Goal: Task Accomplishment & Management: Manage account settings

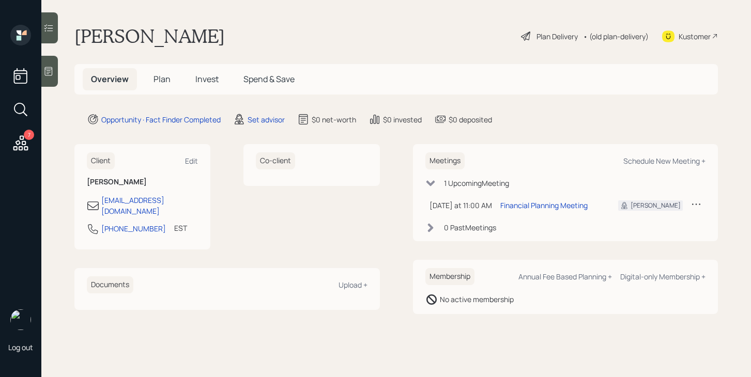
click at [192, 167] on div "Client Edit" at bounding box center [142, 160] width 111 height 17
click at [192, 163] on div "Edit" at bounding box center [191, 161] width 13 height 10
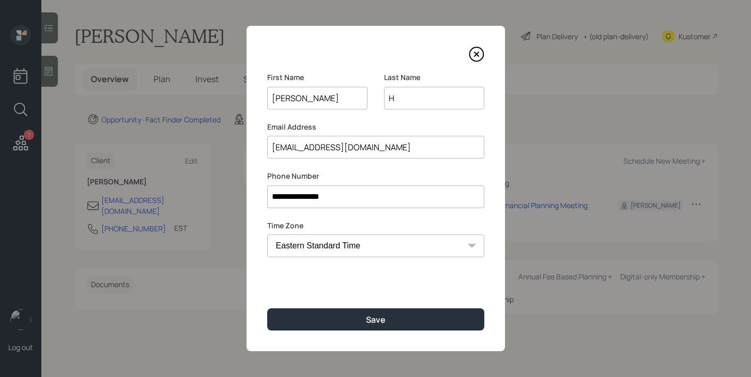
click at [406, 99] on input "H" at bounding box center [434, 98] width 100 height 23
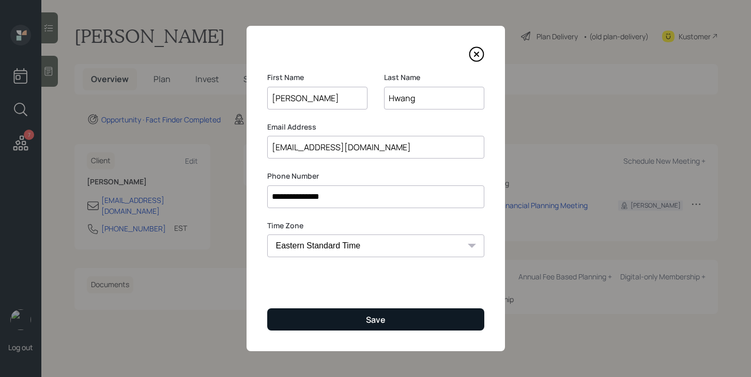
type input "Hwang"
click at [376, 327] on button "Save" at bounding box center [375, 319] width 217 height 22
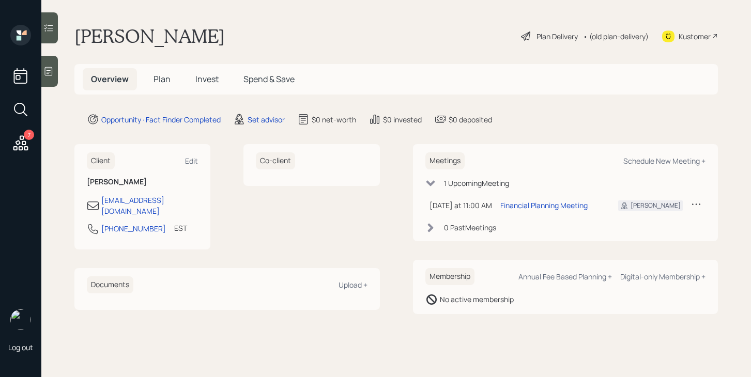
click at [159, 76] on span "Plan" at bounding box center [161, 78] width 17 height 11
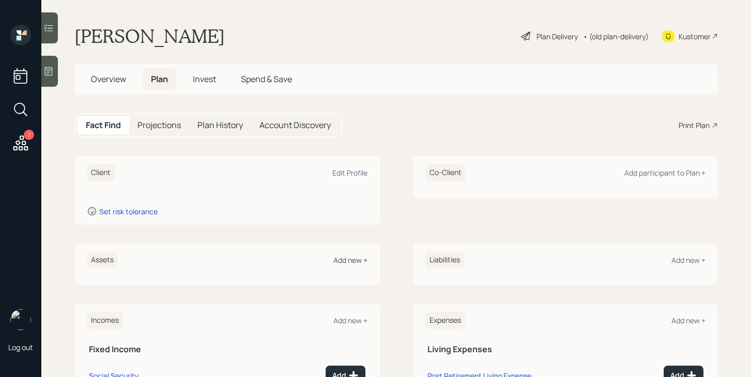
click at [345, 260] on div "Add new +" at bounding box center [350, 260] width 34 height 10
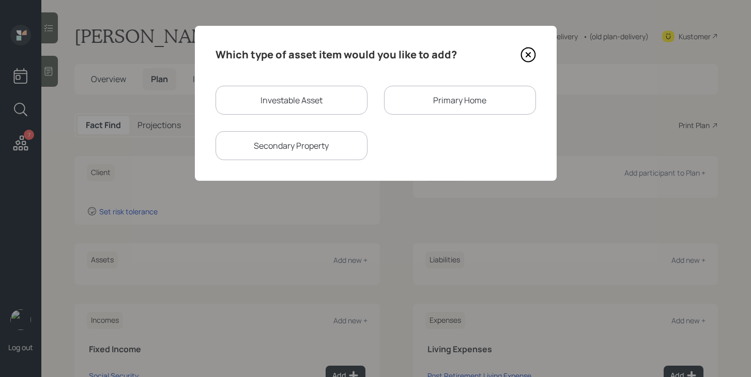
click at [259, 103] on div "Investable Asset" at bounding box center [291, 100] width 152 height 29
select select "taxable"
select select "balanced"
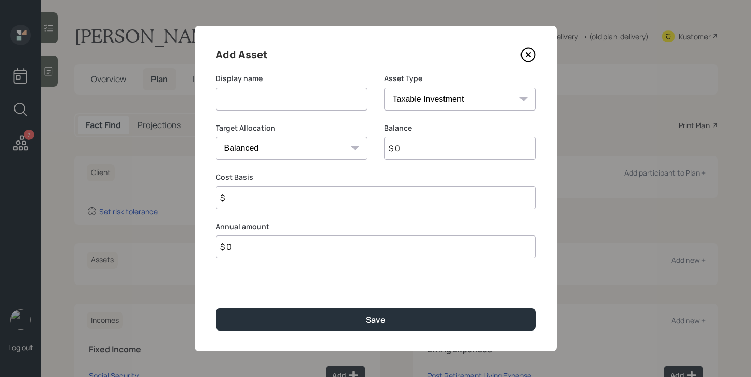
click at [259, 102] on input at bounding box center [291, 99] width 152 height 23
type input "Savings"
click at [424, 151] on input "$ 0" at bounding box center [460, 148] width 152 height 23
type input "$ 150,000"
click at [396, 201] on input "$" at bounding box center [375, 197] width 320 height 23
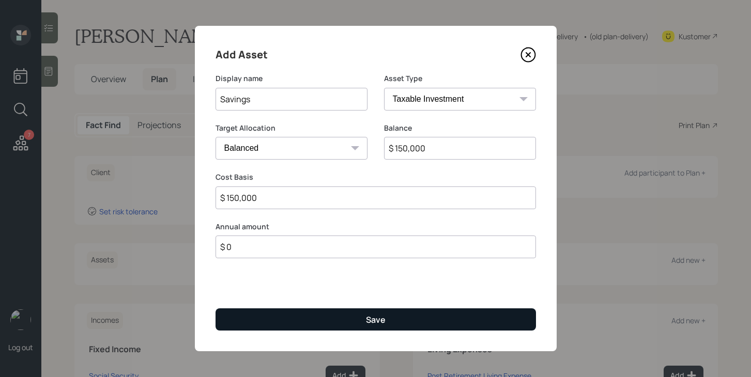
type input "$ 150,000"
click at [377, 319] on div "Save" at bounding box center [376, 319] width 20 height 11
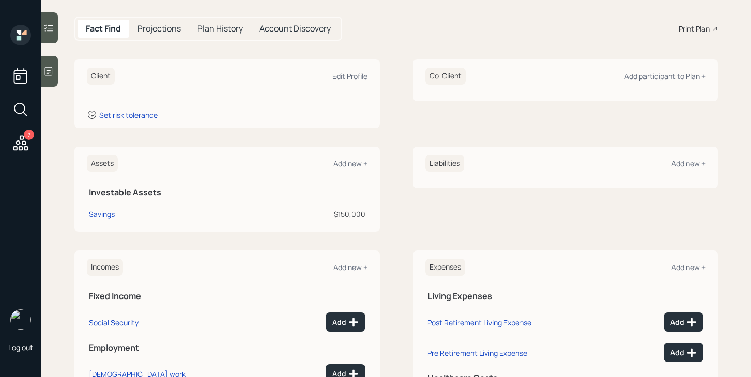
scroll to position [101, 0]
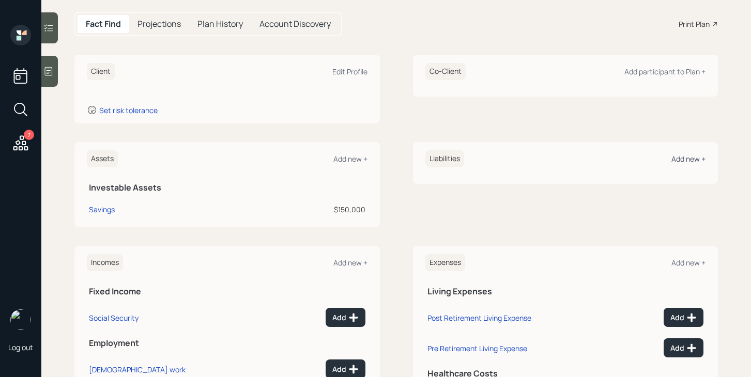
click at [689, 161] on div "Add new +" at bounding box center [688, 159] width 34 height 10
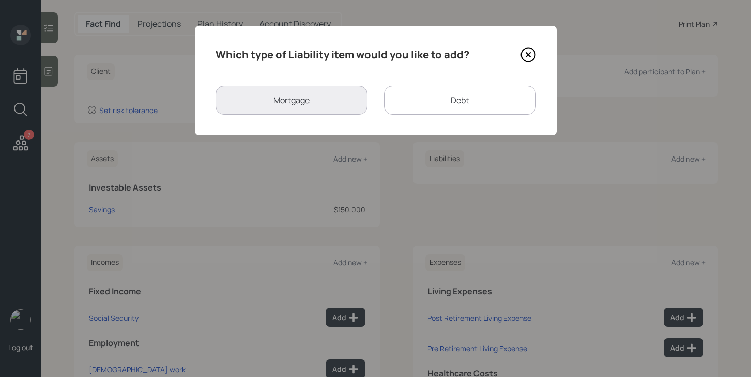
click at [420, 104] on div "Debt" at bounding box center [460, 100] width 152 height 29
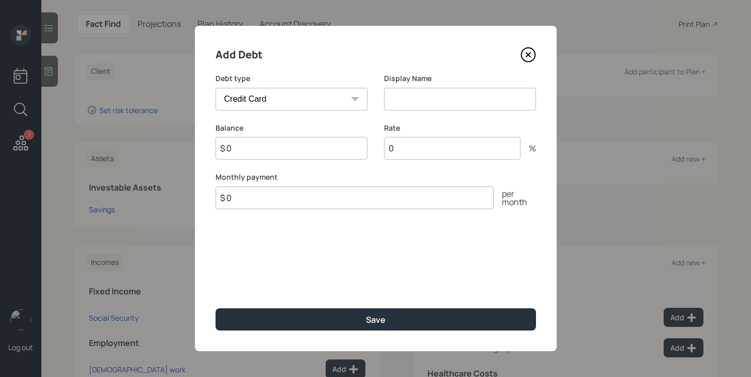
click at [345, 101] on select "Car Credit Card Medical Student Other" at bounding box center [291, 99] width 152 height 23
select select "car"
click at [215, 88] on select "Car Credit Card Medical Student Other" at bounding box center [291, 99] width 152 height 23
click at [420, 97] on input at bounding box center [460, 99] width 152 height 23
type input "Car Payment"
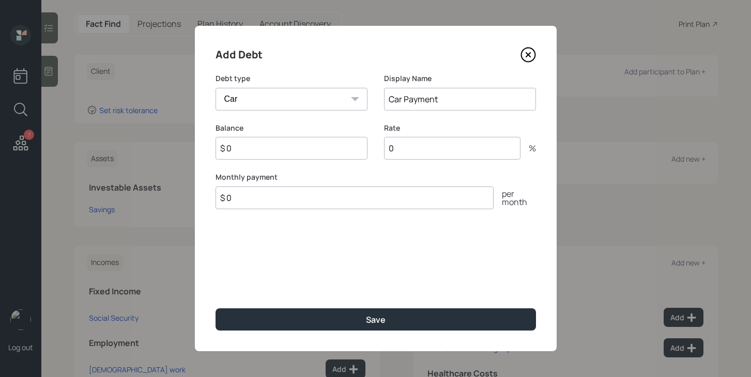
click at [328, 153] on input "$ 0" at bounding box center [291, 148] width 152 height 23
type input "$ 0"
click at [322, 197] on input "$ 0" at bounding box center [354, 197] width 278 height 23
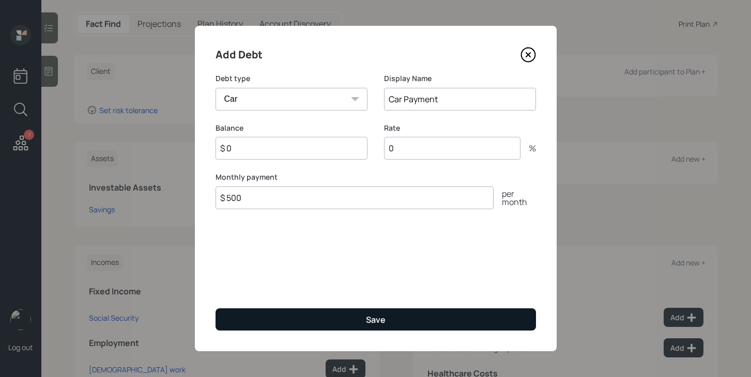
type input "$ 500"
click at [363, 317] on button "Save" at bounding box center [375, 319] width 320 height 22
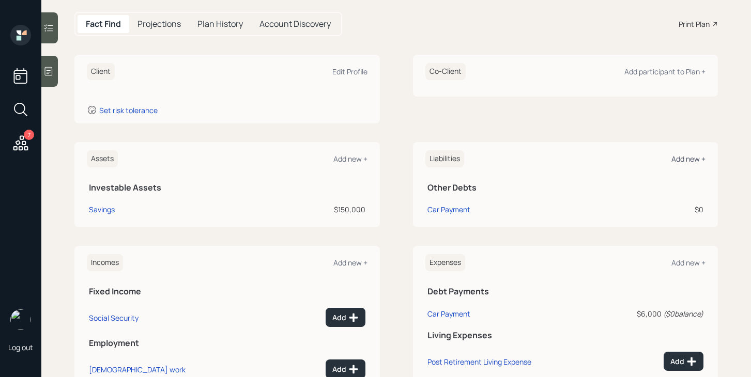
click at [688, 162] on div "Add new +" at bounding box center [688, 159] width 34 height 10
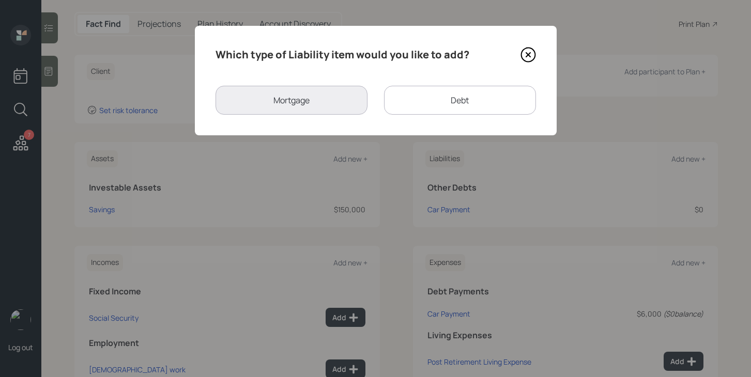
click at [405, 102] on div "Debt" at bounding box center [460, 100] width 152 height 29
select select "credit_card"
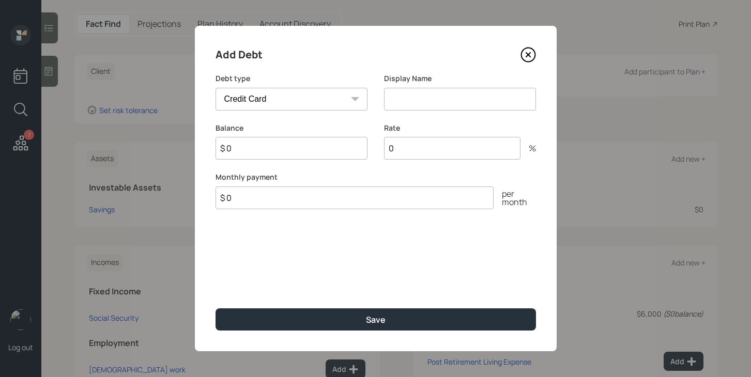
click at [406, 98] on input at bounding box center [460, 99] width 152 height 23
type input "Credit Cards"
click at [323, 154] on input "$ 0" at bounding box center [291, 148] width 152 height 23
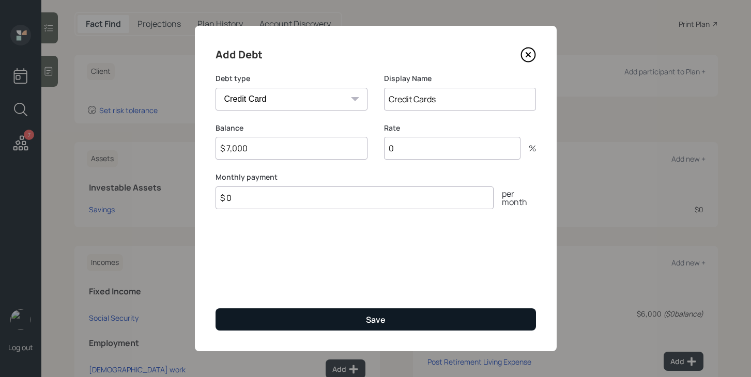
type input "$ 7,000"
click at [330, 314] on button "Save" at bounding box center [375, 319] width 320 height 22
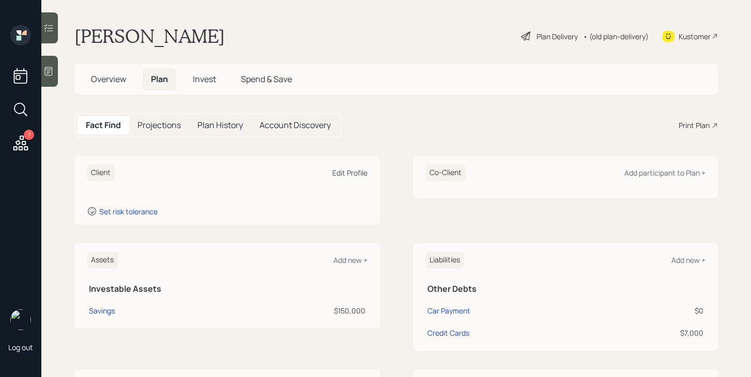
click at [349, 174] on div "Edit Profile" at bounding box center [349, 173] width 35 height 10
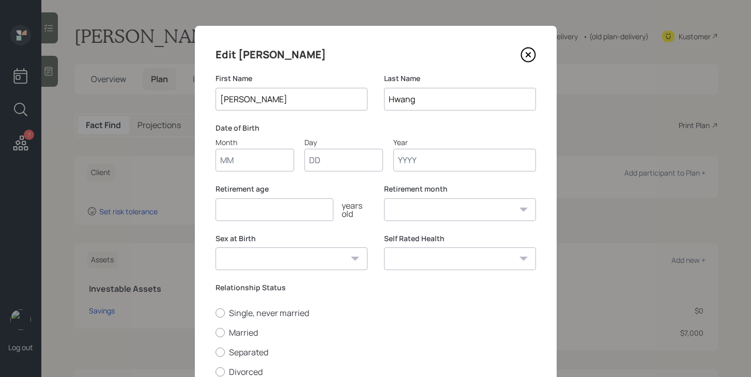
click at [231, 159] on input "Month" at bounding box center [254, 160] width 79 height 23
type input "06"
type input "03"
type input "1961"
select select "6"
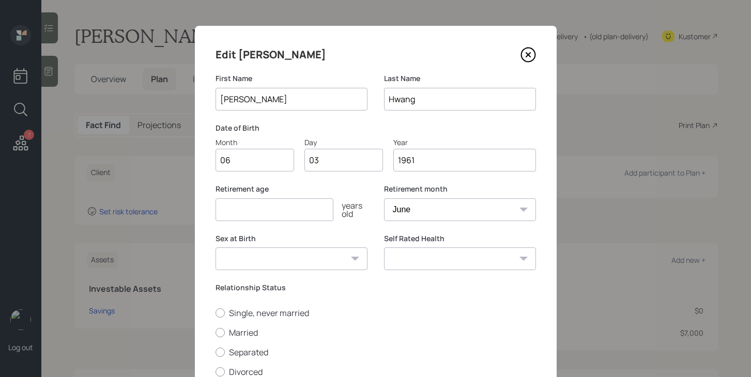
type input "1961"
click at [308, 208] on input "number" at bounding box center [274, 209] width 118 height 23
type input "71"
click at [346, 255] on select "Male Female Other / Prefer not to say" at bounding box center [291, 258] width 152 height 23
select select "female"
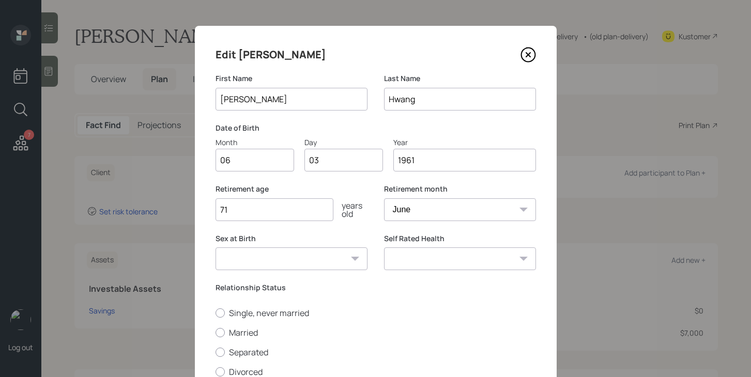
click at [215, 247] on select "Male Female Other / Prefer not to say" at bounding box center [291, 258] width 152 height 23
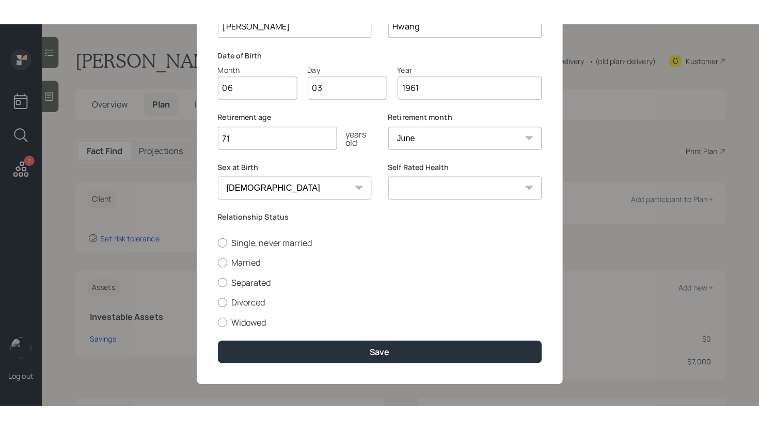
scroll to position [102, 0]
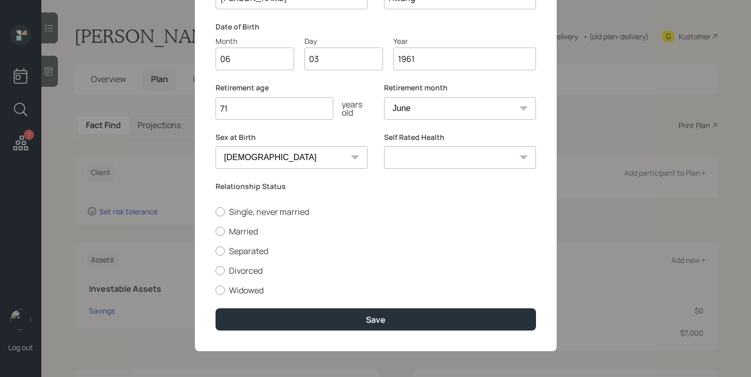
click at [448, 161] on select "Excellent Very Good Good Fair Poor" at bounding box center [460, 157] width 152 height 23
select select "very_good"
click at [384, 146] on select "Excellent Very Good Good Fair Poor" at bounding box center [460, 157] width 152 height 23
click at [252, 230] on label "Married" at bounding box center [375, 231] width 320 height 11
click at [215, 231] on input "Married" at bounding box center [215, 231] width 1 height 1
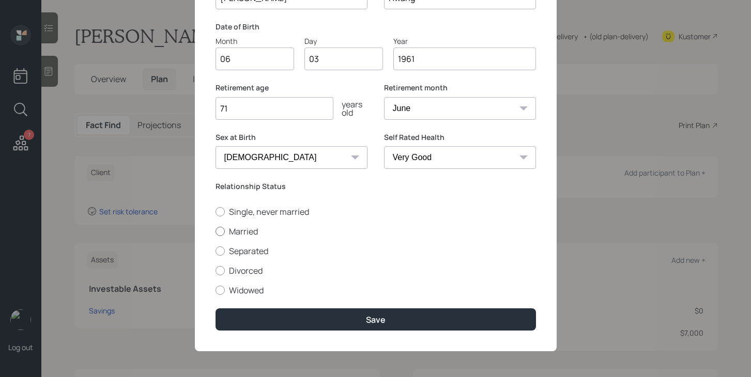
radio input "true"
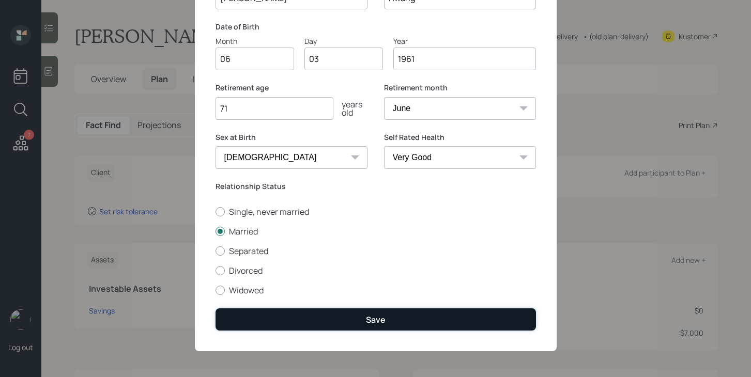
click at [387, 327] on button "Save" at bounding box center [375, 319] width 320 height 22
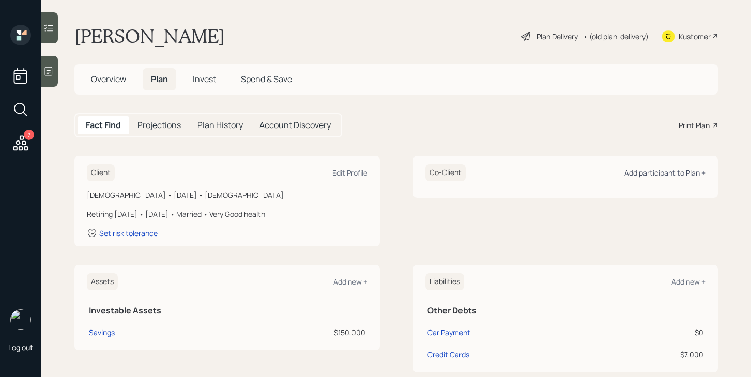
click at [681, 173] on div "Add participant to Plan +" at bounding box center [664, 173] width 81 height 10
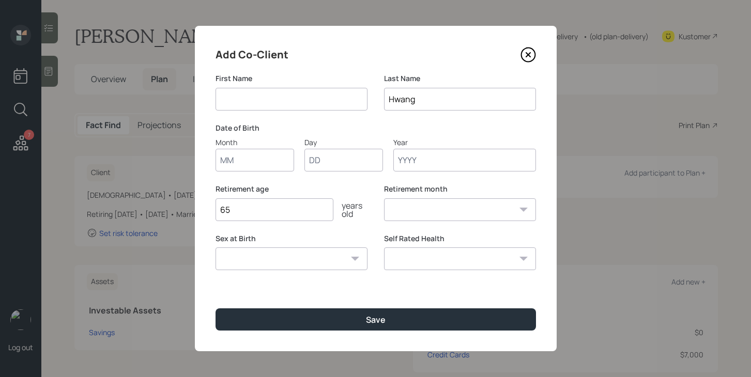
click at [291, 103] on input at bounding box center [291, 99] width 152 height 23
type input "Dae"
click at [444, 105] on input "Hwang" at bounding box center [460, 99] width 152 height 23
type input "Young"
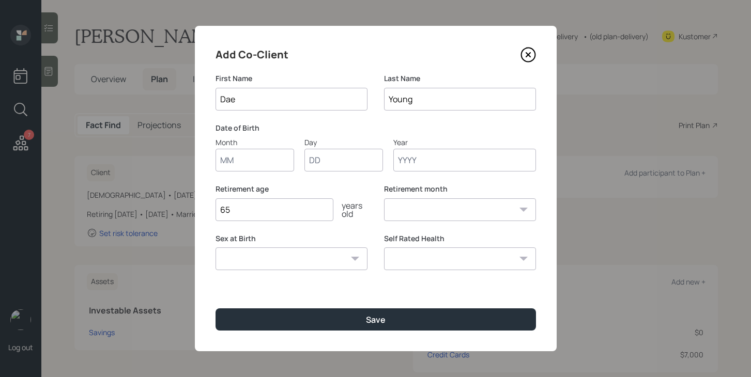
drag, startPoint x: 429, startPoint y: 98, endPoint x: 386, endPoint y: 98, distance: 42.9
click at [386, 98] on input "Young" at bounding box center [460, 99] width 152 height 23
click at [307, 102] on input "Dae" at bounding box center [291, 99] width 152 height 23
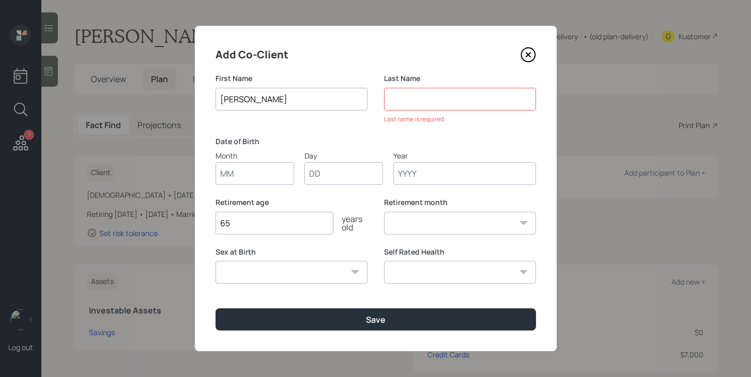
type input "Dae Young"
click at [453, 98] on input at bounding box center [460, 99] width 152 height 23
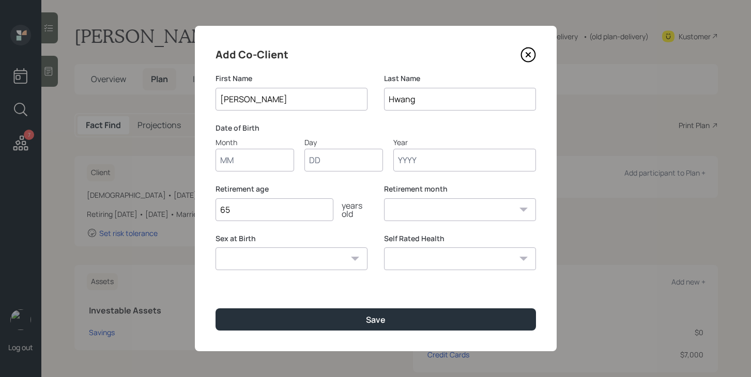
type input "Hwang"
click at [257, 160] on input "Month" at bounding box center [254, 160] width 79 height 23
type input "04"
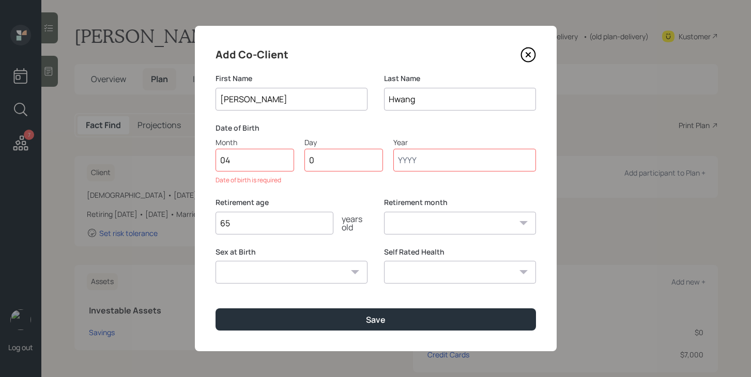
type input "04"
type input "1957"
select select "4"
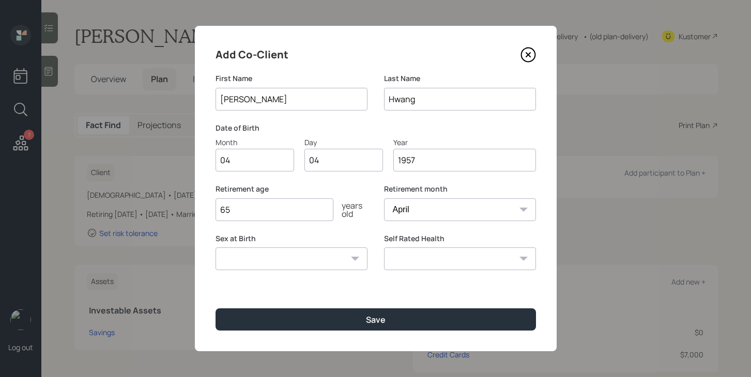
type input "1957"
click at [300, 209] on input "65" at bounding box center [274, 209] width 118 height 23
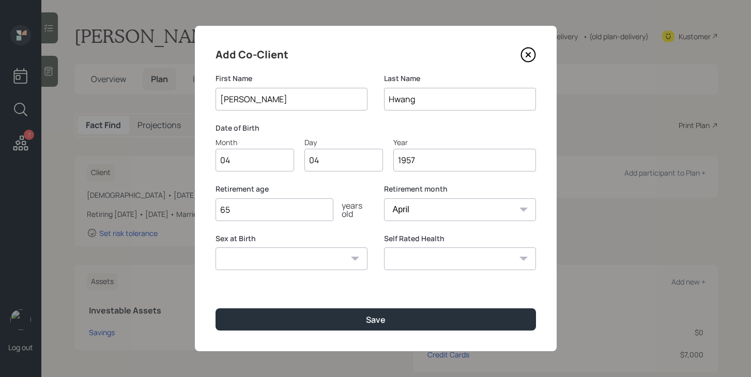
type input "6"
type input "65"
click at [319, 258] on select "Male Female Other / Prefer not to say" at bounding box center [291, 258] width 152 height 23
select select "male"
click at [215, 247] on select "Male Female Other / Prefer not to say" at bounding box center [291, 258] width 152 height 23
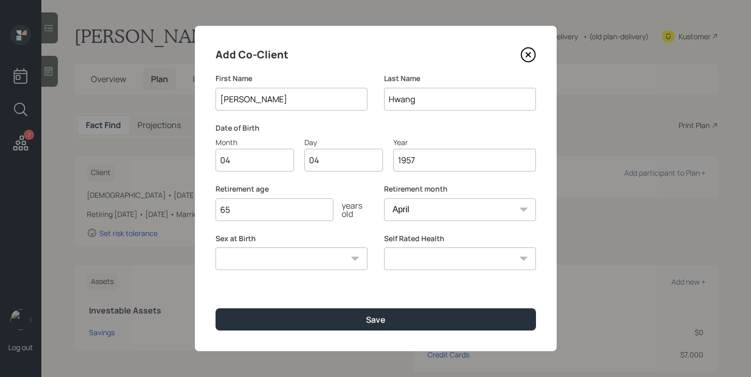
click at [402, 257] on select "Excellent Very Good Good Fair Poor" at bounding box center [460, 258] width 152 height 23
select select "very_good"
click at [384, 247] on select "Excellent Very Good Good Fair Poor" at bounding box center [460, 258] width 152 height 23
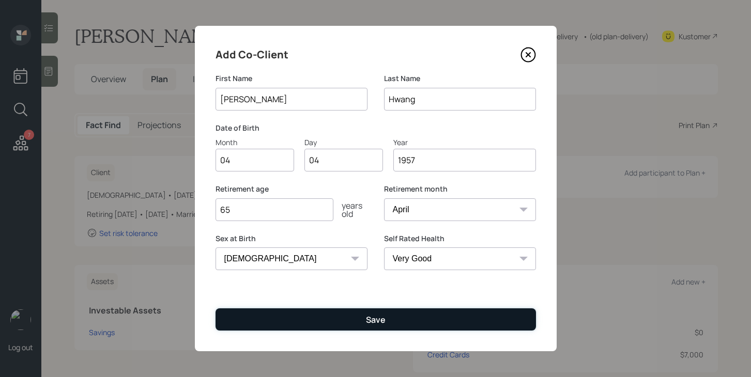
click at [437, 327] on button "Save" at bounding box center [375, 319] width 320 height 22
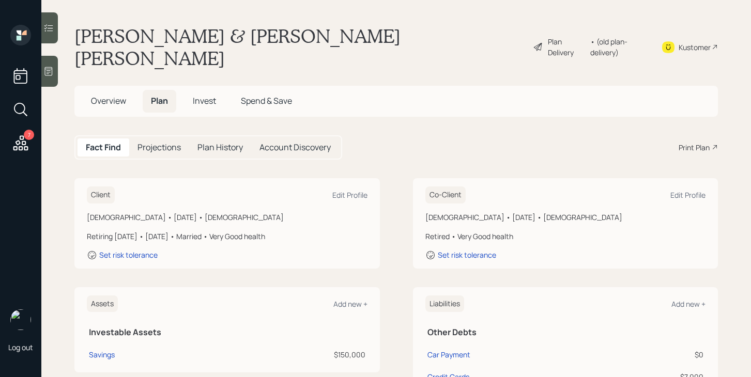
click at [548, 38] on div "Plan Delivery" at bounding box center [566, 47] width 37 height 22
click at [114, 95] on span "Overview" at bounding box center [108, 100] width 35 height 11
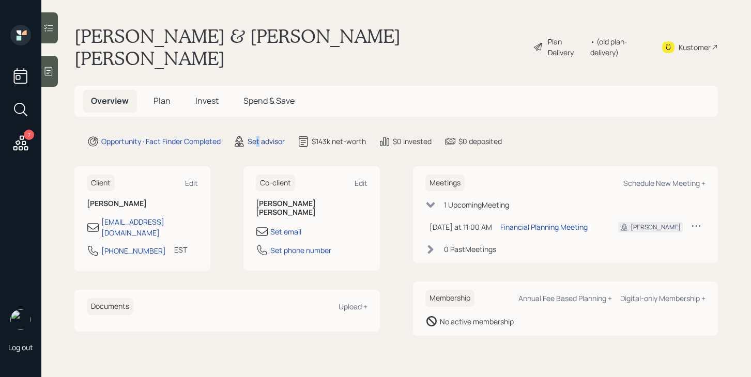
click at [258, 136] on div "Set advisor" at bounding box center [265, 141] width 37 height 11
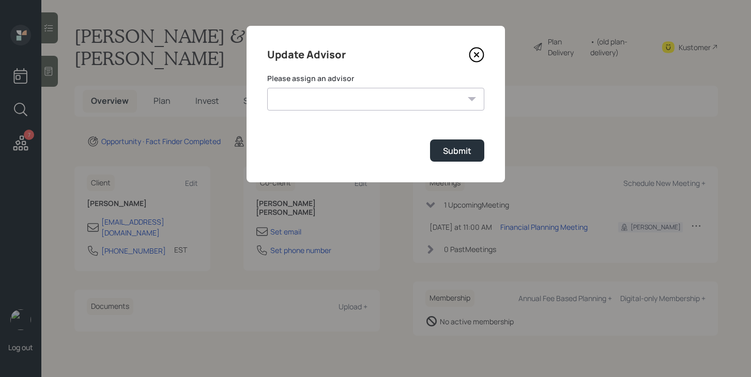
click at [325, 92] on select "Jonah Coleman Tyler End Michael Russo Treva Nostdahl Eric Schwartz James DiStas…" at bounding box center [375, 99] width 217 height 23
select select "bffa7908-1b2a-4c79-9bb6-f0ec9aed22d3"
click at [267, 88] on select "Jonah Coleman Tyler End Michael Russo Treva Nostdahl Eric Schwartz James DiStas…" at bounding box center [375, 99] width 217 height 23
click at [454, 157] on button "Submit" at bounding box center [457, 150] width 54 height 22
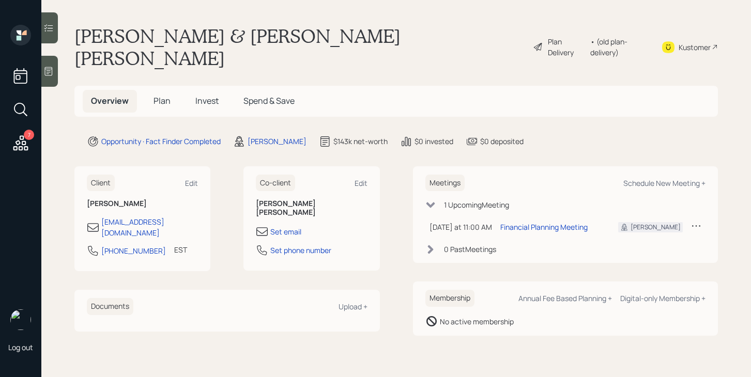
click at [550, 39] on div "Plan Delivery" at bounding box center [566, 47] width 37 height 22
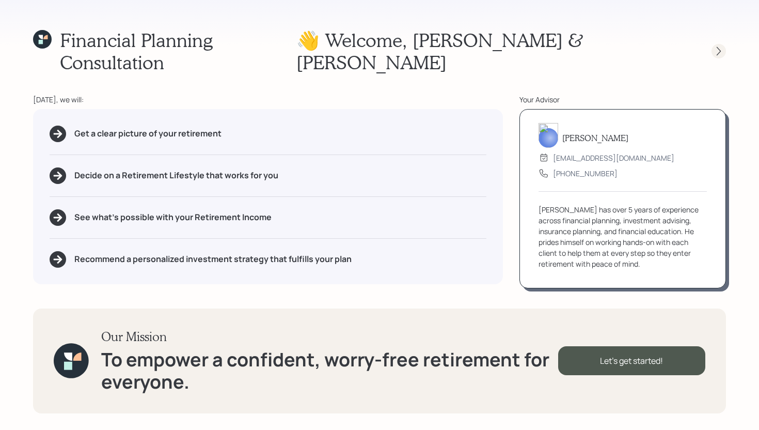
click at [719, 46] on icon at bounding box center [719, 51] width 10 height 10
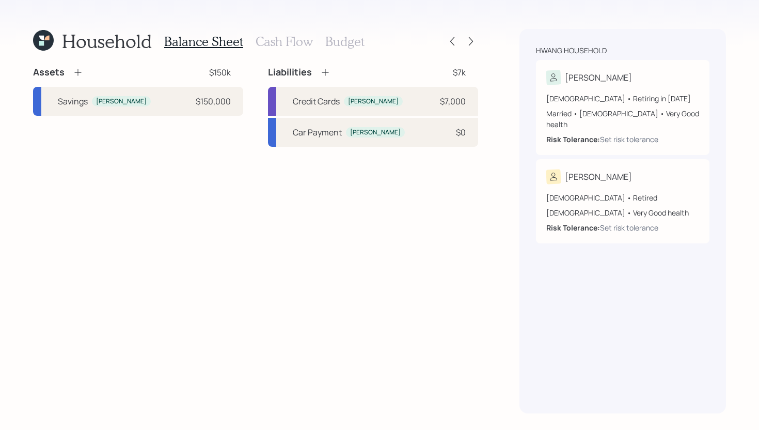
click at [75, 73] on icon at bounding box center [78, 72] width 10 height 10
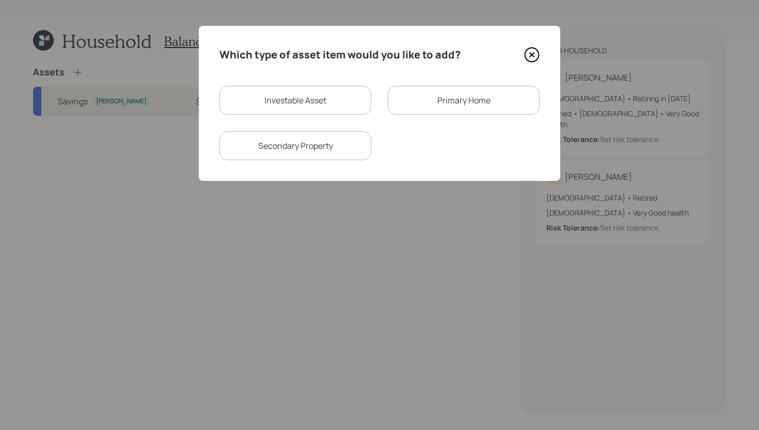
click at [423, 103] on div "Primary Home" at bounding box center [464, 100] width 152 height 29
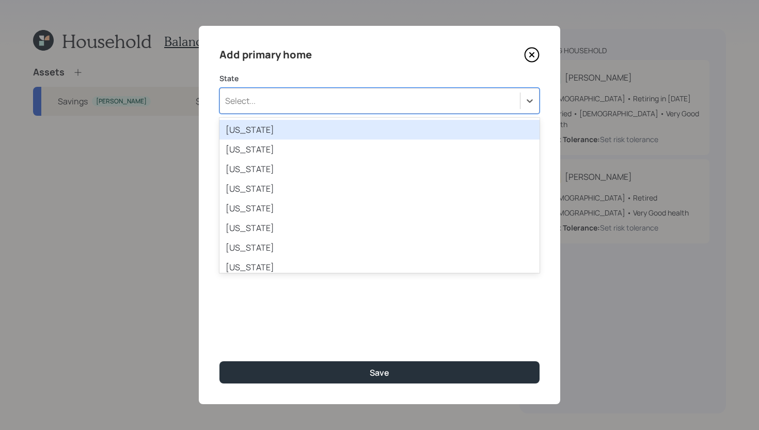
click at [328, 111] on div "Select..." at bounding box center [380, 101] width 320 height 26
type input "Vir"
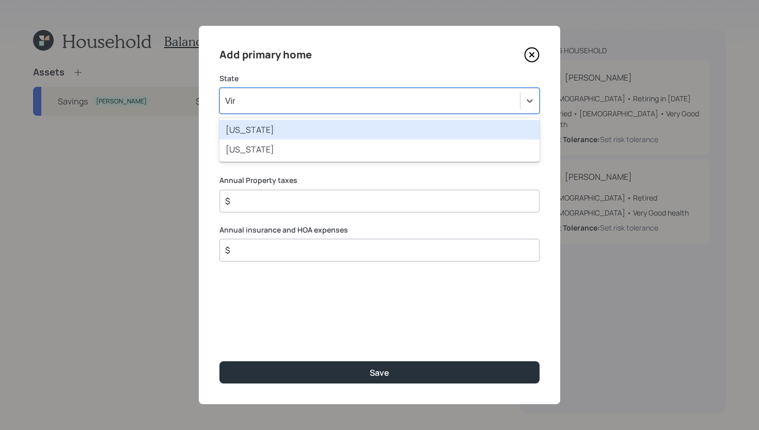
click at [342, 135] on div "Virginia" at bounding box center [380, 130] width 320 height 20
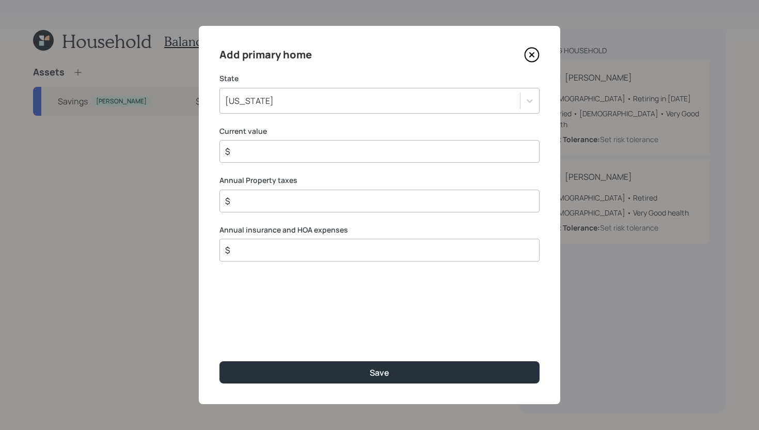
click at [309, 148] on input "$" at bounding box center [375, 151] width 303 height 12
type input "$ 635,000"
click at [308, 200] on input "$" at bounding box center [375, 201] width 303 height 12
type input "$ 0"
click at [298, 250] on input "$" at bounding box center [375, 250] width 303 height 12
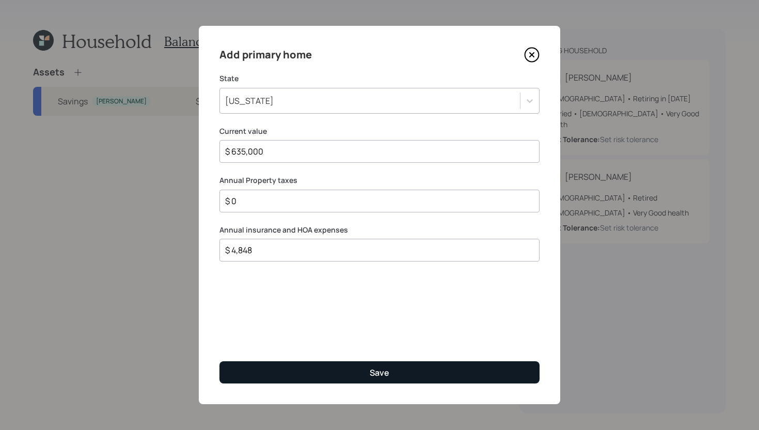
type input "$ 4,848"
click at [407, 364] on button "Save" at bounding box center [380, 372] width 320 height 22
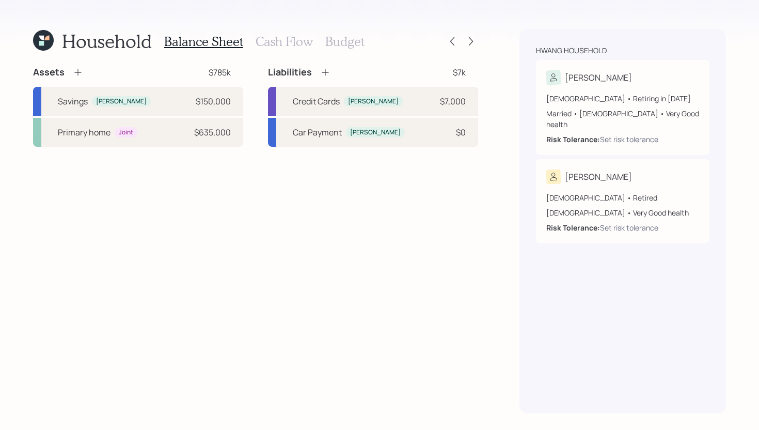
click at [327, 74] on icon at bounding box center [325, 72] width 10 height 10
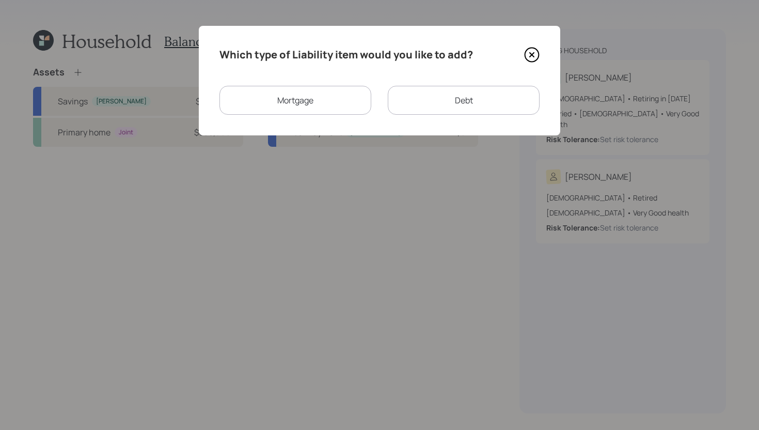
click at [322, 107] on div "Mortgage" at bounding box center [296, 100] width 152 height 29
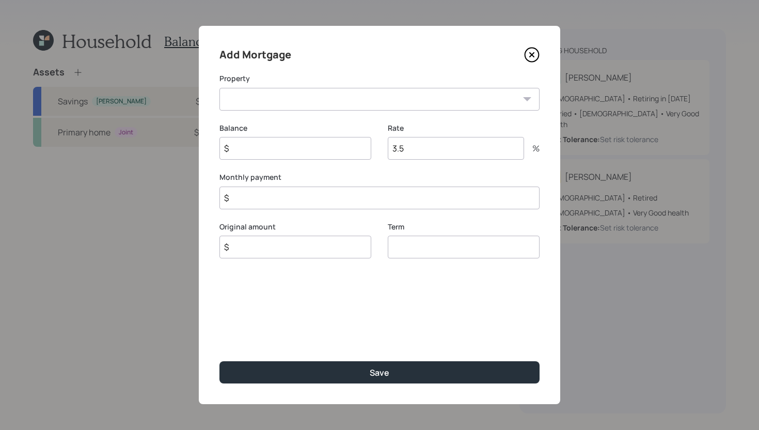
click at [322, 107] on select "VA Primary home" at bounding box center [380, 99] width 320 height 23
select select "d7a4ac5a-965d-4766-b13d-1e788c37dac3"
click at [220, 88] on select "VA Primary home" at bounding box center [380, 99] width 320 height 23
click at [301, 151] on input "$" at bounding box center [296, 148] width 152 height 23
type input "$ 230,000"
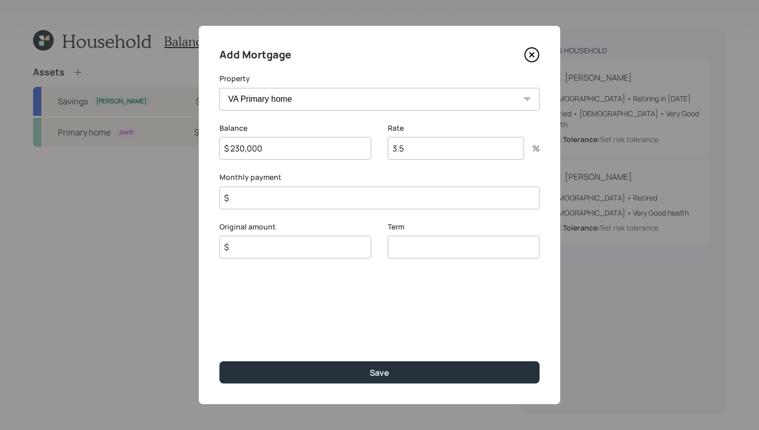
click at [297, 253] on input "$" at bounding box center [296, 247] width 152 height 23
type input "$ 230,000"
click at [400, 247] on input "number" at bounding box center [464, 247] width 152 height 23
type input "30"
click at [385, 193] on input "$" at bounding box center [380, 197] width 320 height 23
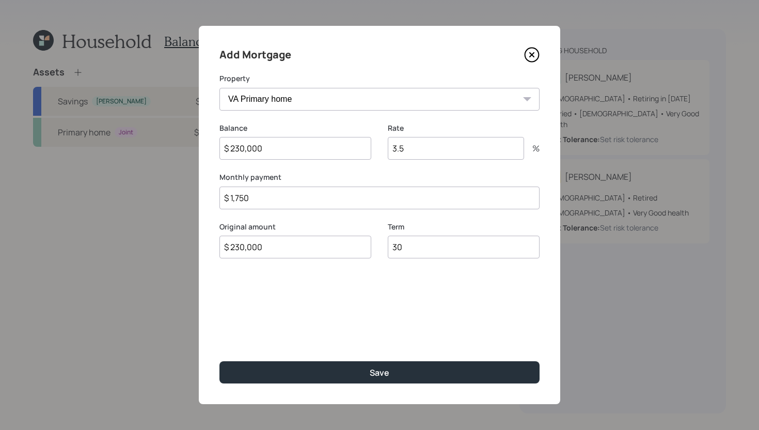
click at [329, 203] on input "$ 1,750" at bounding box center [380, 197] width 320 height 23
type input "$ 1,713"
click at [439, 149] on input "3.5" at bounding box center [456, 148] width 136 height 23
click at [438, 149] on input "3.5" at bounding box center [456, 148] width 136 height 23
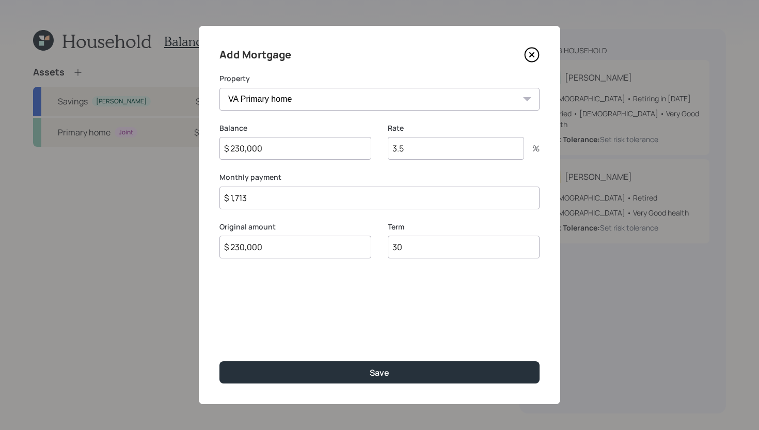
click at [438, 149] on input "3.5" at bounding box center [456, 148] width 136 height 23
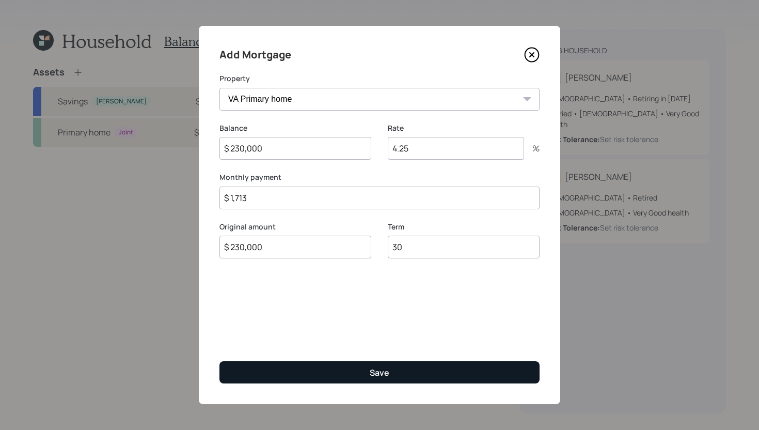
type input "4.25"
click at [408, 370] on button "Save" at bounding box center [380, 372] width 320 height 22
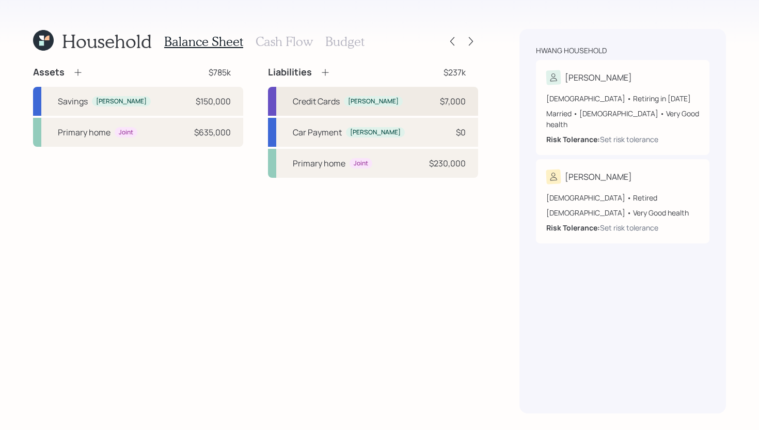
click at [325, 106] on div "Credit Cards" at bounding box center [316, 101] width 47 height 12
select select "credit_card"
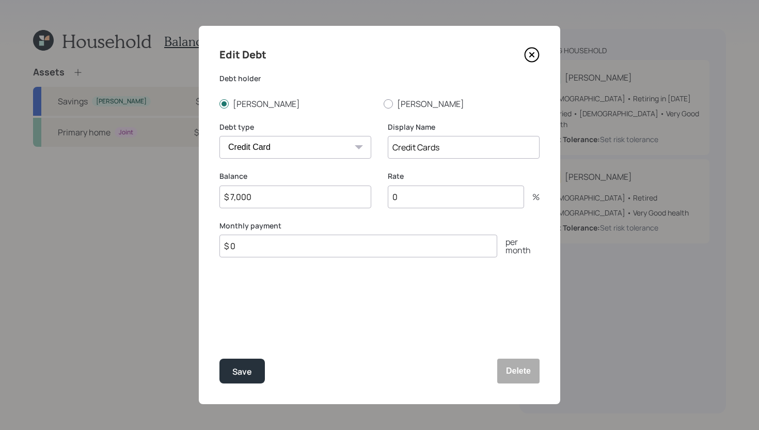
click at [279, 198] on input "$ 7,000" at bounding box center [296, 196] width 152 height 23
click at [524, 366] on button "Delete" at bounding box center [519, 371] width 42 height 25
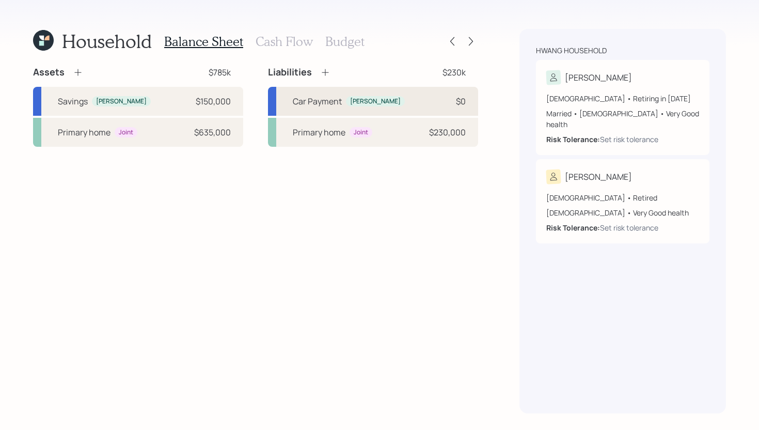
click at [334, 103] on div "Car Payment" at bounding box center [317, 101] width 49 height 12
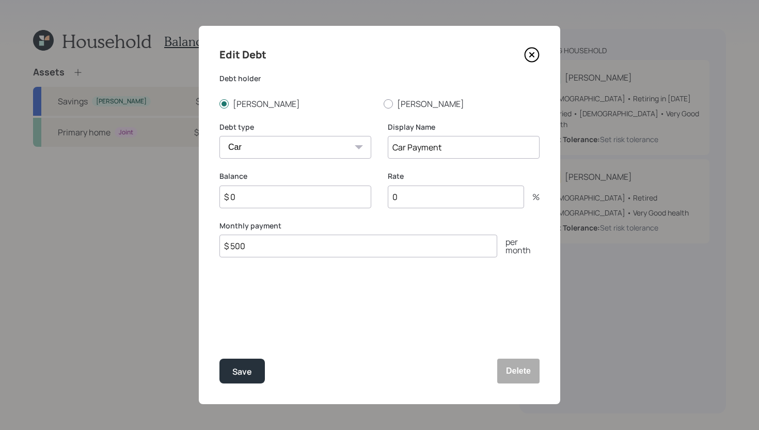
click at [278, 203] on input "$ 0" at bounding box center [296, 196] width 152 height 23
click at [272, 251] on input "$ 500" at bounding box center [359, 246] width 278 height 23
type input "$ 320"
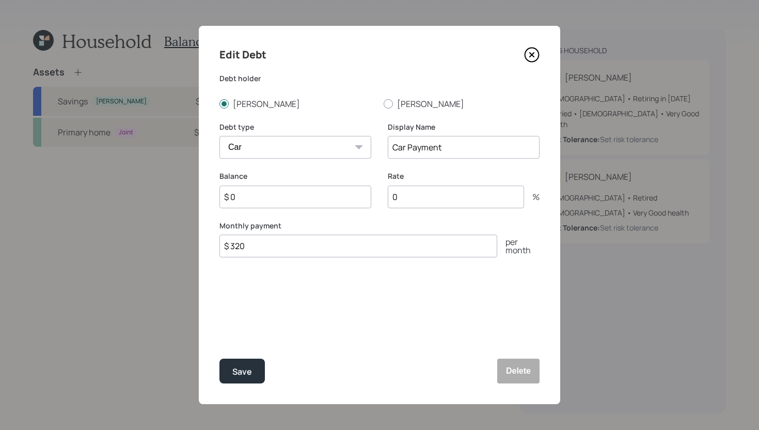
click at [308, 191] on input "$ 0" at bounding box center [296, 196] width 152 height 23
type input "$ 12,000"
click at [437, 200] on input "0" at bounding box center [456, 196] width 136 height 23
type input "0"
click at [310, 324] on div "Edit Debt Debt holder Annie Dae Young Debt type Car Credit Card Medical Student…" at bounding box center [380, 215] width 362 height 378
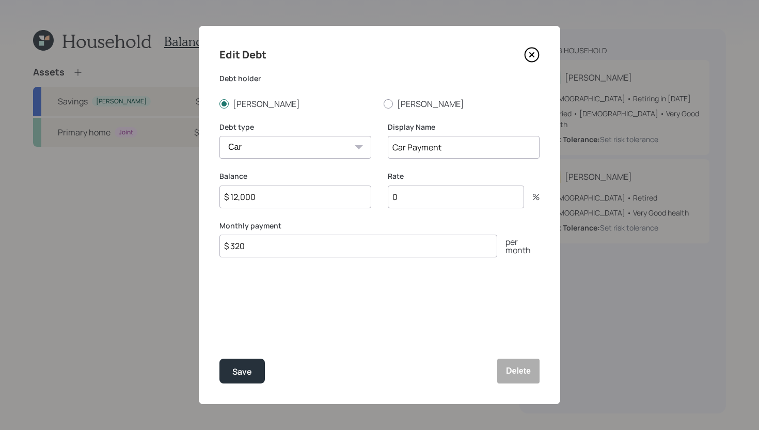
click at [417, 203] on input "0" at bounding box center [456, 196] width 136 height 23
drag, startPoint x: 405, startPoint y: 198, endPoint x: 390, endPoint y: 198, distance: 15.0
click at [390, 198] on input "0" at bounding box center [456, 196] width 136 height 23
click at [415, 196] on input "0" at bounding box center [456, 196] width 136 height 23
click at [249, 372] on div "Save" at bounding box center [242, 372] width 20 height 14
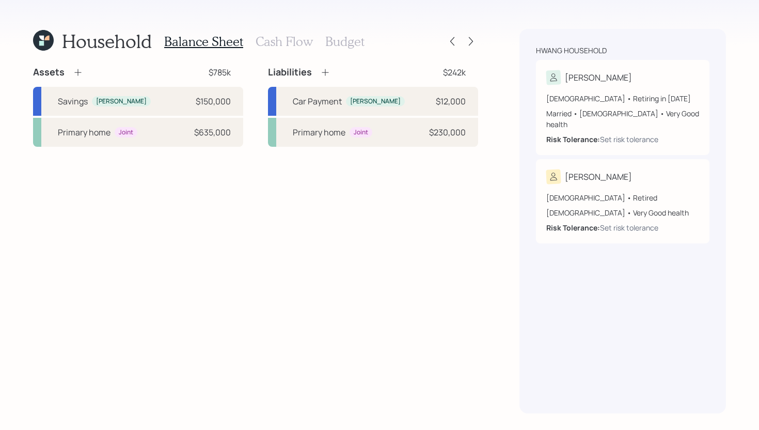
click at [326, 72] on icon at bounding box center [325, 72] width 10 height 10
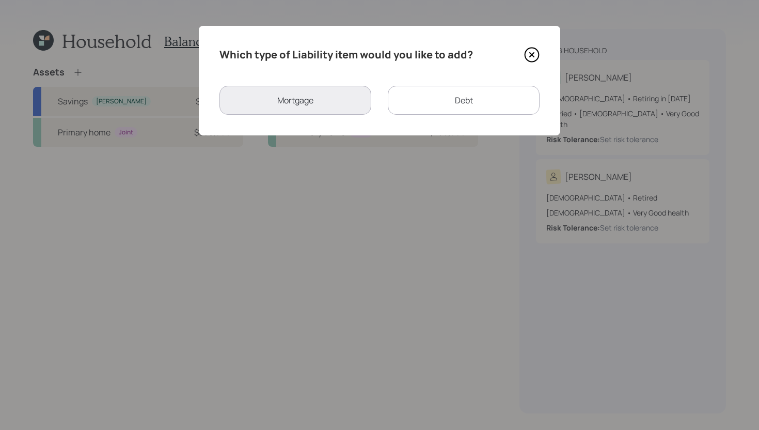
click at [463, 97] on div "Debt" at bounding box center [464, 100] width 152 height 29
select select "credit_card"
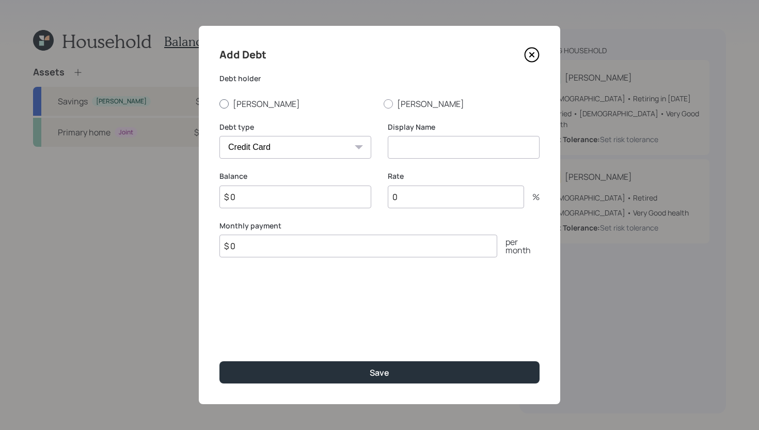
click at [255, 104] on label "Annie" at bounding box center [298, 103] width 156 height 11
click at [220, 104] on input "Annie" at bounding box center [219, 103] width 1 height 1
radio input "true"
click at [286, 152] on select "Car Credit Card Medical Student Other" at bounding box center [296, 147] width 152 height 23
select select "other"
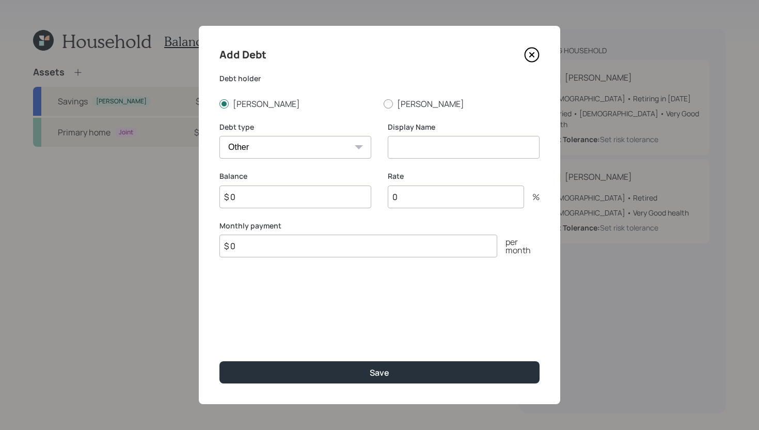
click at [220, 136] on select "Car Credit Card Medical Student Other" at bounding box center [296, 147] width 152 height 23
click at [434, 150] on input at bounding box center [464, 147] width 152 height 23
type input "Loan"
click at [310, 197] on input "$ 0" at bounding box center [296, 196] width 152 height 23
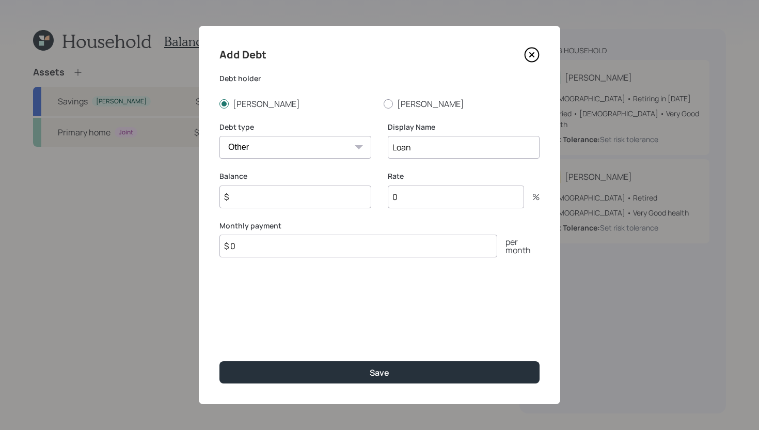
type input "$"
click at [421, 198] on input "0" at bounding box center [456, 196] width 136 height 23
click at [362, 260] on input "$ 0" at bounding box center [359, 259] width 278 height 23
type input "$ 162"
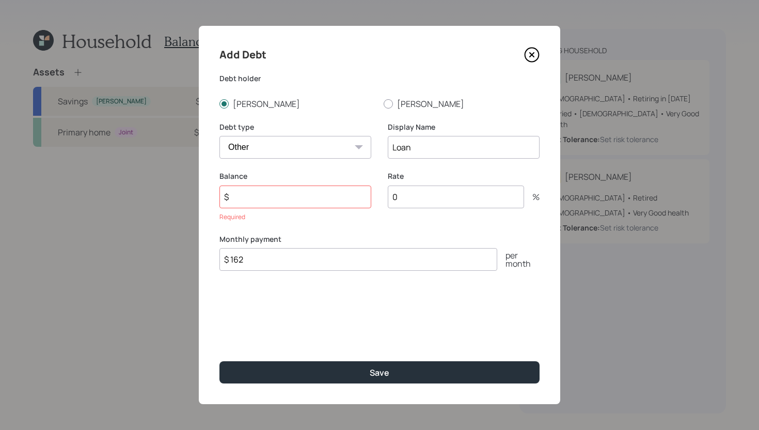
click at [450, 196] on input "0" at bounding box center [456, 196] width 136 height 23
click at [447, 199] on input "2.64" at bounding box center [456, 196] width 136 height 23
type input "2"
click at [319, 199] on input "$" at bounding box center [296, 196] width 152 height 23
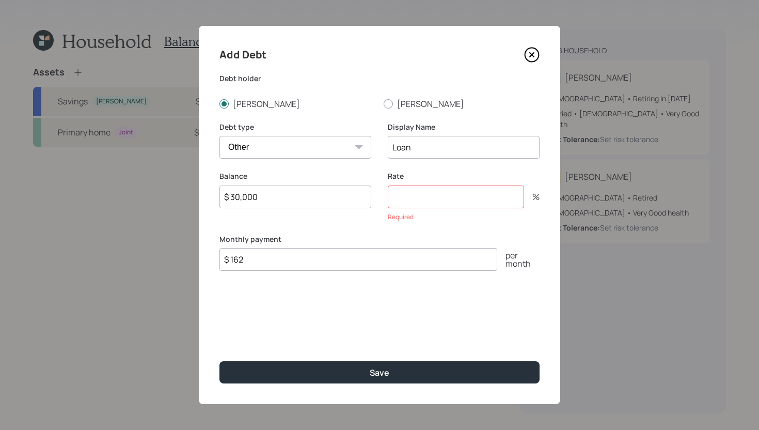
type input "$ 30,000"
click at [399, 204] on input "number" at bounding box center [456, 196] width 136 height 23
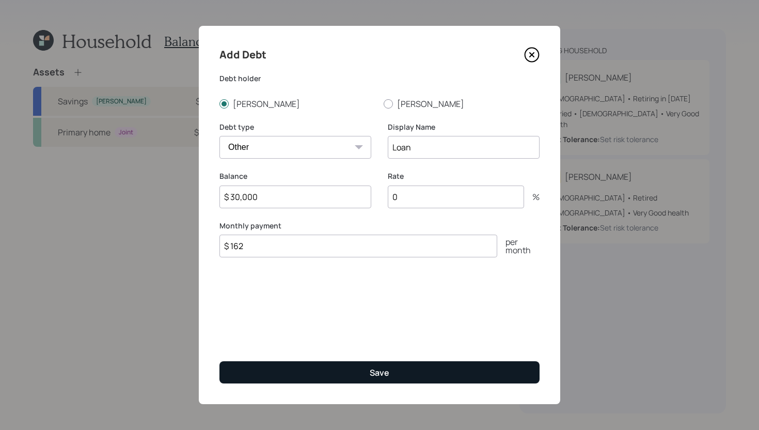
type input "0"
click at [367, 373] on button "Save" at bounding box center [380, 372] width 320 height 22
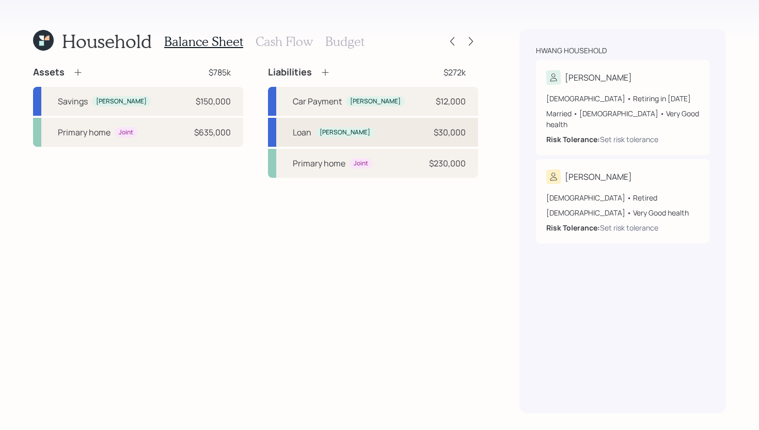
click at [305, 134] on div "Loan" at bounding box center [302, 132] width 19 height 12
select select "other"
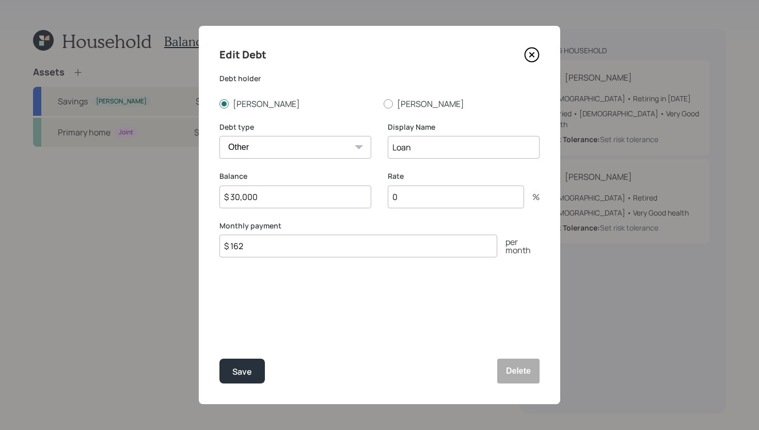
click at [452, 146] on input "Loan" at bounding box center [464, 147] width 152 height 23
type input "Loan - Revisit these numbers"
click at [244, 368] on div "Save" at bounding box center [242, 372] width 20 height 14
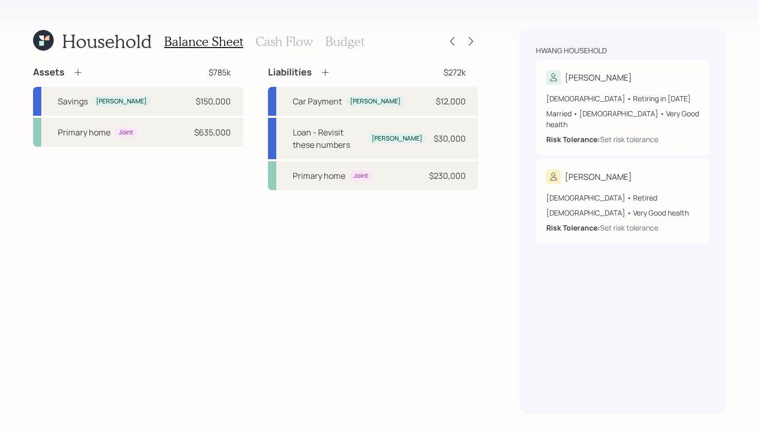
click at [309, 45] on h3 "Cash Flow" at bounding box center [284, 41] width 57 height 15
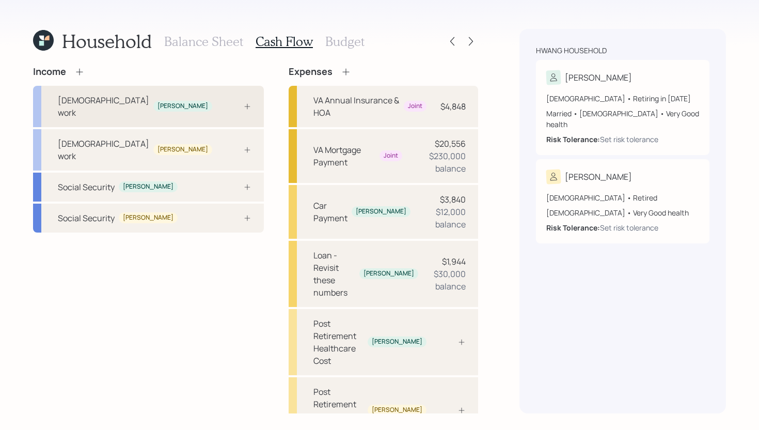
click at [192, 94] on div "Full-time work Annie" at bounding box center [148, 106] width 231 height 41
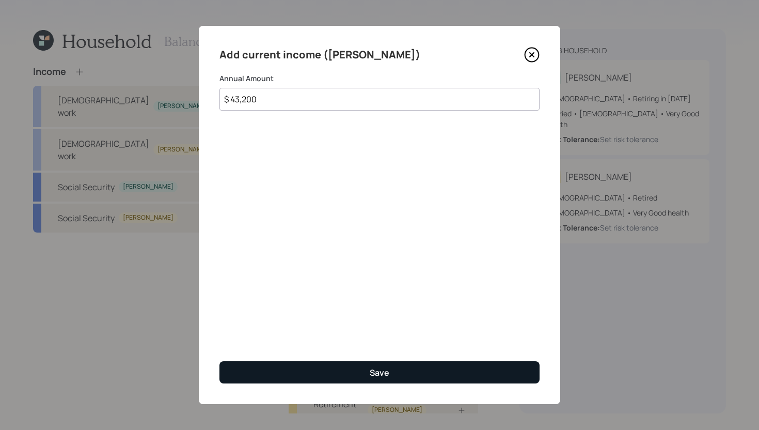
type input "$ 43,200"
click at [338, 366] on button "Save" at bounding box center [380, 372] width 320 height 22
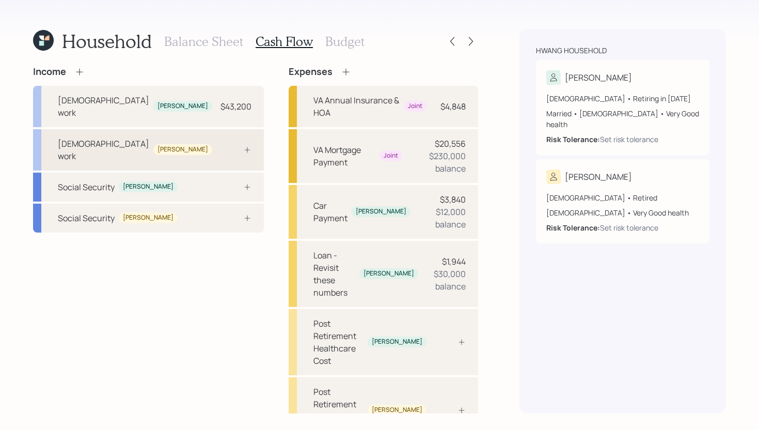
click at [183, 133] on div "Full-time work Dae Young" at bounding box center [148, 149] width 231 height 41
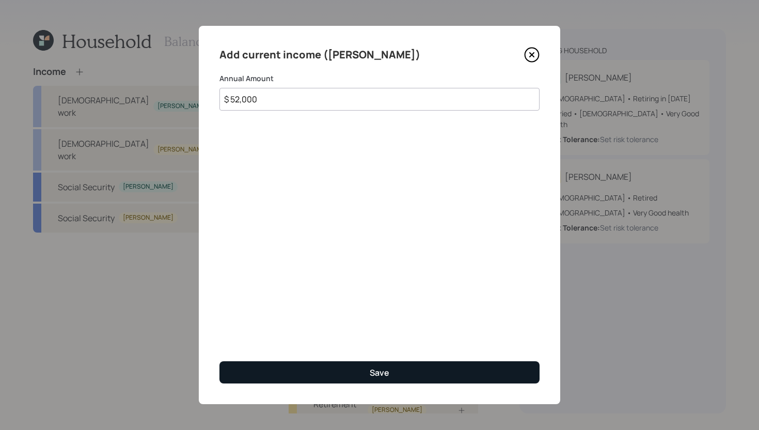
type input "$ 52,000"
click at [367, 372] on button "Save" at bounding box center [380, 372] width 320 height 22
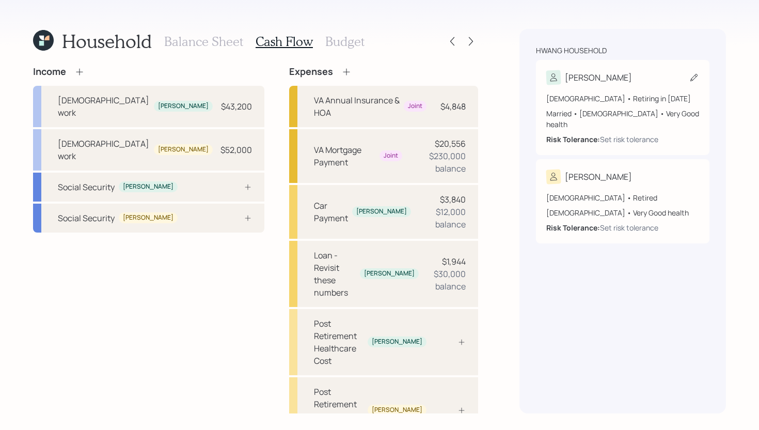
click at [628, 70] on div "Annie" at bounding box center [623, 77] width 153 height 14
select select "6"
select select "female"
select select "very_good"
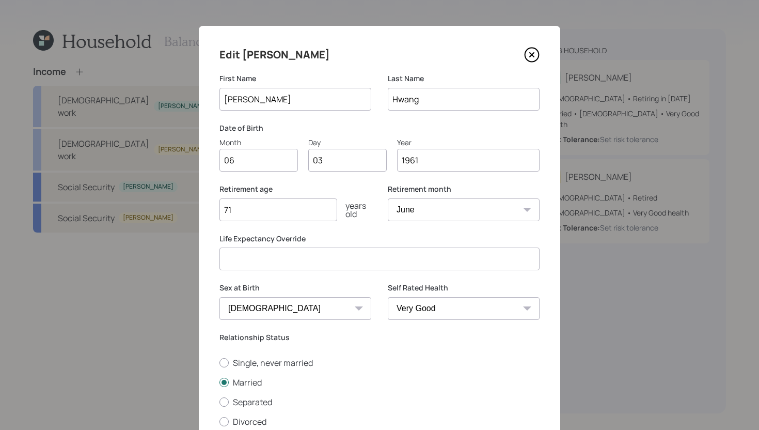
click at [532, 55] on icon at bounding box center [532, 55] width 4 height 4
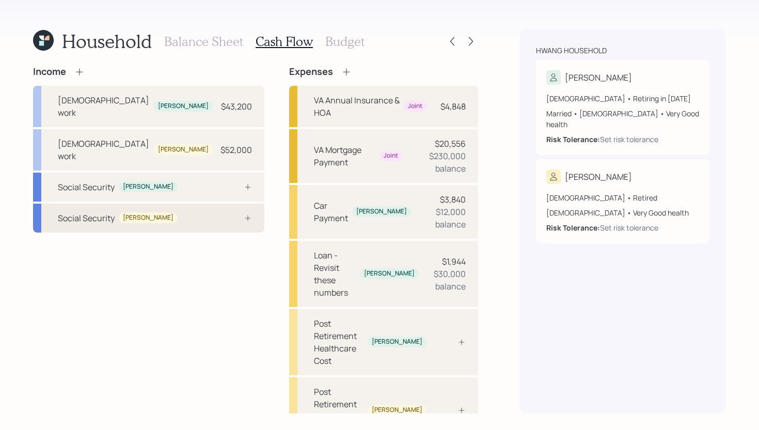
click at [205, 204] on div "Social Security Dae Young" at bounding box center [148, 218] width 231 height 29
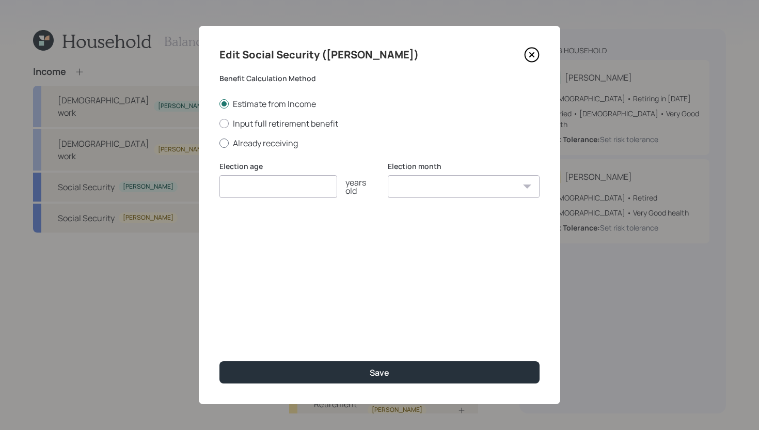
click at [279, 148] on label "Already receiving" at bounding box center [380, 142] width 320 height 11
click at [220, 143] on input "Already receiving" at bounding box center [219, 143] width 1 height 1
radio input "true"
click at [533, 53] on icon at bounding box center [532, 55] width 4 height 4
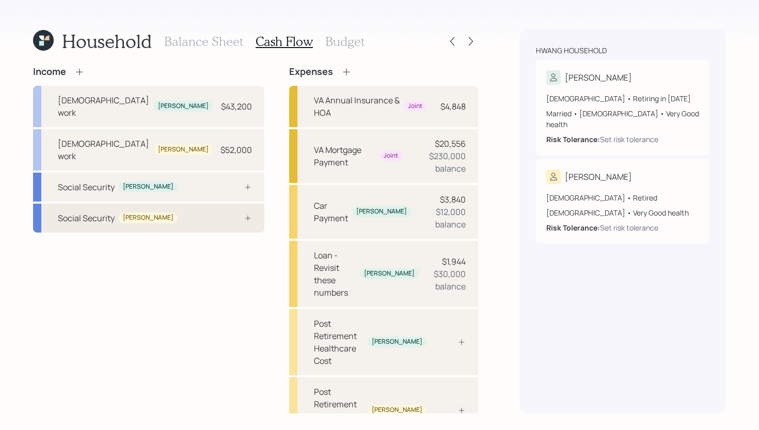
click at [172, 204] on div "Social Security Dae Young" at bounding box center [148, 218] width 231 height 29
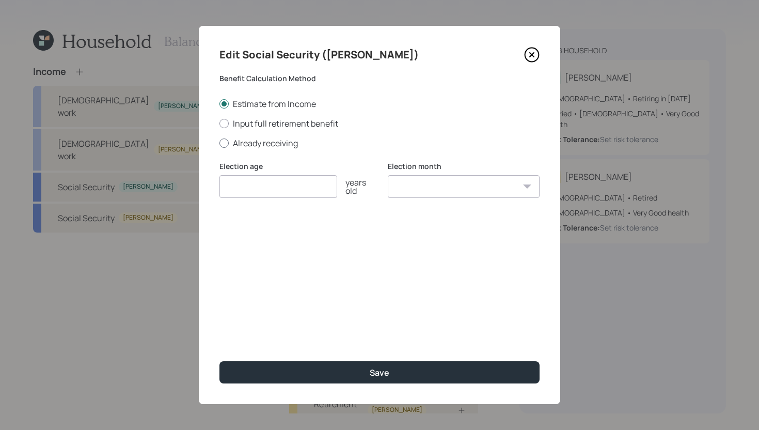
click at [260, 146] on label "Already receiving" at bounding box center [380, 142] width 320 height 11
click at [220, 143] on input "Already receiving" at bounding box center [219, 143] width 1 height 1
radio input "true"
click at [265, 190] on input "number" at bounding box center [279, 186] width 118 height 23
type input "68"
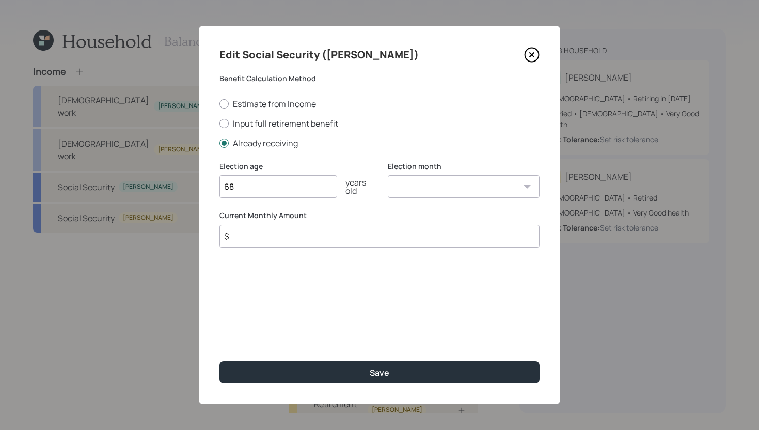
click at [304, 242] on input "$" at bounding box center [380, 236] width 320 height 23
type input "$ 1,435"
click at [462, 192] on select "January February March April May June July August September October November De…" at bounding box center [464, 186] width 152 height 23
select select "7"
click at [388, 175] on select "January February March April May June July August September October November De…" at bounding box center [464, 186] width 152 height 23
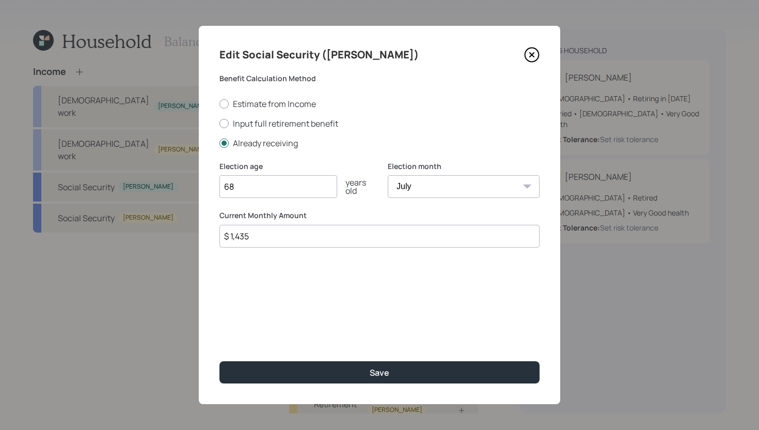
click at [294, 230] on input "$ 1,435" at bounding box center [380, 236] width 320 height 23
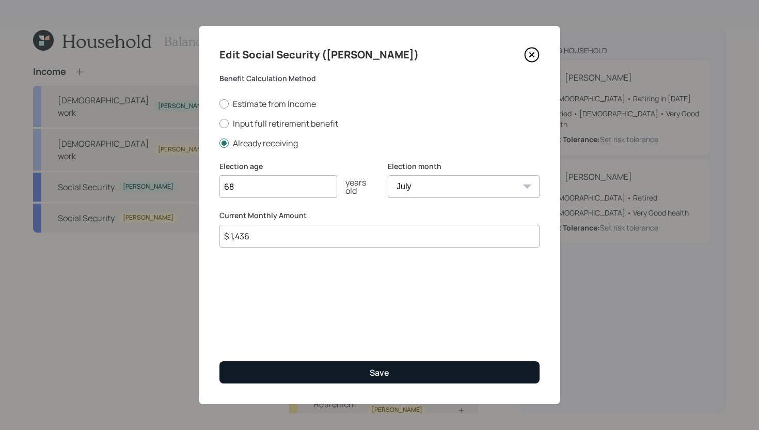
type input "$ 1,436"
click at [321, 374] on button "Save" at bounding box center [380, 372] width 320 height 22
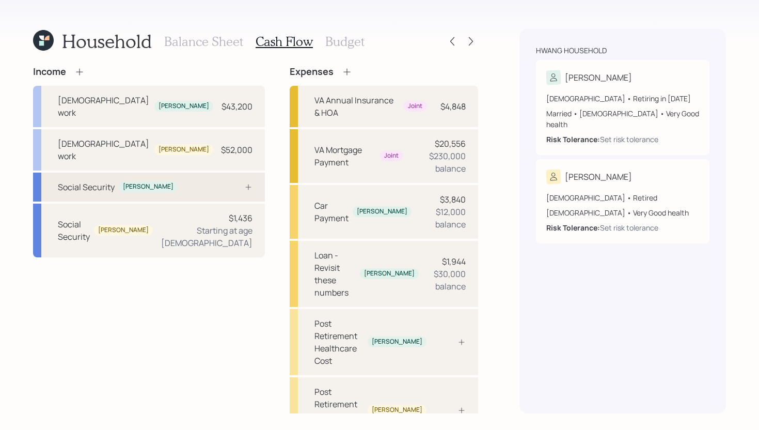
click at [177, 173] on div "Social Security Annie" at bounding box center [149, 187] width 232 height 29
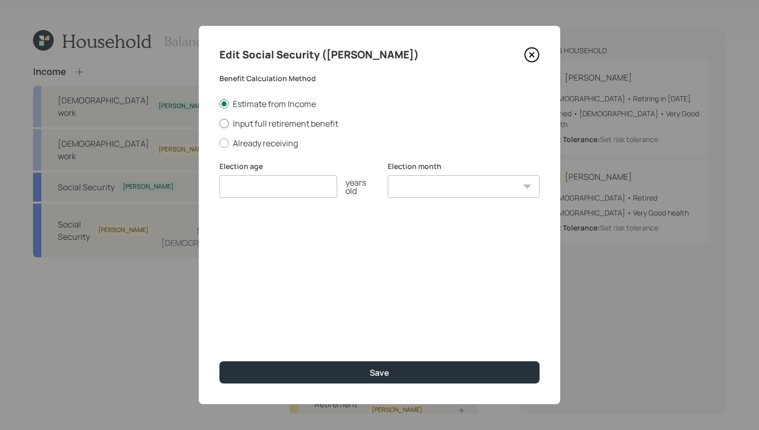
click at [293, 125] on label "Input full retirement benefit" at bounding box center [380, 123] width 320 height 11
click at [220, 123] on input "Input full retirement benefit" at bounding box center [219, 123] width 1 height 1
radio input "true"
click at [293, 192] on input "number" at bounding box center [279, 186] width 118 height 23
type input "67"
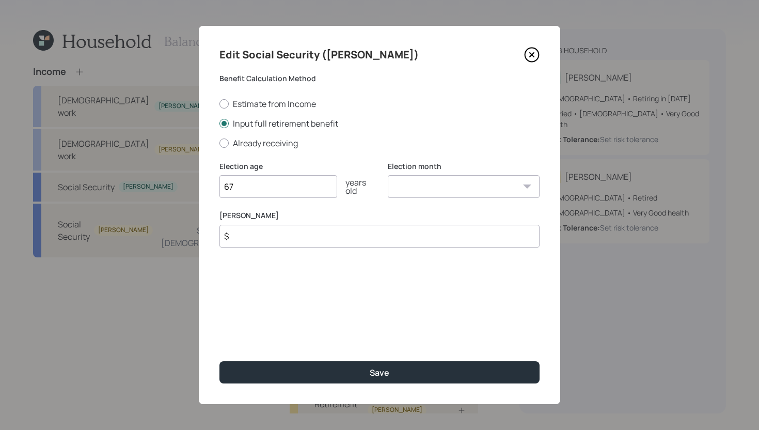
click at [423, 190] on select "January February March April May June July August September October November De…" at bounding box center [464, 186] width 152 height 23
select select "6"
click at [388, 175] on select "January February March April May June July August September October November De…" at bounding box center [464, 186] width 152 height 23
click at [271, 236] on input "$" at bounding box center [380, 236] width 320 height 23
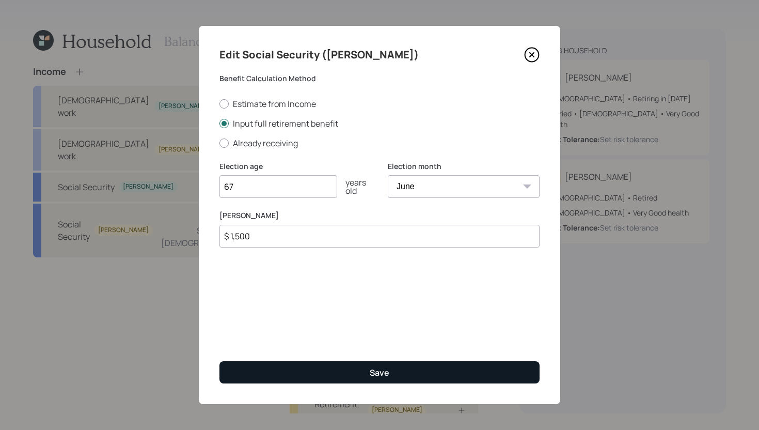
type input "$ 1,500"
click at [385, 364] on button "Save" at bounding box center [380, 372] width 320 height 22
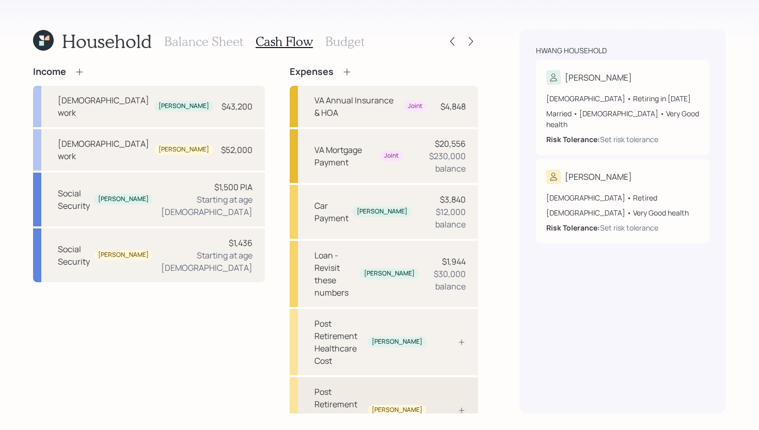
scroll to position [5, 0]
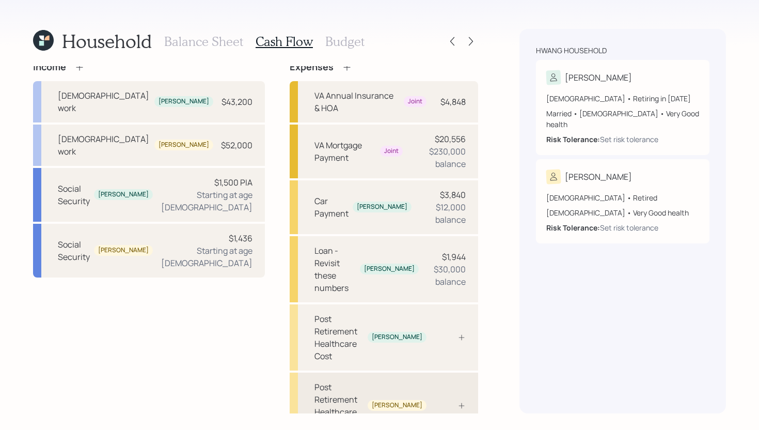
click at [441, 401] on div at bounding box center [450, 405] width 31 height 8
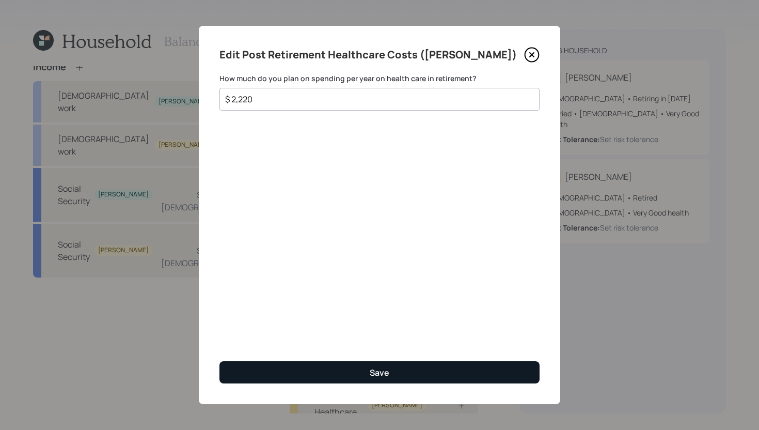
type input "$ 2,220"
click at [410, 375] on button "Save" at bounding box center [380, 372] width 320 height 22
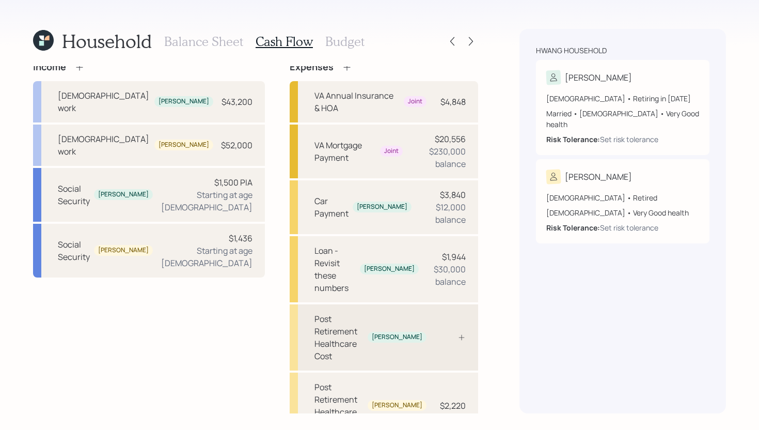
click at [451, 304] on div "Post Retirement Healthcare Cost Annie" at bounding box center [384, 337] width 189 height 66
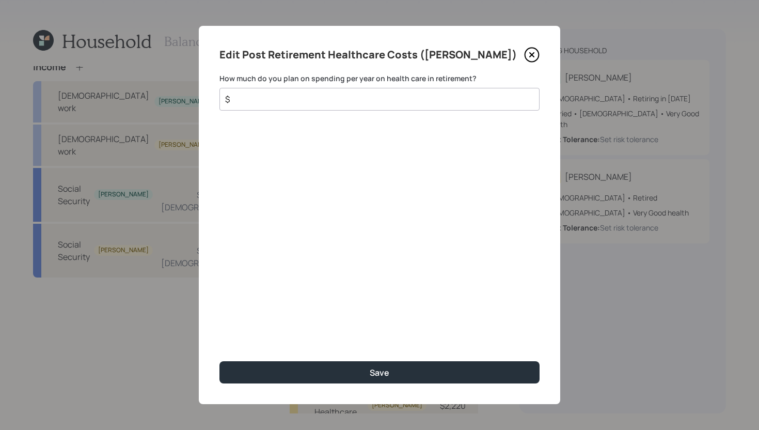
click at [332, 97] on input "$" at bounding box center [375, 99] width 303 height 12
click at [536, 55] on icon at bounding box center [531, 54] width 15 height 15
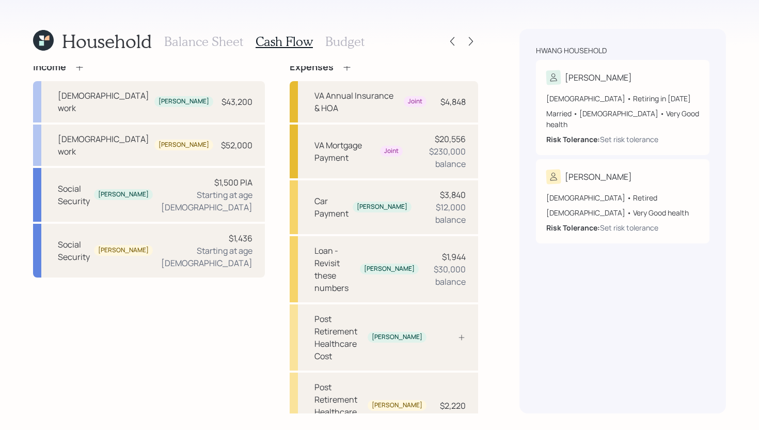
click at [342, 66] on icon at bounding box center [347, 67] width 10 height 10
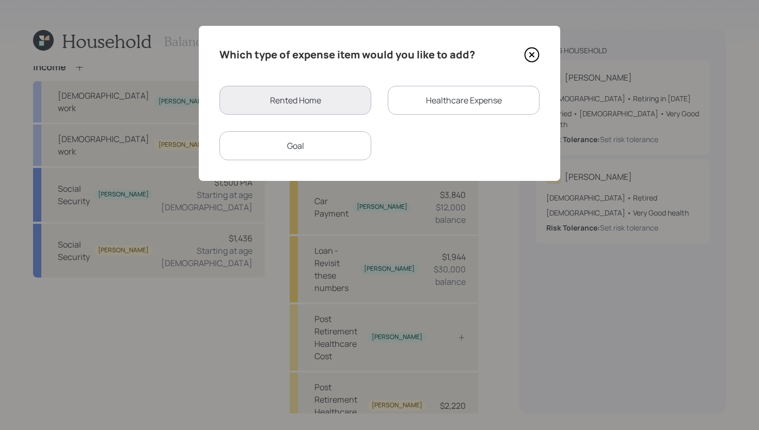
click at [425, 103] on div "Healthcare Expense" at bounding box center [464, 100] width 152 height 29
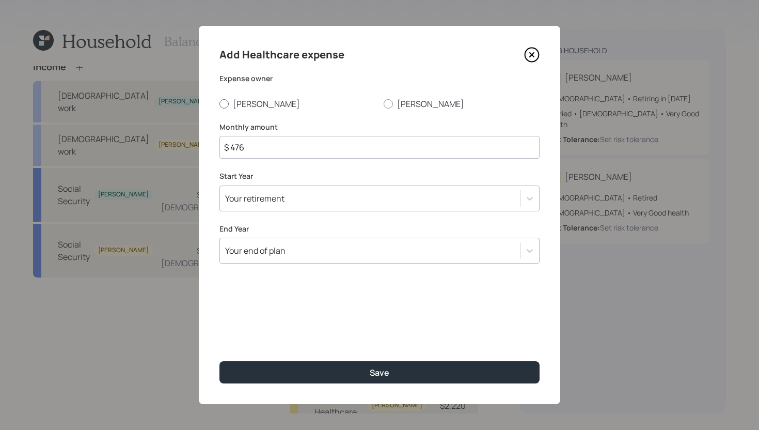
click at [257, 102] on label "Annie" at bounding box center [298, 103] width 156 height 11
click at [220, 103] on input "Annie" at bounding box center [219, 103] width 1 height 1
radio input "true"
click at [258, 158] on input "$ 476" at bounding box center [380, 147] width 320 height 23
click at [260, 153] on input "$ 476" at bounding box center [380, 147] width 320 height 23
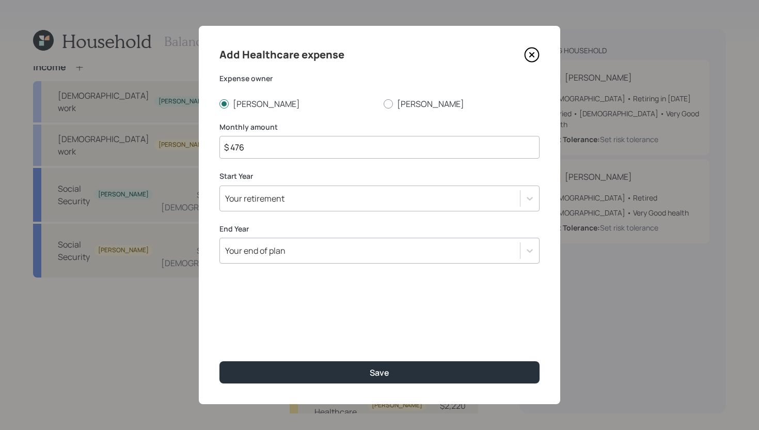
click at [260, 153] on input "$ 476" at bounding box center [380, 147] width 320 height 23
type input "$ 264"
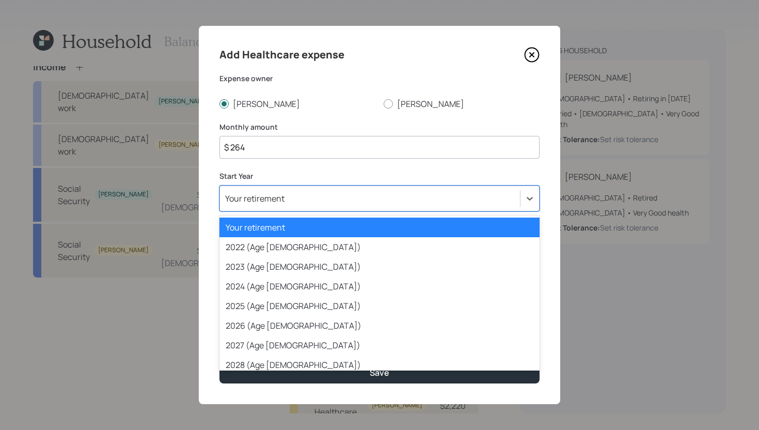
click at [277, 197] on div "Your retirement" at bounding box center [254, 198] width 59 height 11
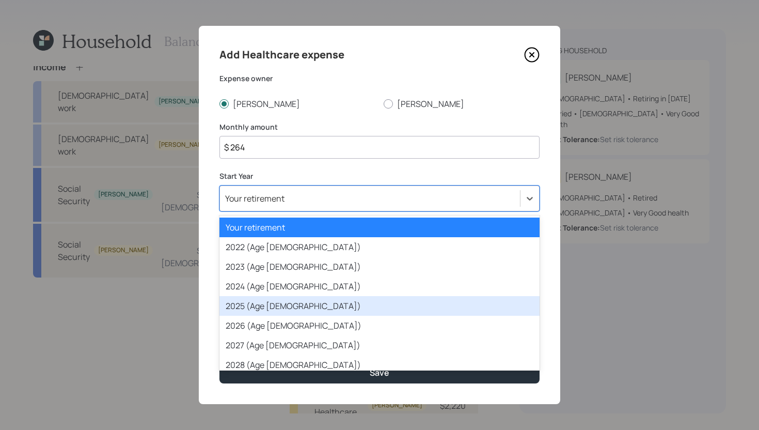
click at [269, 304] on div "2025 (Age 64)" at bounding box center [380, 306] width 320 height 20
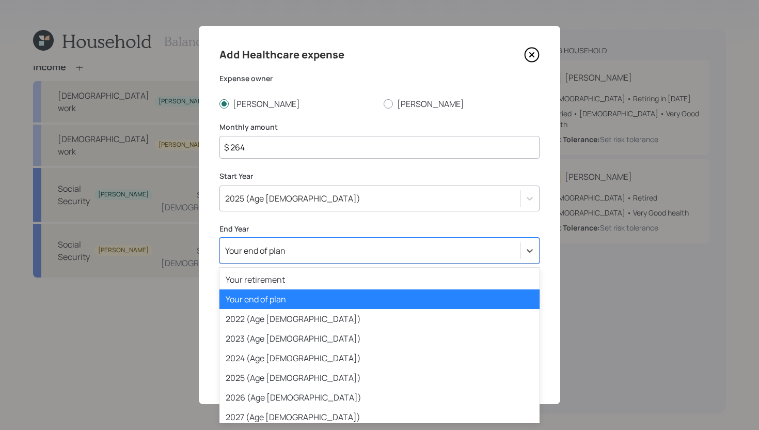
click at [285, 252] on div "Your end of plan" at bounding box center [255, 250] width 60 height 11
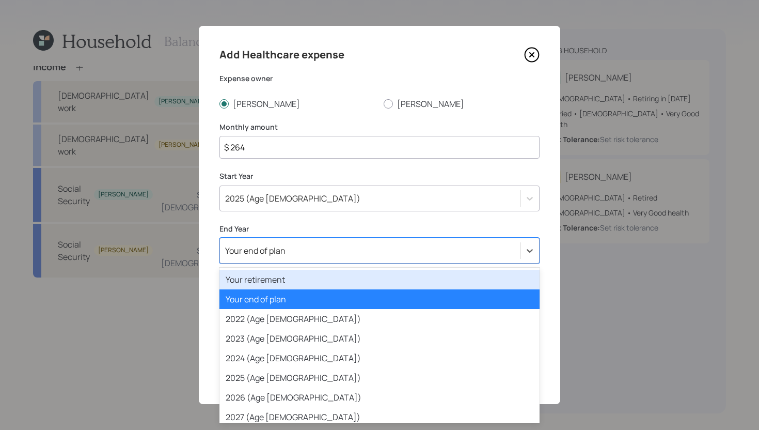
click at [284, 276] on div "Your retirement" at bounding box center [380, 280] width 320 height 20
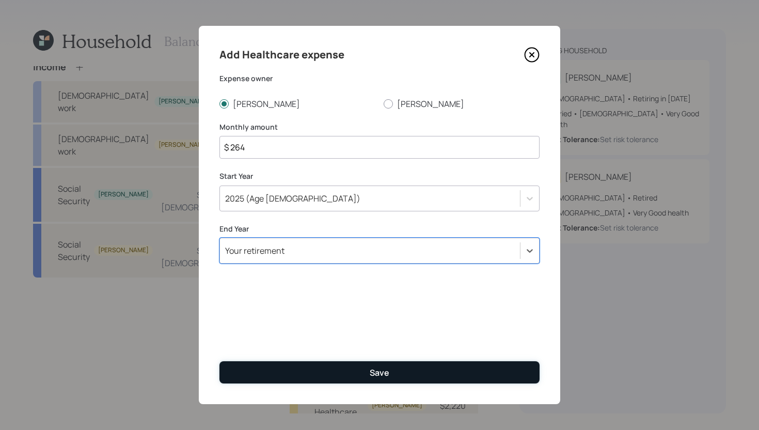
click at [330, 366] on button "Save" at bounding box center [380, 372] width 320 height 22
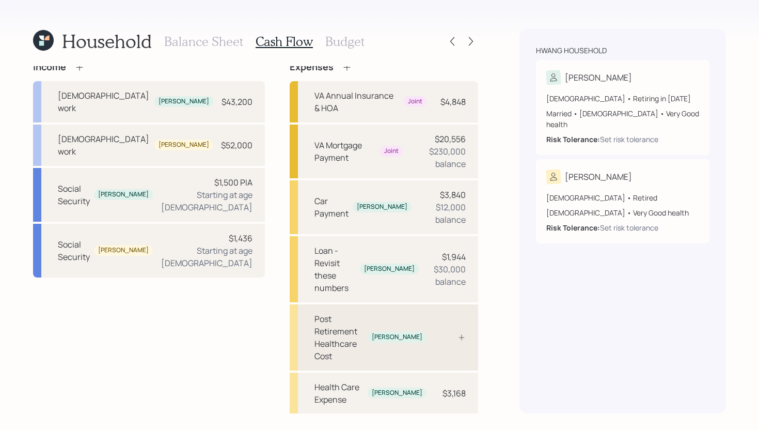
click at [448, 304] on div "Post Retirement Healthcare Cost Annie" at bounding box center [384, 337] width 189 height 66
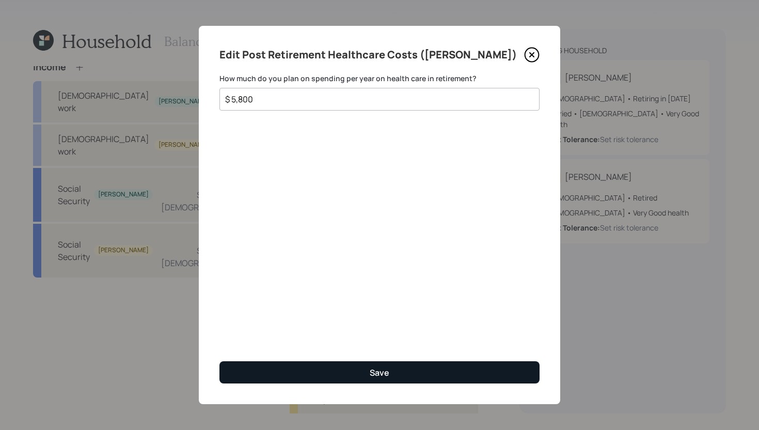
type input "$ 5,800"
click at [370, 370] on div "Save" at bounding box center [380, 372] width 20 height 11
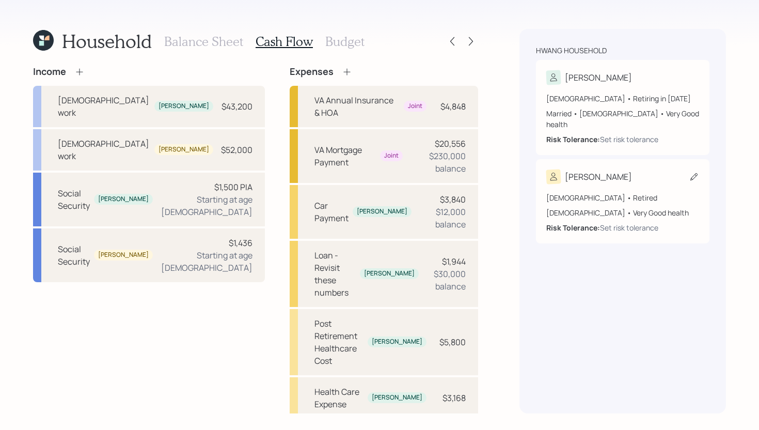
click at [694, 172] on icon at bounding box center [694, 177] width 10 height 10
select select "4"
select select "very_good"
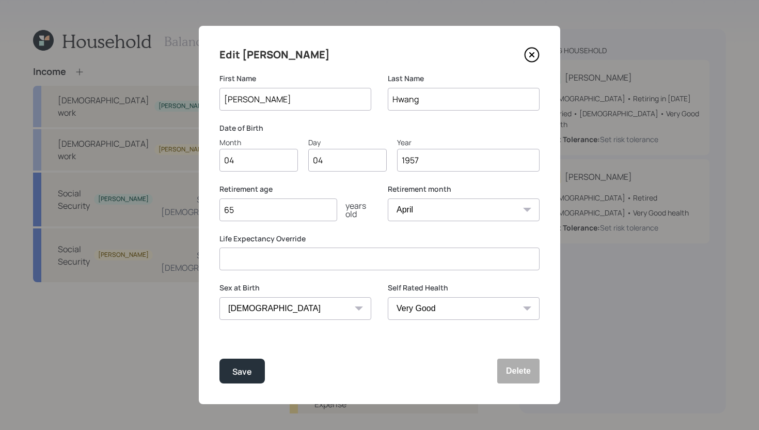
click at [304, 212] on input "65" at bounding box center [279, 209] width 118 height 23
click at [286, 212] on input "65" at bounding box center [279, 209] width 118 height 23
drag, startPoint x: 277, startPoint y: 212, endPoint x: 211, endPoint y: 212, distance: 65.6
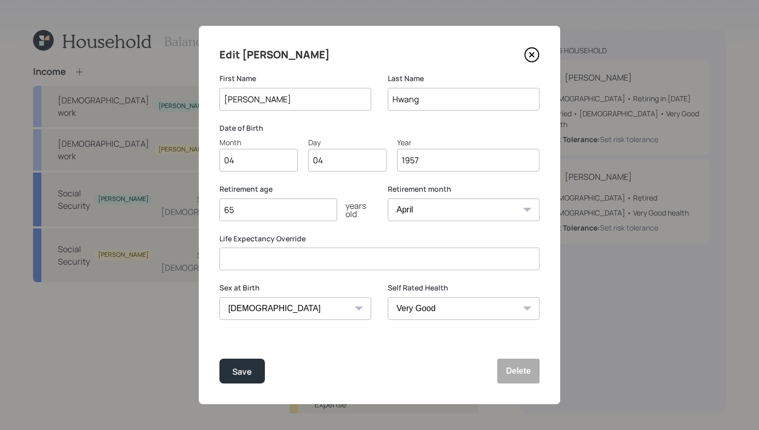
click at [211, 212] on div "Edit Dae Young First Name Dae Young Last Name Hwang Date of Birth Month 04 Day …" at bounding box center [380, 215] width 362 height 378
type input "70"
click at [244, 375] on div "Save" at bounding box center [242, 372] width 20 height 14
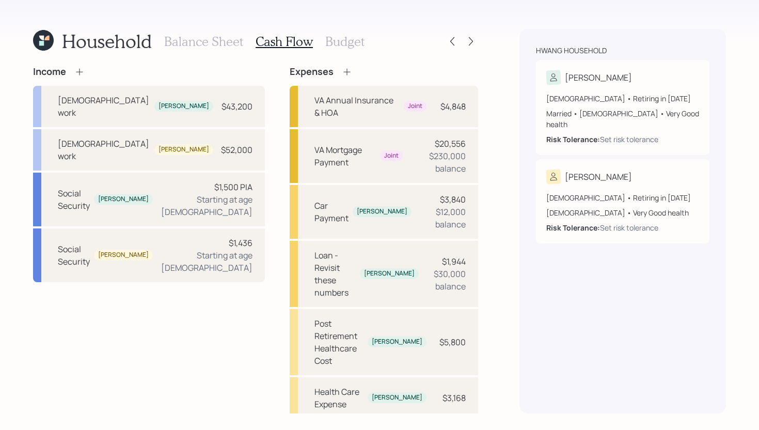
click at [363, 44] on div "Household Balance Sheet Cash Flow Budget" at bounding box center [255, 41] width 445 height 25
click at [360, 44] on h3 "Budget" at bounding box center [344, 41] width 39 height 15
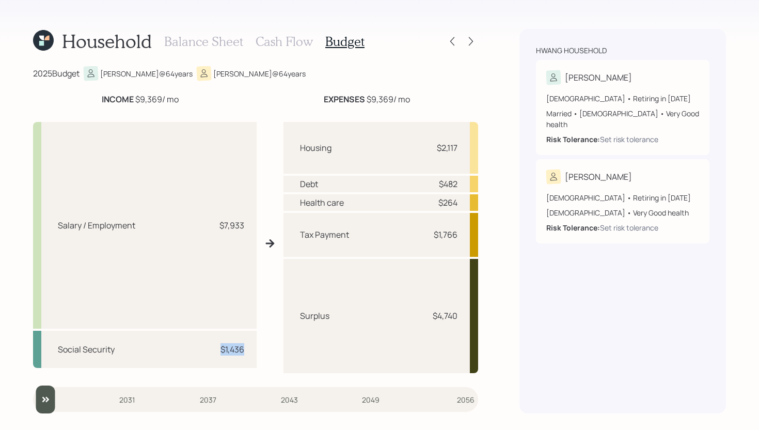
drag, startPoint x: 214, startPoint y: 347, endPoint x: 258, endPoint y: 347, distance: 43.4
click at [258, 347] on div "Salary / Employment $7,933 Social Security $1,436 Housing $2,117 Debt $482 Heal…" at bounding box center [255, 243] width 445 height 259
drag, startPoint x: 134, startPoint y: 99, endPoint x: 164, endPoint y: 98, distance: 30.5
click at [164, 98] on div "INCOME $9,369 / mo" at bounding box center [140, 99] width 77 height 12
click at [190, 98] on div "INCOME $9,369 / mo" at bounding box center [140, 99] width 214 height 12
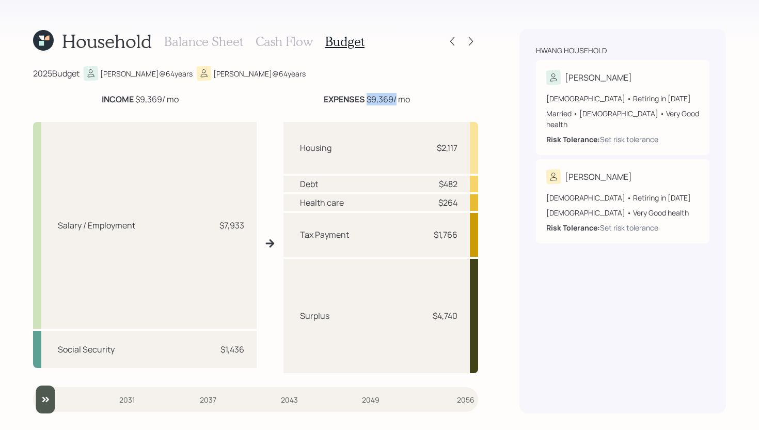
drag, startPoint x: 367, startPoint y: 98, endPoint x: 394, endPoint y: 97, distance: 27.4
click at [394, 97] on div "EXPENSES $9,369 / mo" at bounding box center [367, 99] width 86 height 12
drag, startPoint x: 436, startPoint y: 148, endPoint x: 461, endPoint y: 148, distance: 24.8
click at [461, 148] on div "Housing $2,117" at bounding box center [381, 148] width 195 height 52
click at [438, 156] on div "Housing $2,117" at bounding box center [381, 148] width 195 height 52
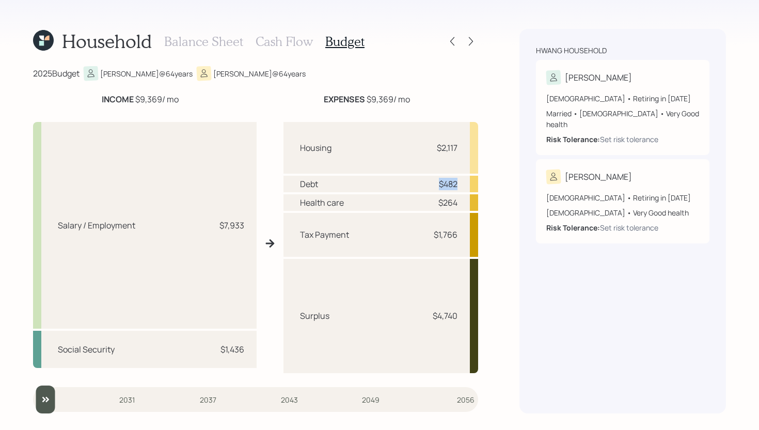
drag, startPoint x: 436, startPoint y: 184, endPoint x: 456, endPoint y: 184, distance: 20.7
click at [456, 184] on div "$482" at bounding box center [442, 184] width 31 height 12
drag, startPoint x: 436, startPoint y: 206, endPoint x: 458, endPoint y: 207, distance: 21.7
click at [458, 207] on div "Health care $264" at bounding box center [381, 202] width 195 height 17
click at [289, 48] on h3 "Cash Flow" at bounding box center [284, 41] width 57 height 15
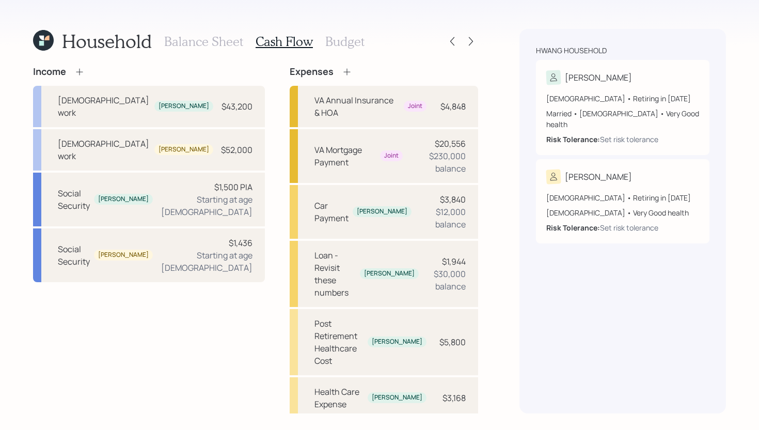
click at [342, 74] on icon at bounding box center [347, 72] width 10 height 10
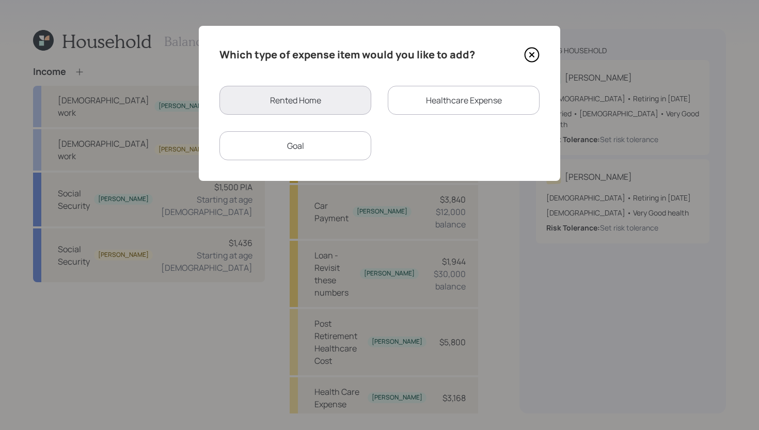
click at [437, 103] on div "Healthcare Expense" at bounding box center [464, 100] width 152 height 29
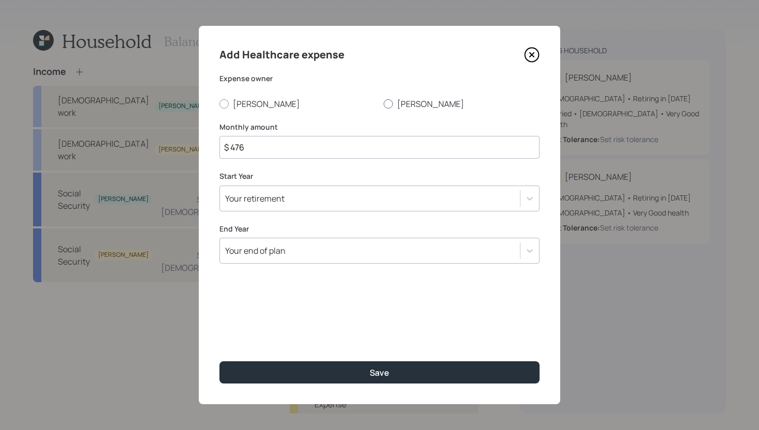
click at [422, 103] on label "Dae young" at bounding box center [462, 103] width 156 height 11
click at [384, 103] on input "Dae young" at bounding box center [383, 103] width 1 height 1
radio input "true"
click at [322, 146] on input "$ 476" at bounding box center [380, 147] width 320 height 23
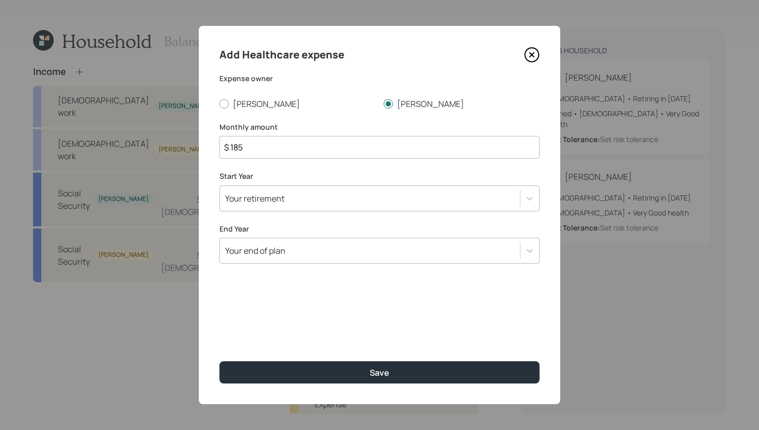
type input "$ 185"
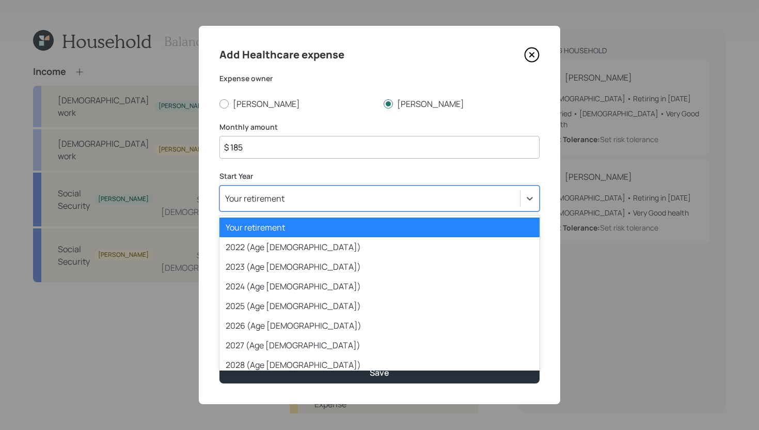
click at [336, 203] on div "Your retirement" at bounding box center [370, 199] width 300 height 18
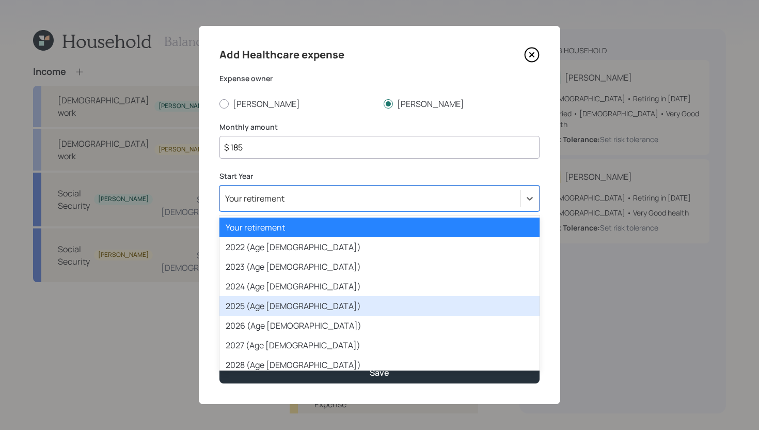
click at [294, 306] on div "2025 (Age 64)" at bounding box center [380, 306] width 320 height 20
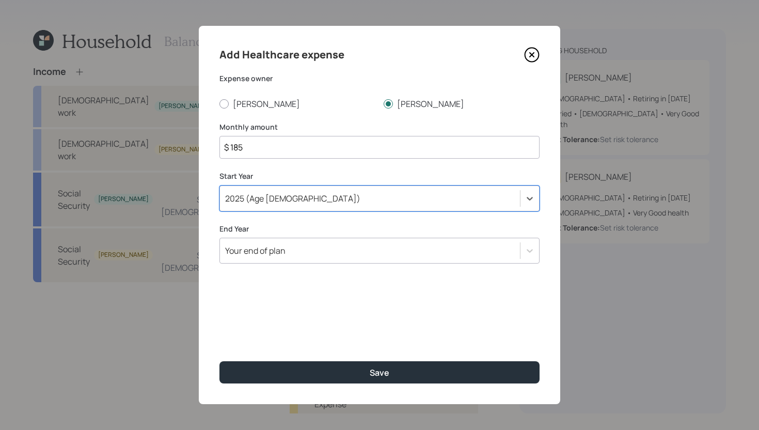
click at [311, 258] on div "Your end of plan" at bounding box center [370, 251] width 300 height 18
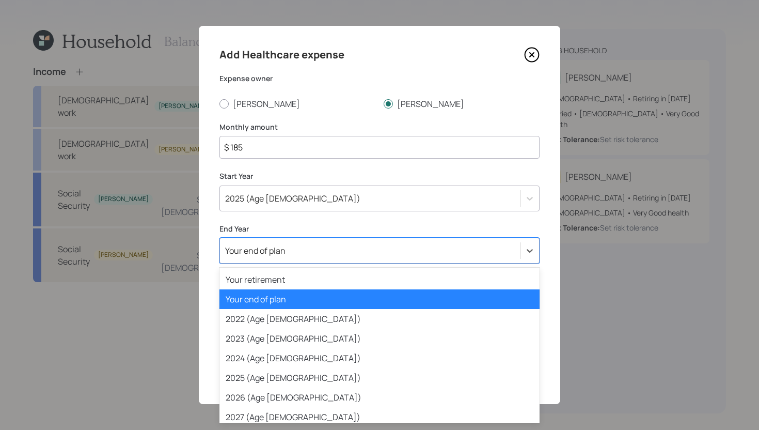
click at [301, 301] on div "Your end of plan" at bounding box center [380, 299] width 320 height 20
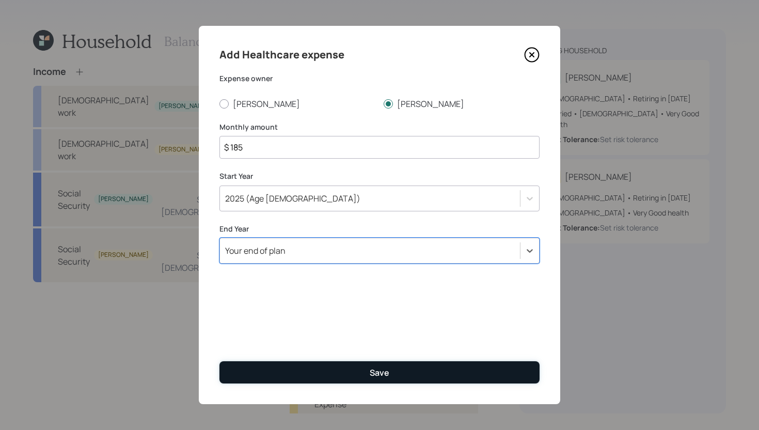
click at [310, 382] on button "Save" at bounding box center [380, 372] width 320 height 22
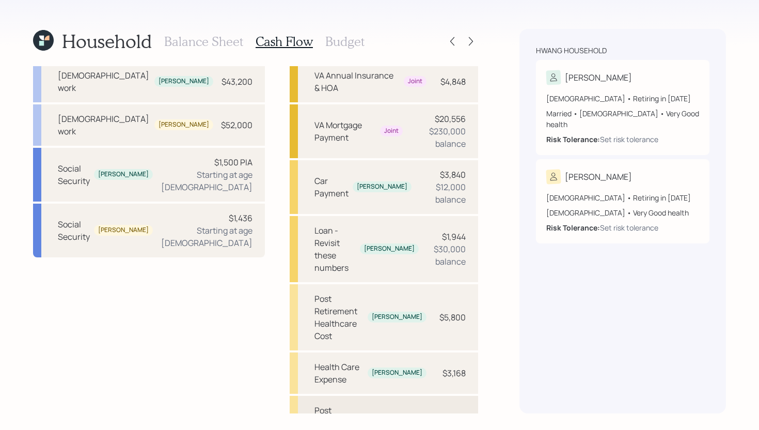
scroll to position [67, 0]
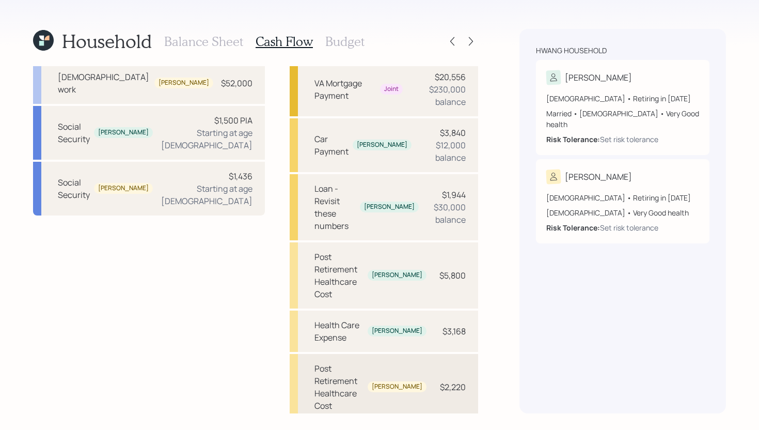
click at [357, 362] on div "Post Retirement Healthcare Cost" at bounding box center [339, 387] width 49 height 50
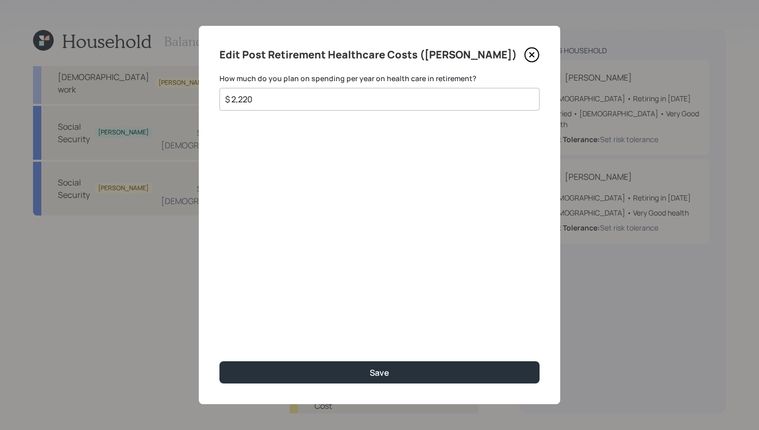
drag, startPoint x: 316, startPoint y: 97, endPoint x: 205, endPoint y: 97, distance: 111.6
click at [205, 97] on div "Edit Post Retirement Healthcare Costs (Dae young) How much do you plan on spend…" at bounding box center [380, 215] width 362 height 378
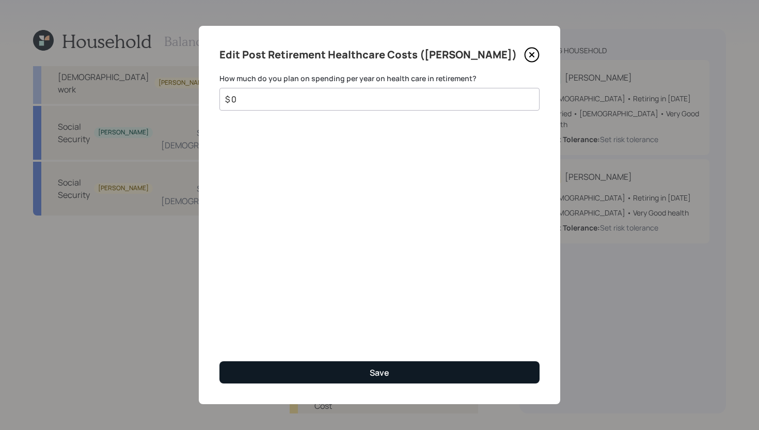
type input "$ 0"
click at [322, 365] on button "Save" at bounding box center [380, 372] width 320 height 22
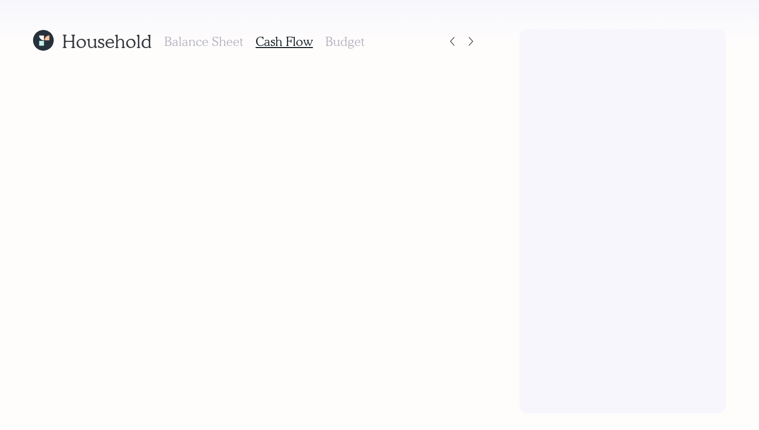
click at [343, 40] on h3 "Budget" at bounding box center [344, 41] width 39 height 15
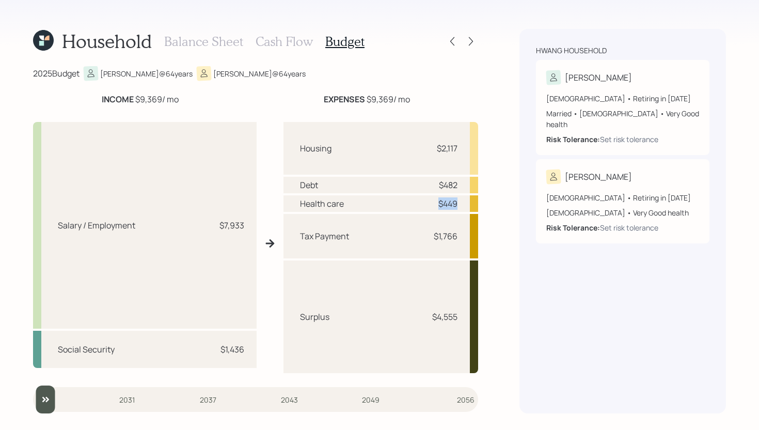
drag, startPoint x: 434, startPoint y: 203, endPoint x: 455, endPoint y: 203, distance: 21.2
click at [455, 203] on div "$449" at bounding box center [442, 203] width 31 height 12
click at [462, 206] on div "Health care $449" at bounding box center [381, 203] width 195 height 17
drag, startPoint x: 432, startPoint y: 237, endPoint x: 467, endPoint y: 237, distance: 34.6
click at [467, 237] on div "Tax Payment $1,766" at bounding box center [381, 236] width 195 height 44
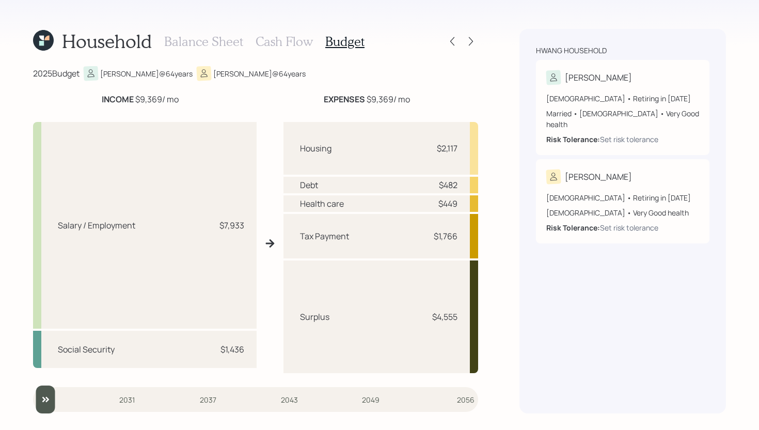
click at [331, 238] on div "Tax Payment" at bounding box center [324, 236] width 49 height 12
drag, startPoint x: 301, startPoint y: 318, endPoint x: 332, endPoint y: 318, distance: 31.0
click at [332, 318] on div "Surplus $4,555" at bounding box center [381, 316] width 195 height 113
click at [277, 47] on h3 "Cash Flow" at bounding box center [284, 41] width 57 height 15
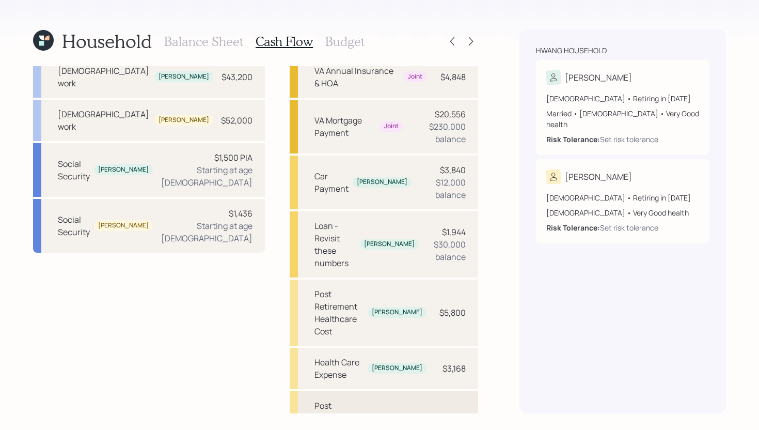
scroll to position [67, 0]
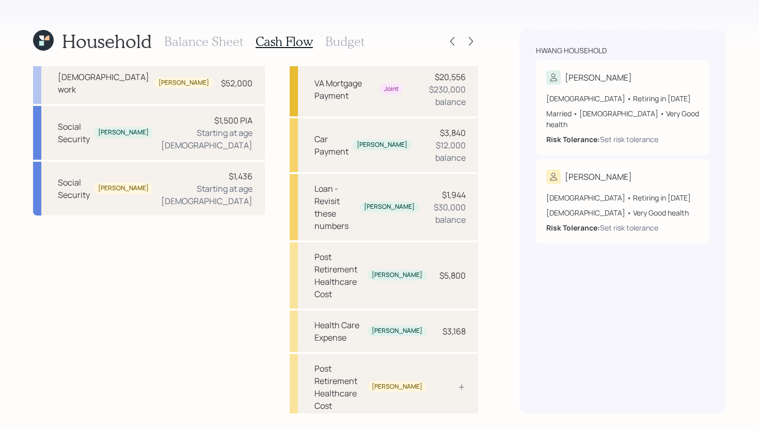
click at [347, 39] on h3 "Budget" at bounding box center [344, 41] width 39 height 15
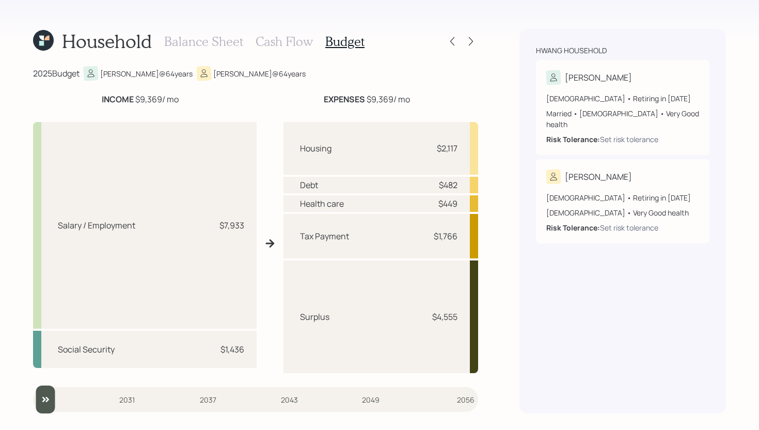
click at [293, 45] on h3 "Cash Flow" at bounding box center [284, 41] width 57 height 15
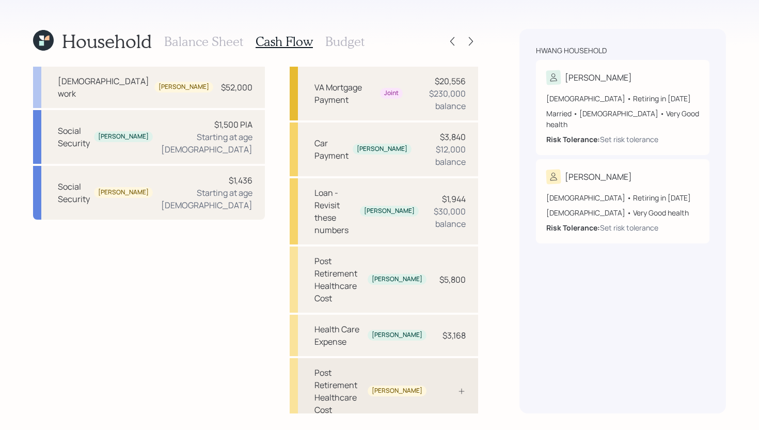
scroll to position [67, 0]
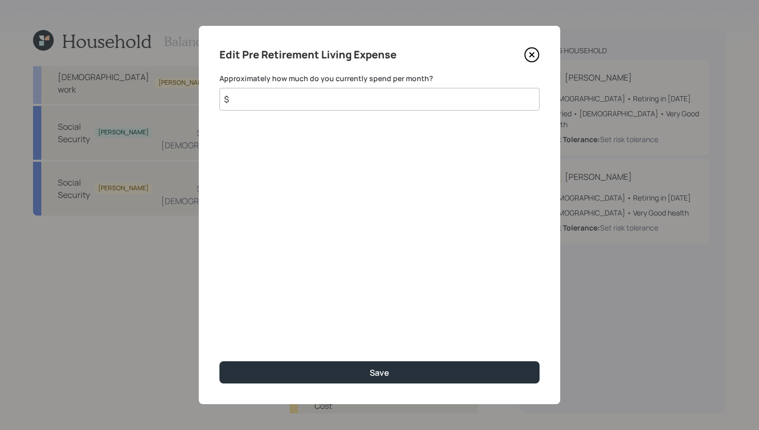
click at [371, 104] on input "$" at bounding box center [380, 99] width 320 height 23
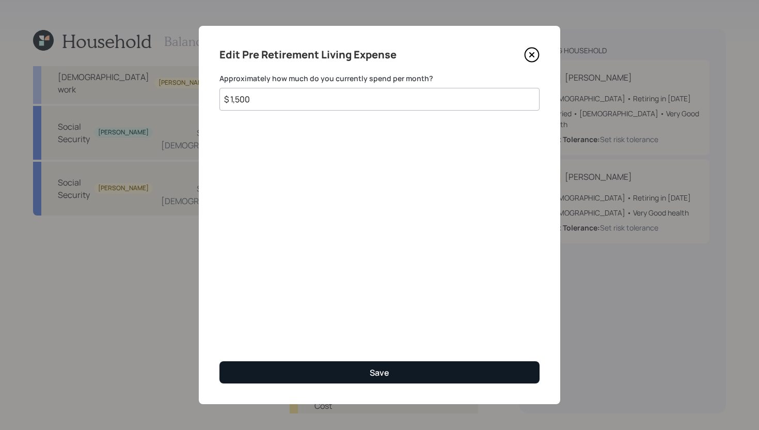
type input "$ 1,500"
click at [391, 365] on button "Save" at bounding box center [380, 372] width 320 height 22
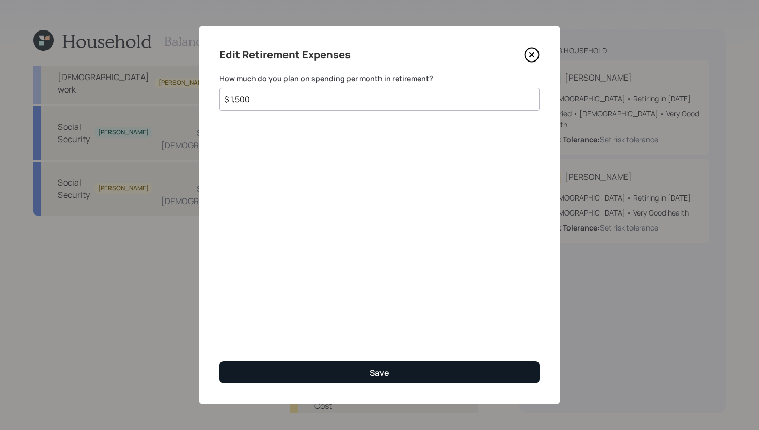
type input "$ 1,500"
click at [371, 376] on div "Save" at bounding box center [380, 372] width 20 height 11
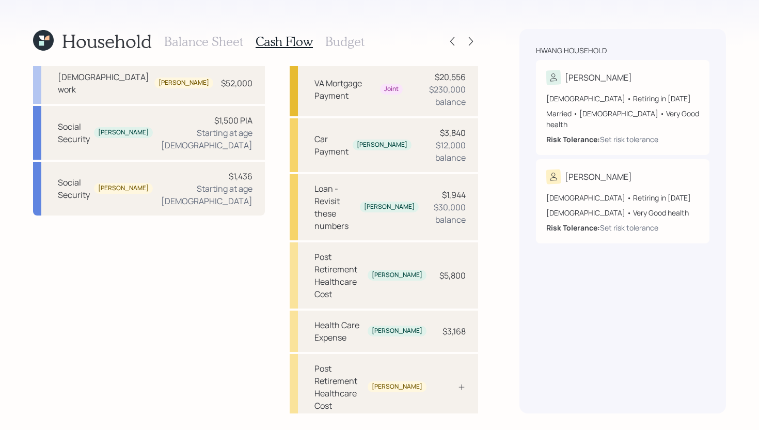
click at [186, 44] on h3 "Balance Sheet" at bounding box center [203, 41] width 79 height 15
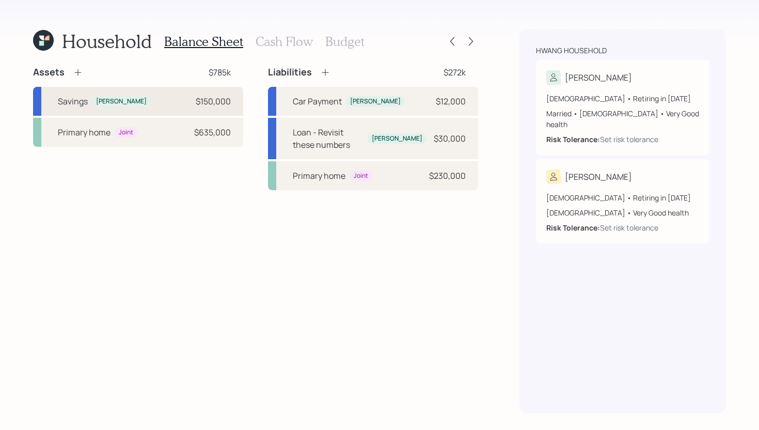
click at [129, 104] on div "Savings Annie $150,000" at bounding box center [138, 101] width 210 height 29
select select "taxable"
select select "balanced"
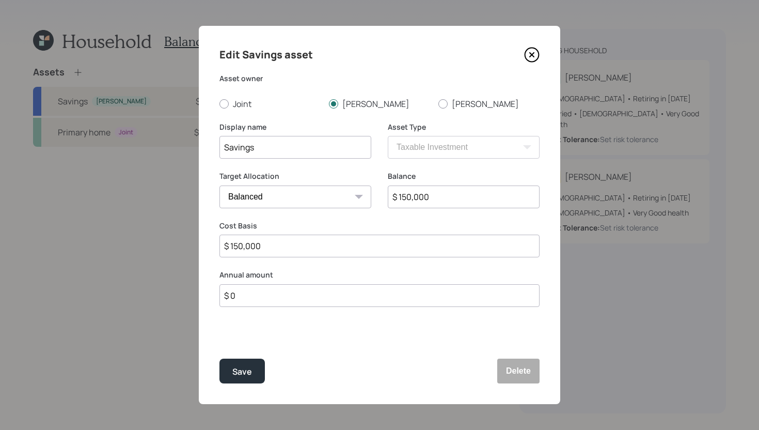
click at [287, 300] on input "$ 0" at bounding box center [380, 295] width 320 height 23
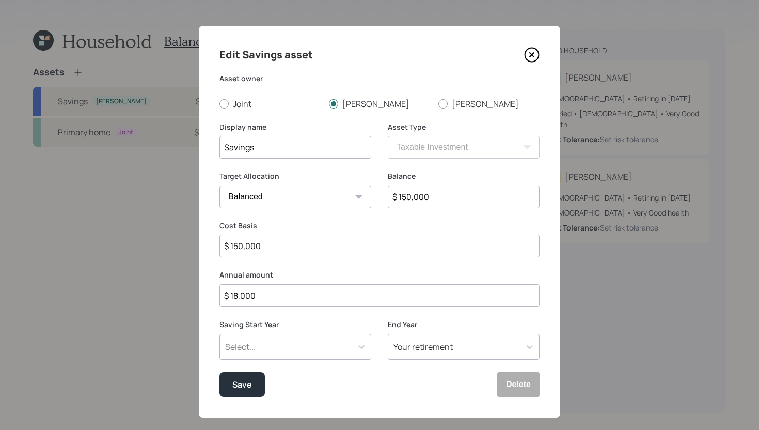
type input "$ 18,000"
click at [292, 348] on div "Select..." at bounding box center [296, 347] width 152 height 26
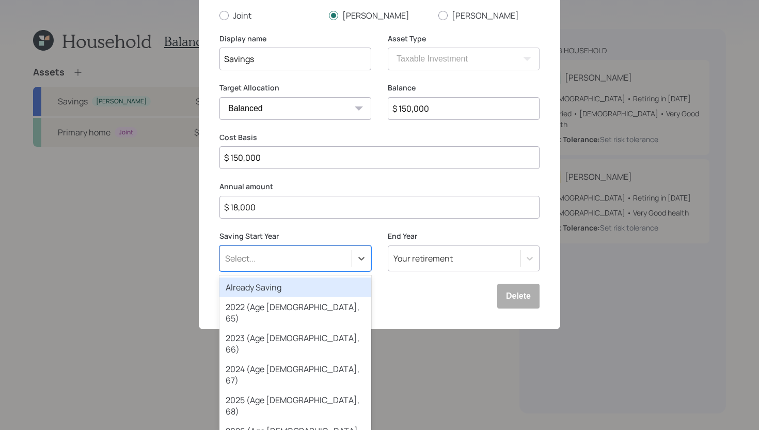
click at [302, 284] on div "Already Saving" at bounding box center [296, 287] width 152 height 20
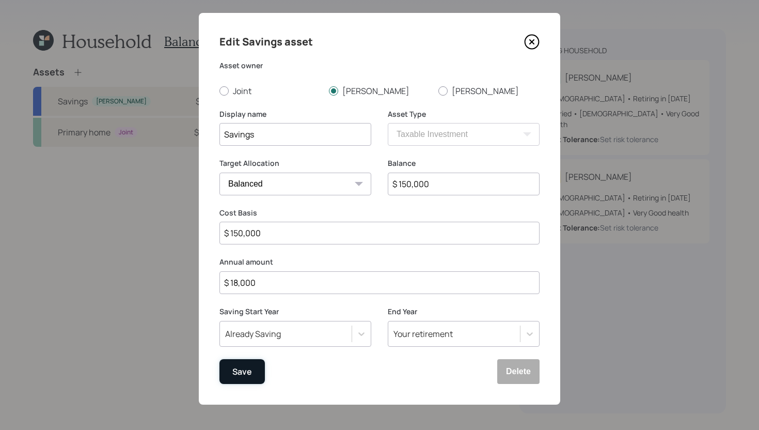
click at [247, 374] on div "Save" at bounding box center [242, 372] width 20 height 14
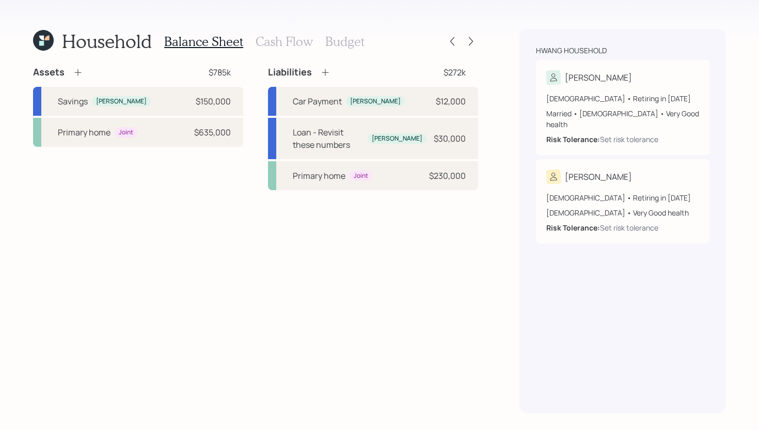
click at [302, 38] on h3 "Cash Flow" at bounding box center [284, 41] width 57 height 15
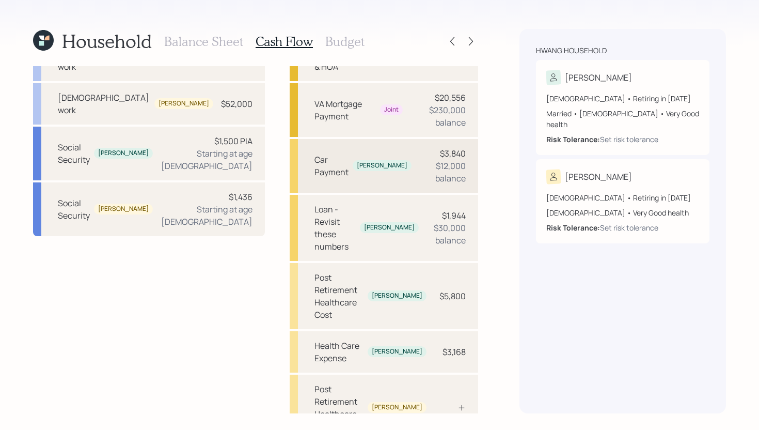
scroll to position [67, 0]
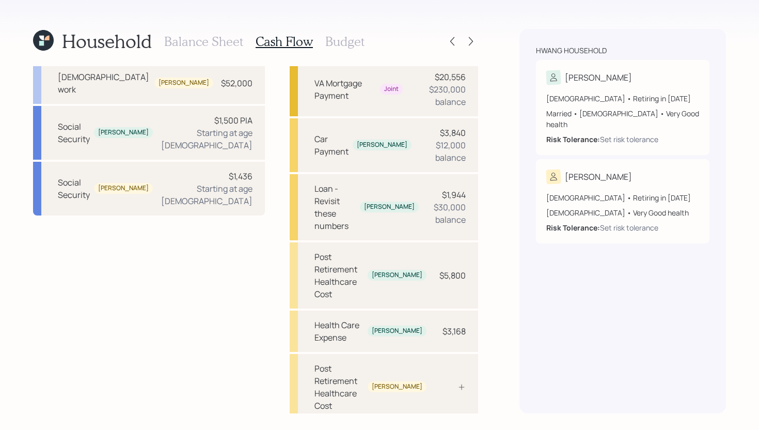
click at [346, 36] on h3 "Budget" at bounding box center [344, 41] width 39 height 15
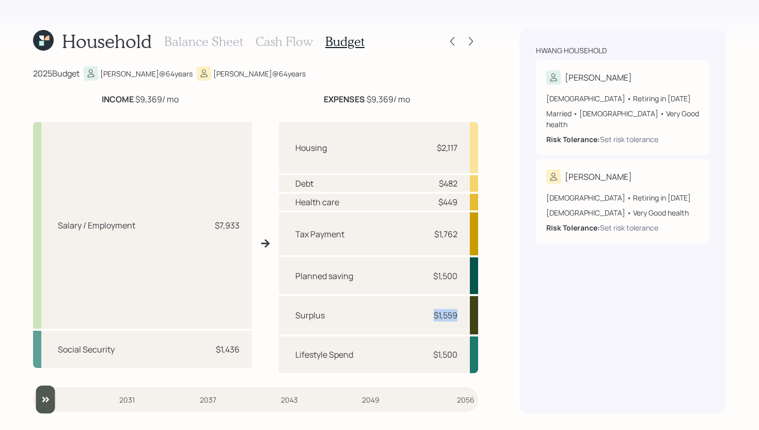
drag, startPoint x: 432, startPoint y: 317, endPoint x: 457, endPoint y: 317, distance: 25.3
click at [458, 317] on div "Surplus $1,559" at bounding box center [378, 315] width 199 height 38
click at [465, 316] on div "Surplus $1,559" at bounding box center [378, 315] width 199 height 38
click at [282, 41] on h3 "Cash Flow" at bounding box center [284, 41] width 57 height 15
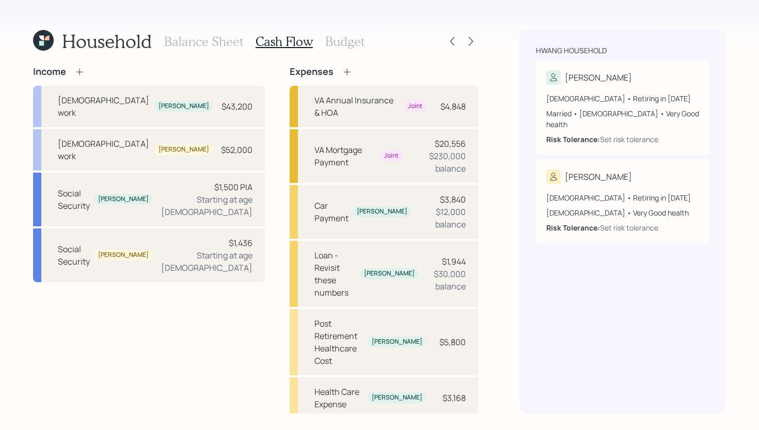
click at [357, 40] on h3 "Budget" at bounding box center [344, 41] width 39 height 15
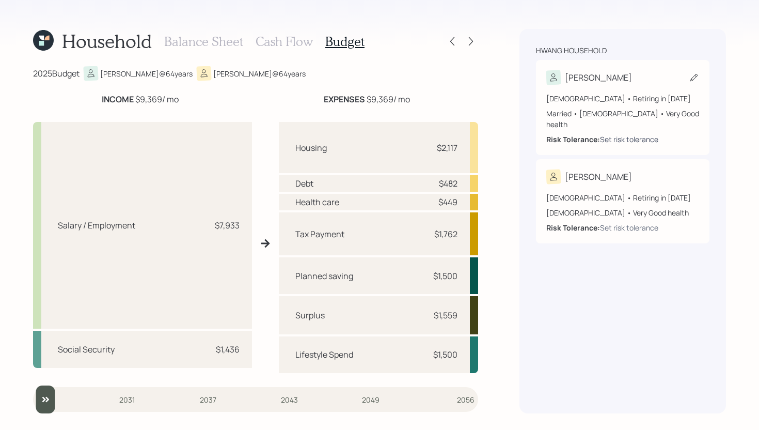
click at [635, 134] on div "Set risk tolerance" at bounding box center [629, 139] width 58 height 11
click at [618, 134] on div "Set risk tolerance" at bounding box center [629, 139] width 58 height 11
click at [278, 45] on h3 "Cash Flow" at bounding box center [284, 41] width 57 height 15
click at [631, 134] on div "Set risk tolerance" at bounding box center [629, 139] width 58 height 11
click at [212, 50] on div "Balance Sheet Cash Flow Budget" at bounding box center [264, 41] width 200 height 25
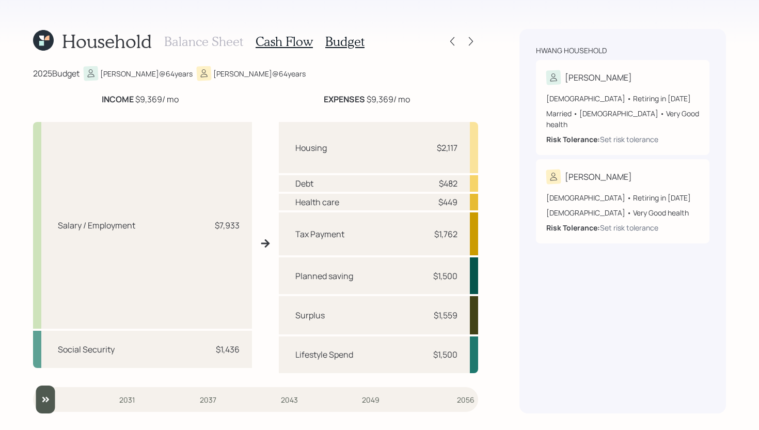
click at [227, 30] on div "Balance Sheet Cash Flow Budget" at bounding box center [264, 41] width 200 height 25
click at [227, 42] on h3 "Balance Sheet" at bounding box center [203, 41] width 79 height 15
click at [346, 39] on h3 "Budget" at bounding box center [344, 41] width 39 height 15
click at [48, 33] on icon at bounding box center [43, 40] width 21 height 21
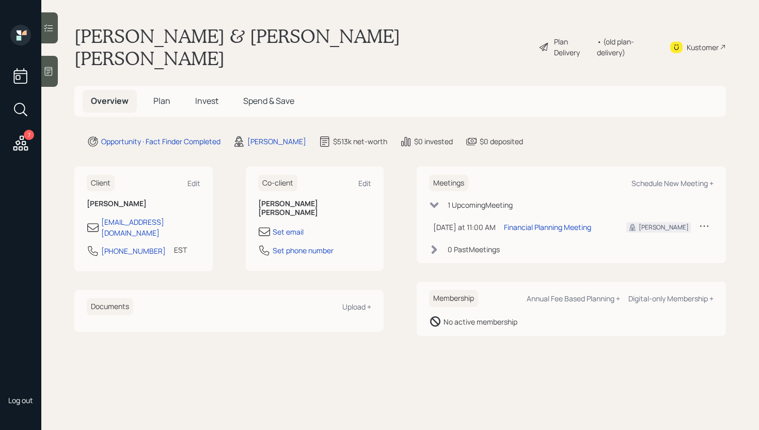
click at [569, 36] on div "Plan Delivery" at bounding box center [573, 47] width 38 height 22
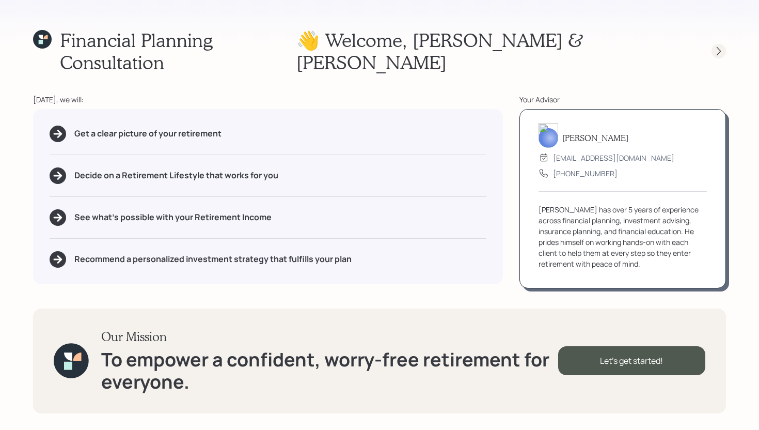
click at [720, 46] on icon at bounding box center [719, 51] width 10 height 10
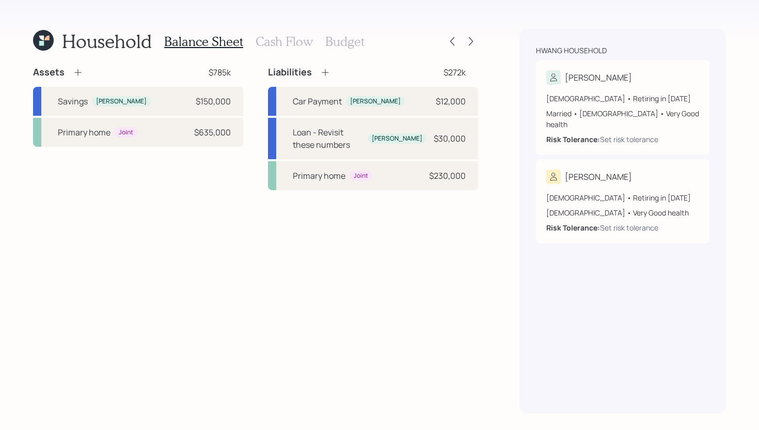
click at [298, 40] on h3 "Cash Flow" at bounding box center [284, 41] width 57 height 15
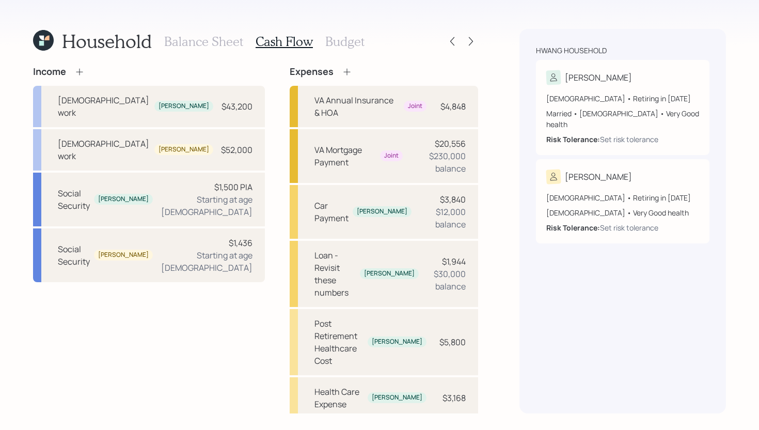
click at [342, 70] on icon at bounding box center [347, 72] width 10 height 10
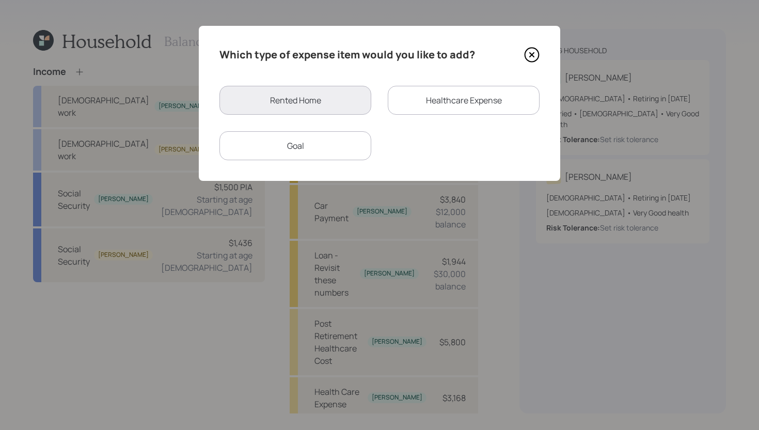
click at [318, 139] on div "Goal" at bounding box center [296, 145] width 152 height 29
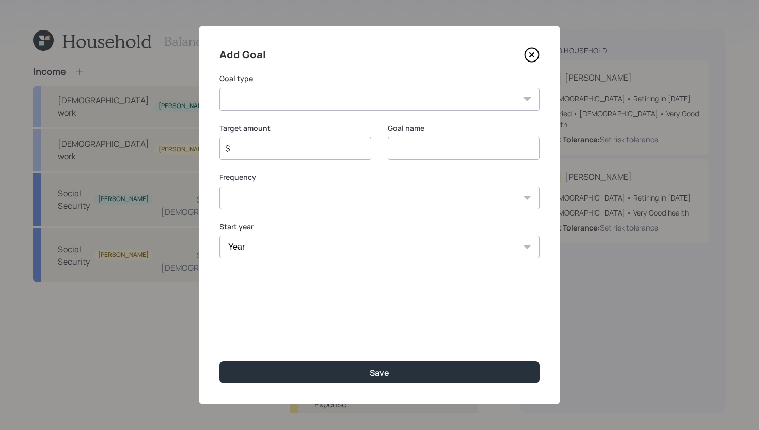
click at [322, 101] on select "Create an emergency fund Donate to charity Purchase a home Make a purchase Supp…" at bounding box center [380, 99] width 320 height 23
select select "charity"
click at [220, 88] on select "Create an emergency fund Donate to charity Purchase a home Make a purchase Supp…" at bounding box center [380, 99] width 320 height 23
click at [463, 152] on input "Donate to charity" at bounding box center [464, 148] width 152 height 23
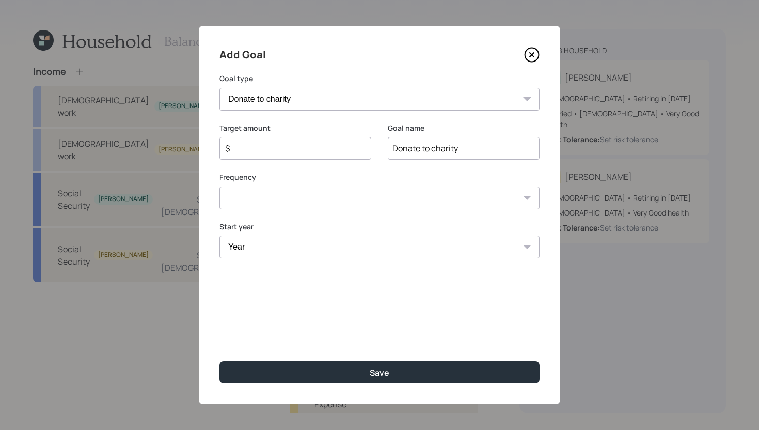
click at [463, 152] on input "Donate to charity" at bounding box center [464, 148] width 152 height 23
type input "D"
type input "Tithes"
click at [329, 155] on div "$" at bounding box center [296, 148] width 152 height 23
click at [329, 147] on input "$" at bounding box center [291, 148] width 134 height 12
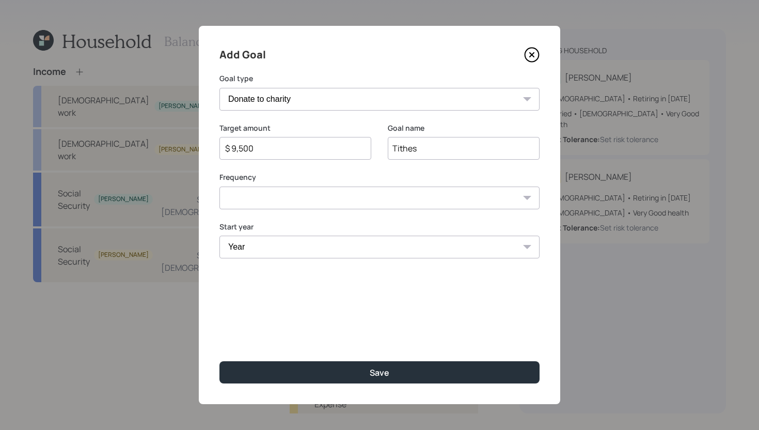
type input "$ 9,500"
click at [362, 196] on select "One time Every 1 year Every 2 years Every 3 years Every 4 years Every 5 years E…" at bounding box center [380, 197] width 320 height 23
select select "1"
click at [220, 186] on select "One time Every 1 year Every 2 years Every 3 years Every 4 years Every 5 years E…" at bounding box center [380, 197] width 320 height 23
click at [313, 250] on select "Year 2025 2026 2027 2028 2029 2030 2031 2032 2033 2034 2035 2036 2037 2038 2039…" at bounding box center [296, 247] width 152 height 23
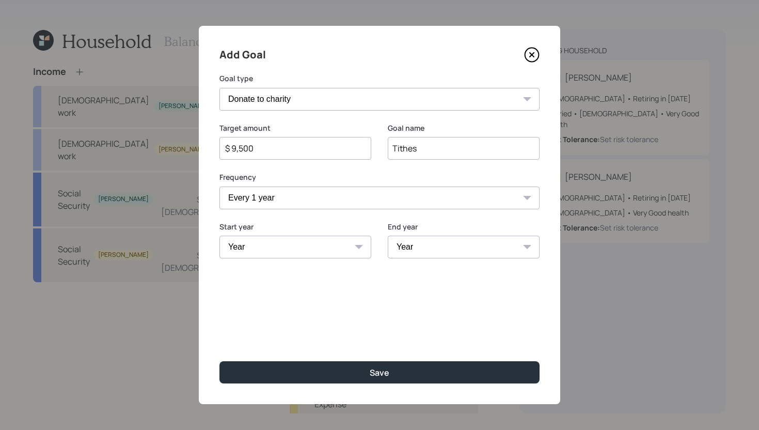
select select "2025"
click at [220, 236] on select "Year 2025 2026 2027 2028 2029 2030 2031 2032 2033 2034 2035 2036 2037 2038 2039…" at bounding box center [296, 247] width 152 height 23
click at [441, 253] on select "Year 2025 2026 2027 2028 2029 2030 2031 2032 2033 2034 2035 2036 2037 2038 2039…" at bounding box center [464, 247] width 152 height 23
select select "2030"
click at [388, 236] on select "Year 2025 2026 2027 2028 2029 2030 2031 2032 2033 2034 2035 2036 2037 2038 2039…" at bounding box center [464, 247] width 152 height 23
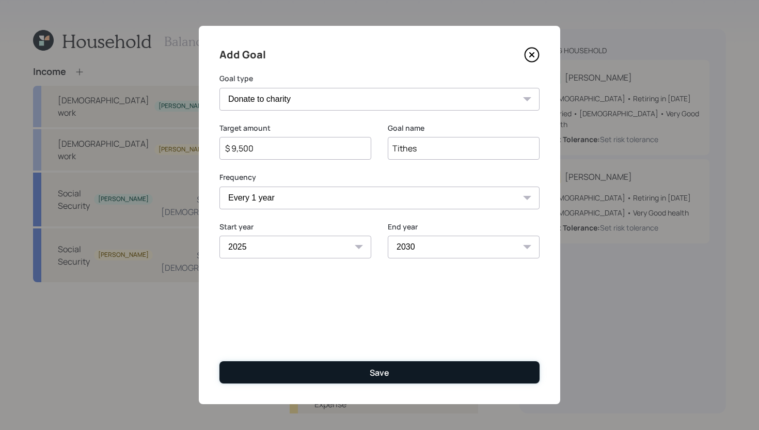
click at [391, 371] on button "Save" at bounding box center [380, 372] width 320 height 22
type input "$"
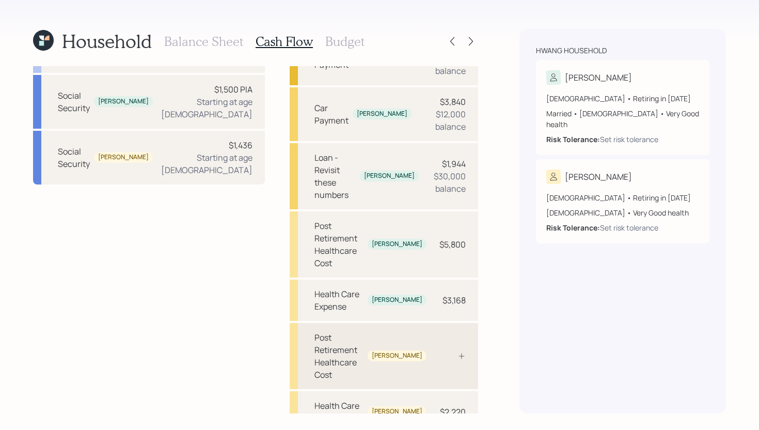
scroll to position [110, 0]
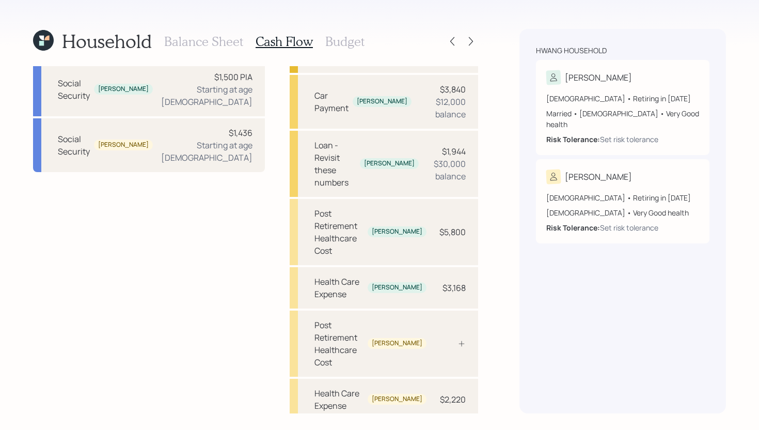
select select "1"
select select "2030"
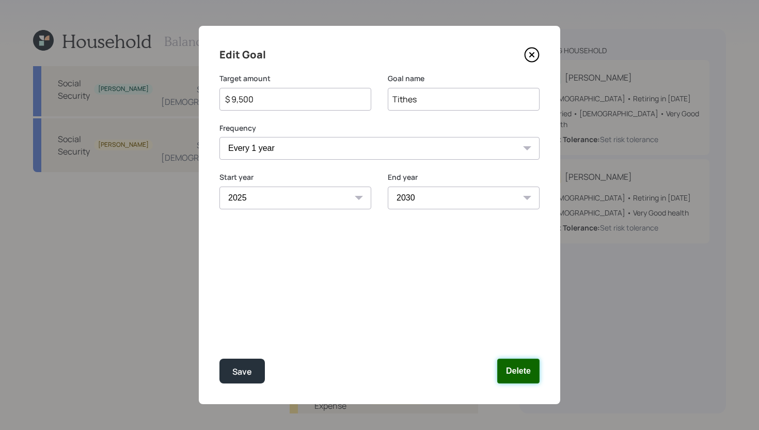
click at [517, 370] on button "Delete" at bounding box center [519, 371] width 42 height 25
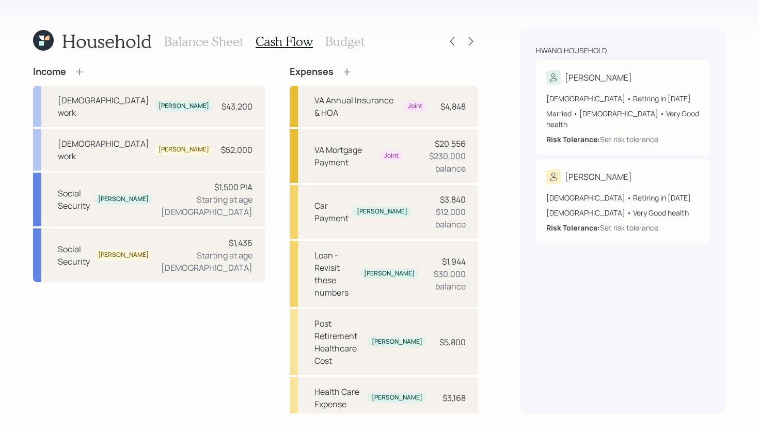
click at [356, 40] on h3 "Budget" at bounding box center [344, 41] width 39 height 15
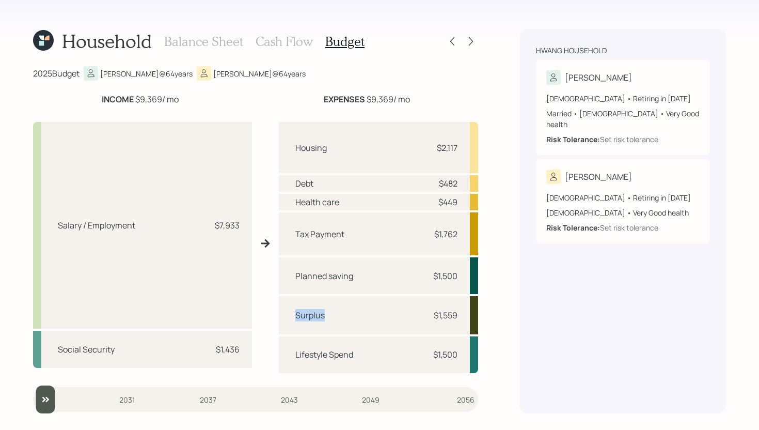
drag, startPoint x: 293, startPoint y: 315, endPoint x: 336, endPoint y: 314, distance: 42.9
click at [336, 314] on div "Surplus $1,559" at bounding box center [378, 315] width 199 height 38
click at [366, 316] on div "Surplus $1,559" at bounding box center [378, 315] width 199 height 38
click at [638, 134] on div "Set risk tolerance" at bounding box center [629, 139] width 58 height 11
click at [212, 38] on h3 "Balance Sheet" at bounding box center [203, 41] width 79 height 15
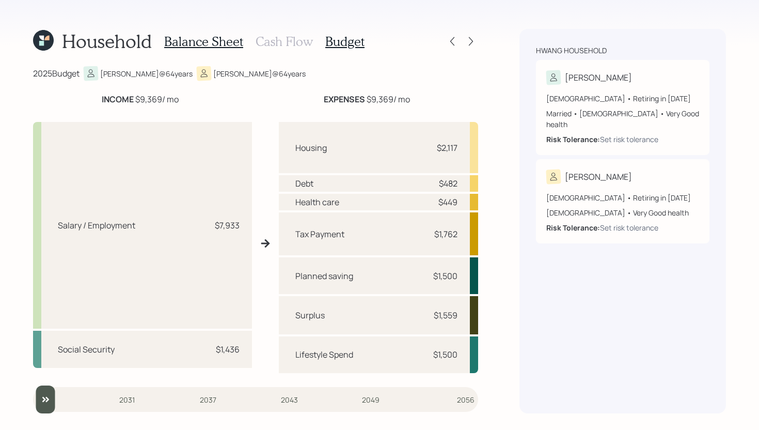
click at [216, 41] on h3 "Balance Sheet" at bounding box center [203, 41] width 79 height 15
click at [32, 40] on div "Household Balance Sheet Cash Flow Budget 2025 Budget Annie @ 64 years Dae young…" at bounding box center [379, 215] width 759 height 430
click at [36, 42] on icon at bounding box center [43, 40] width 21 height 21
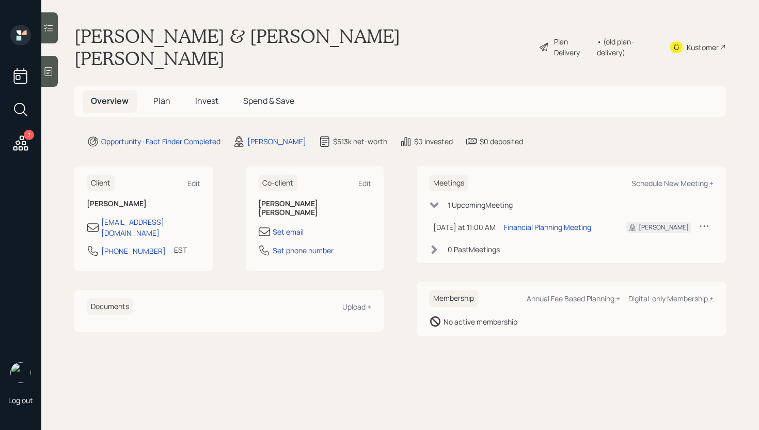
click at [564, 36] on div "Plan Delivery" at bounding box center [573, 47] width 38 height 22
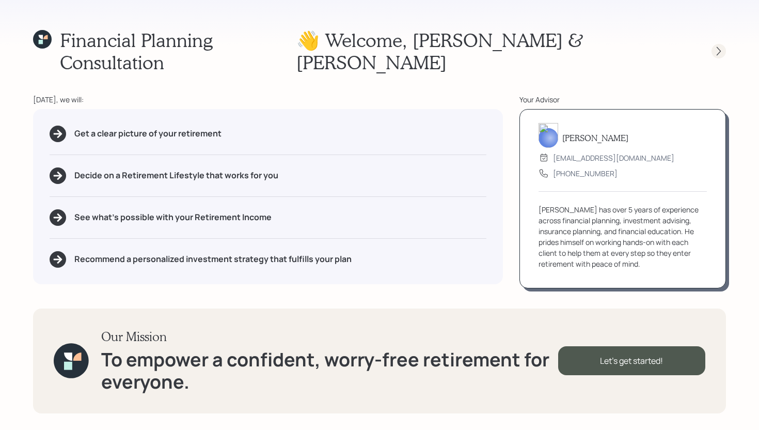
click at [717, 46] on icon at bounding box center [719, 51] width 10 height 10
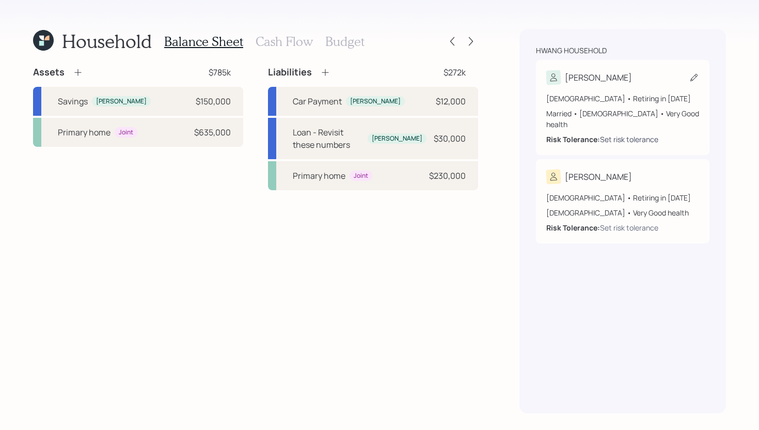
click at [640, 134] on div "Set risk tolerance" at bounding box center [629, 139] width 58 height 11
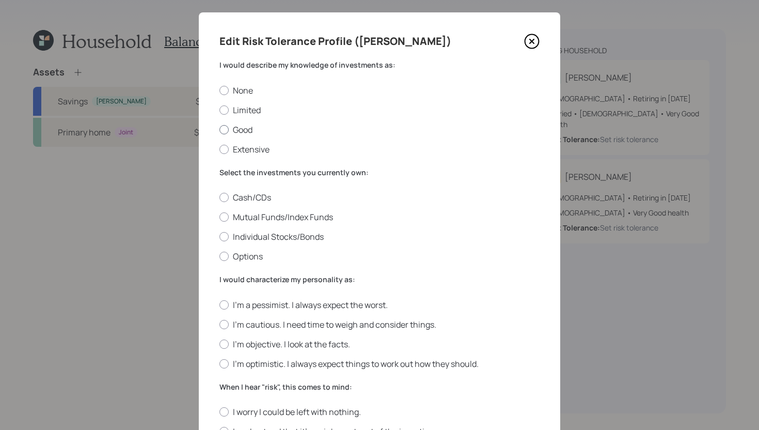
scroll to position [18, 0]
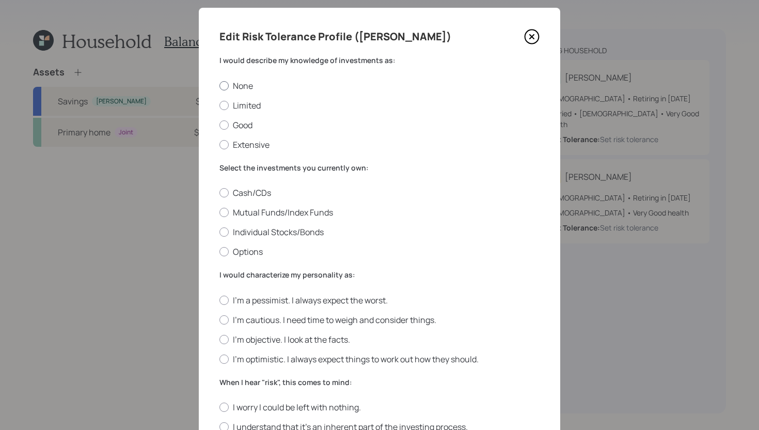
click at [241, 87] on label "None" at bounding box center [380, 85] width 320 height 11
click at [220, 86] on input "None" at bounding box center [219, 85] width 1 height 1
radio input "true"
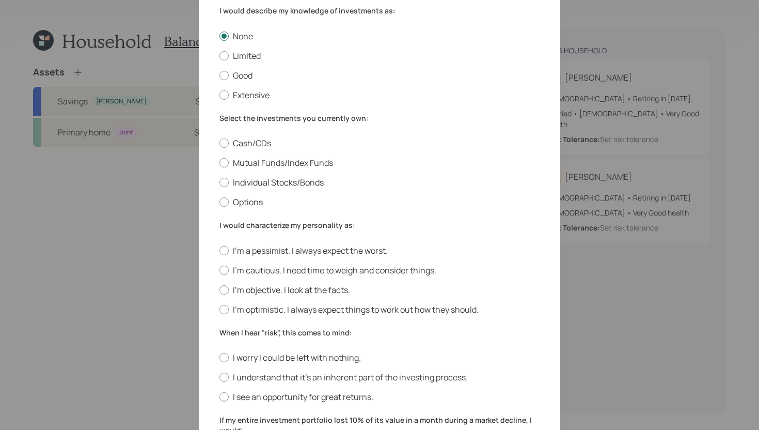
scroll to position [70, 0]
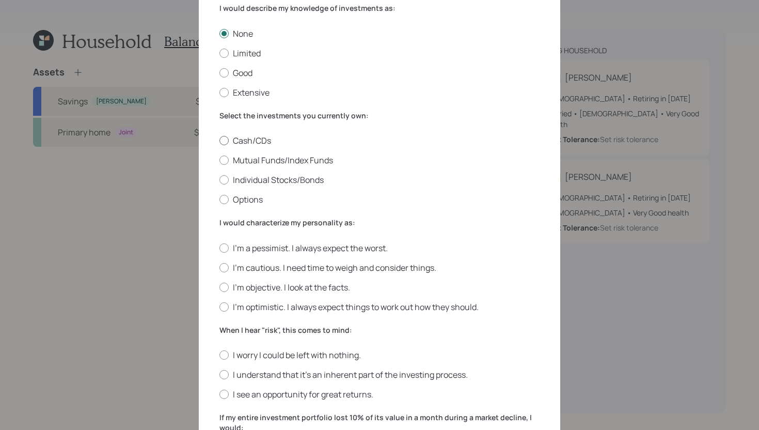
click at [255, 139] on label "Cash/CDs" at bounding box center [380, 140] width 320 height 11
click at [220, 141] on input "Cash/CDs" at bounding box center [219, 141] width 1 height 1
radio input "true"
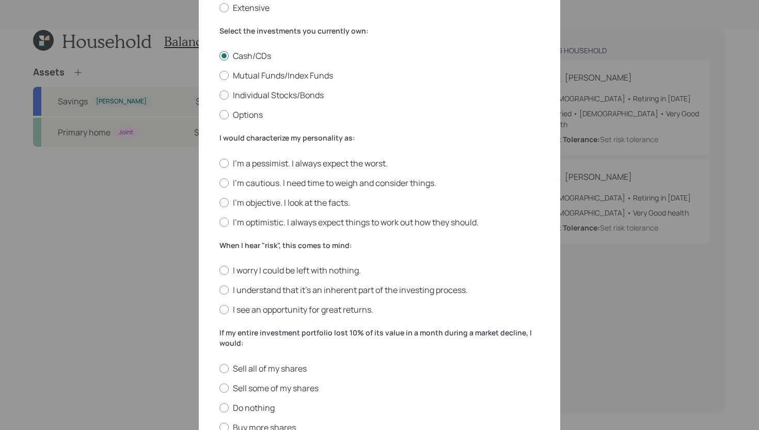
scroll to position [187, 0]
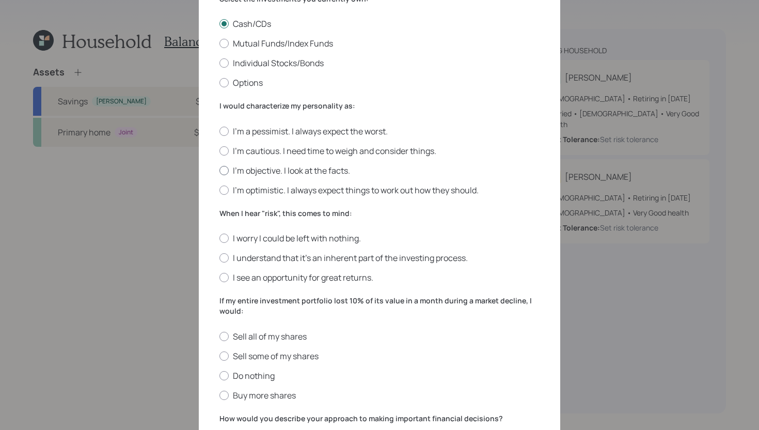
click at [281, 165] on label "I'm objective. I look at the facts." at bounding box center [380, 170] width 320 height 11
click at [220, 170] on input "I'm objective. I look at the facts." at bounding box center [219, 170] width 1 height 1
radio input "true"
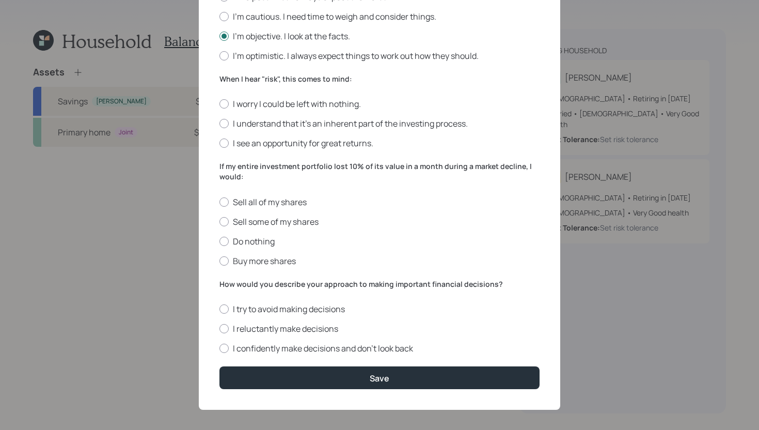
scroll to position [321, 0]
click at [335, 106] on label "I worry I could be left with nothing." at bounding box center [380, 104] width 320 height 11
click at [220, 105] on input "I worry I could be left with nothing." at bounding box center [219, 104] width 1 height 1
radio input "true"
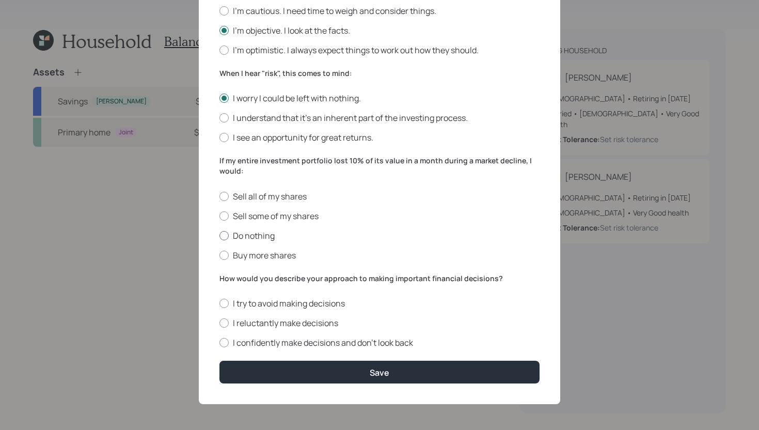
click at [263, 236] on label "Do nothing" at bounding box center [380, 235] width 320 height 11
click at [220, 236] on input "Do nothing" at bounding box center [219, 235] width 1 height 1
radio input "true"
click at [267, 340] on label "I confidently make decisions and don’t look back" at bounding box center [380, 342] width 320 height 11
click at [220, 343] on input "I confidently make decisions and don’t look back" at bounding box center [219, 343] width 1 height 1
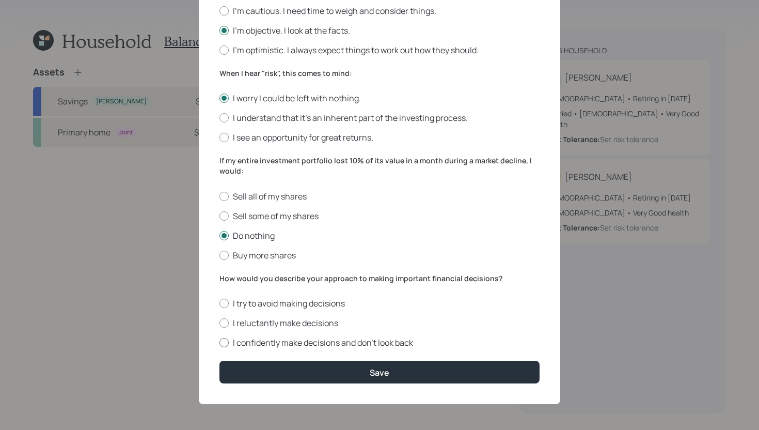
radio input "true"
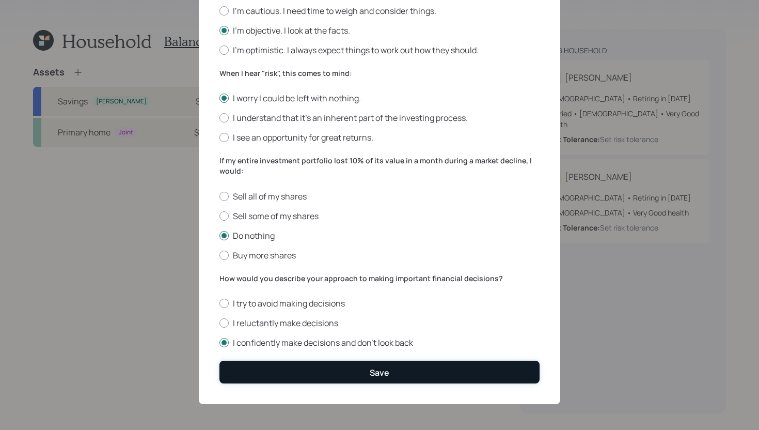
click at [281, 367] on button "Save" at bounding box center [380, 372] width 320 height 22
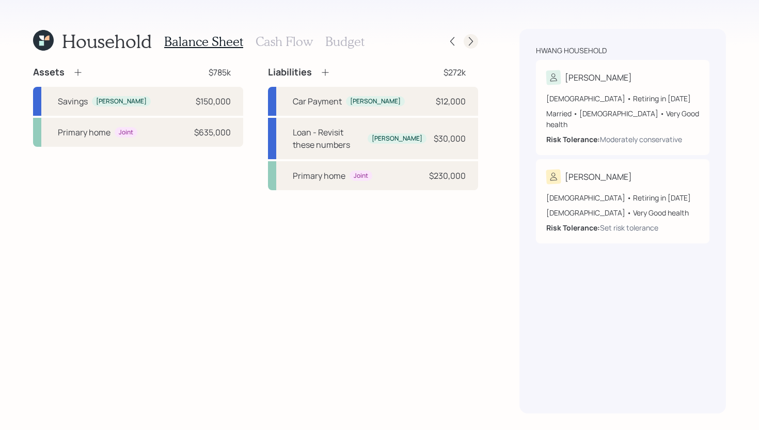
click at [475, 41] on icon at bounding box center [471, 41] width 10 height 10
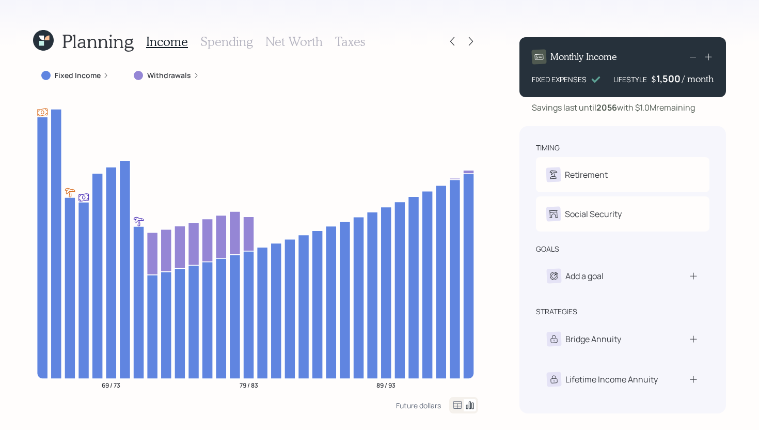
click at [90, 71] on label "Fixed Income" at bounding box center [78, 75] width 46 height 10
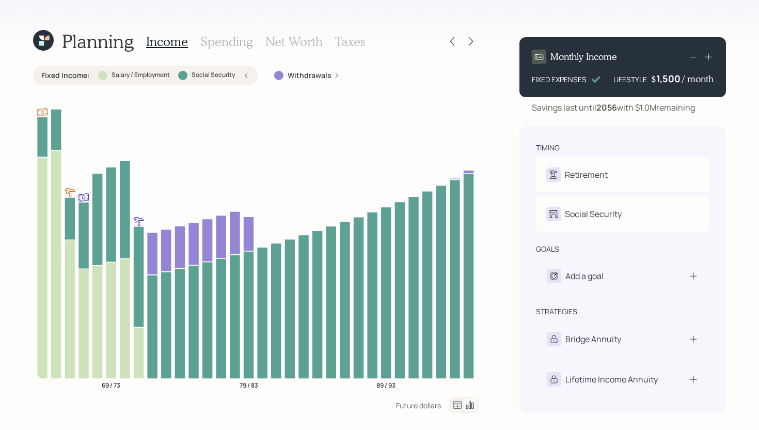
click at [91, 71] on div "Fixed Income : Salary / Employment Social Security" at bounding box center [145, 75] width 208 height 10
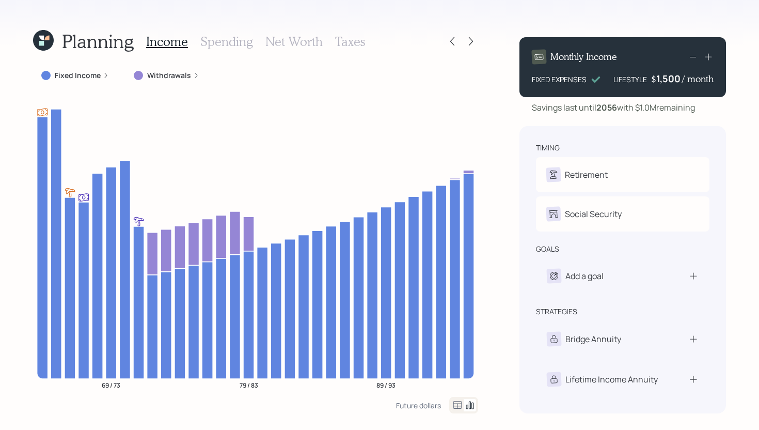
click at [96, 81] on div "Fixed Income" at bounding box center [75, 75] width 84 height 19
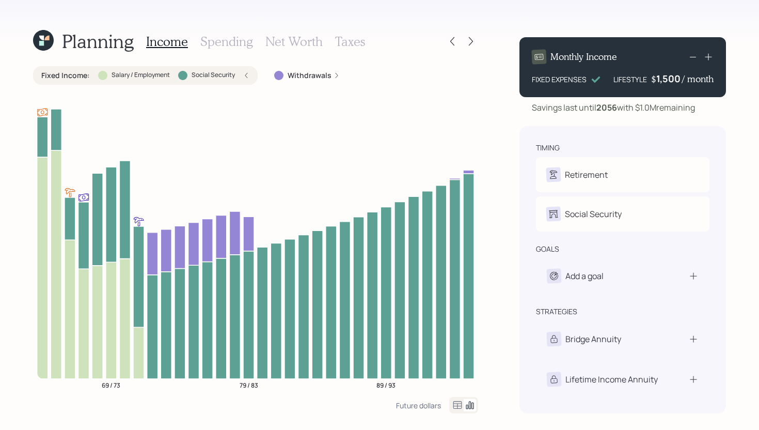
click at [96, 81] on div "Fixed Income : Salary / Employment Social Security" at bounding box center [145, 75] width 225 height 19
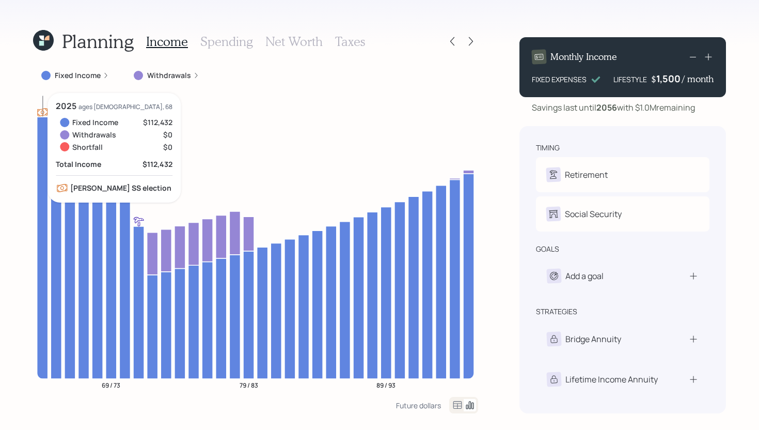
click at [40, 129] on icon at bounding box center [42, 248] width 11 height 262
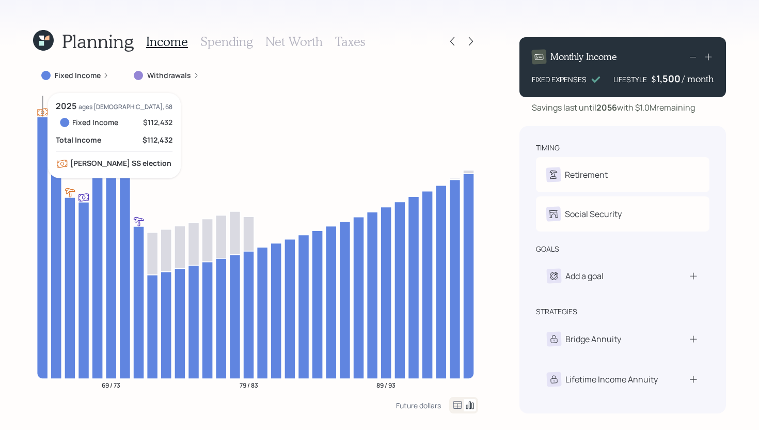
click at [40, 129] on icon at bounding box center [42, 248] width 11 height 262
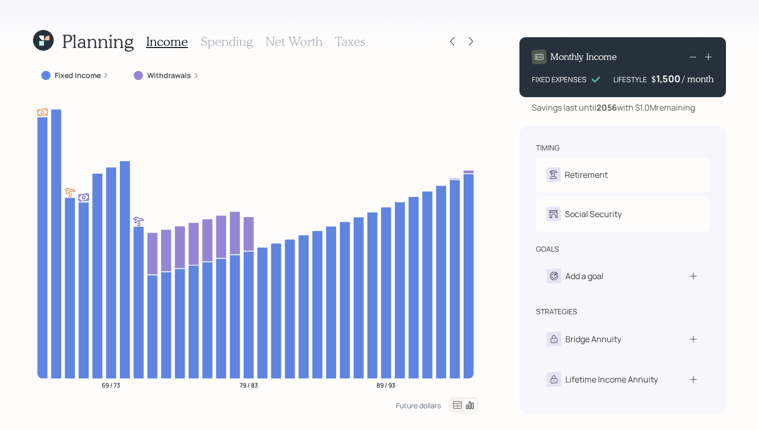
click at [79, 74] on label "Fixed Income" at bounding box center [78, 75] width 46 height 10
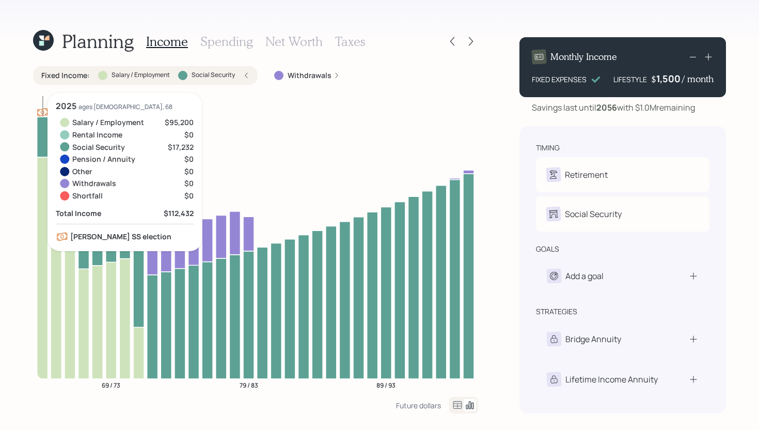
click at [42, 210] on icon at bounding box center [42, 268] width 11 height 222
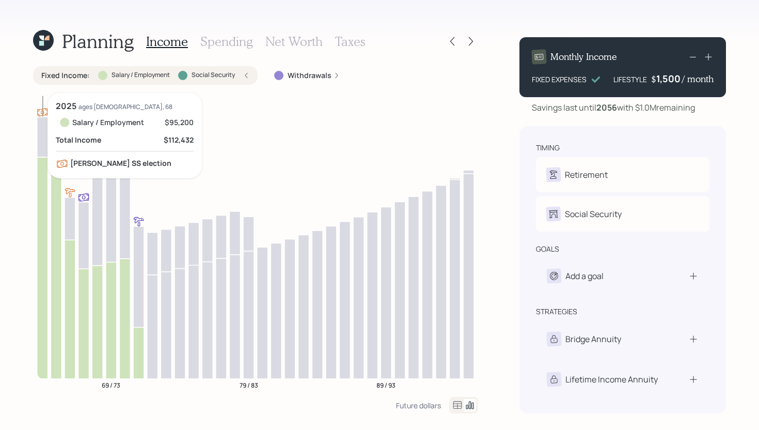
click at [42, 209] on icon at bounding box center [42, 268] width 11 height 222
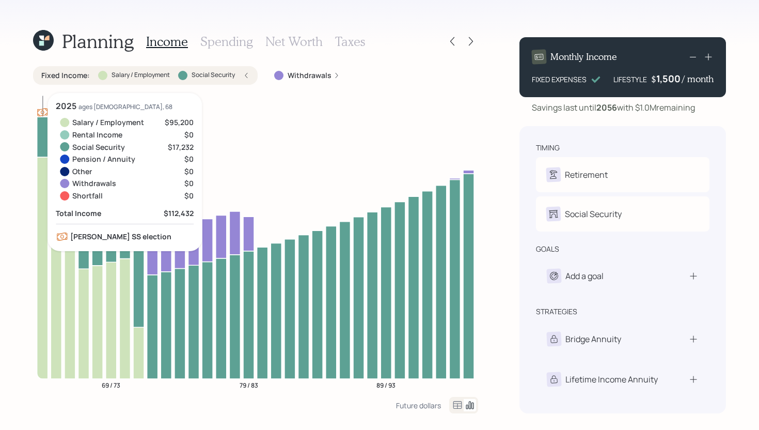
click at [40, 139] on icon at bounding box center [42, 137] width 11 height 40
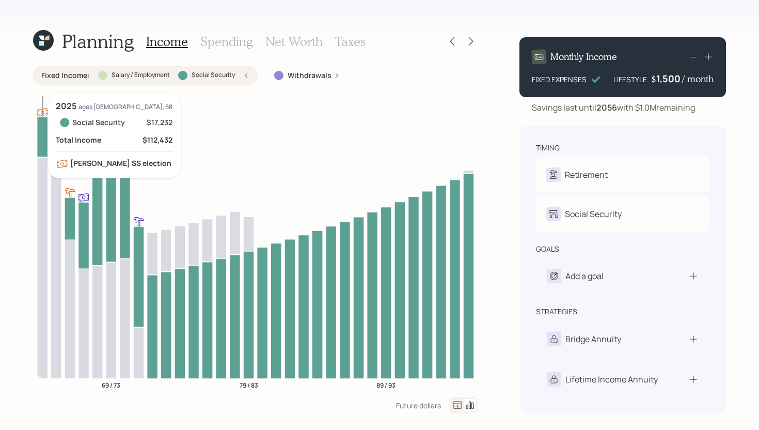
click at [41, 139] on icon at bounding box center [42, 137] width 11 height 40
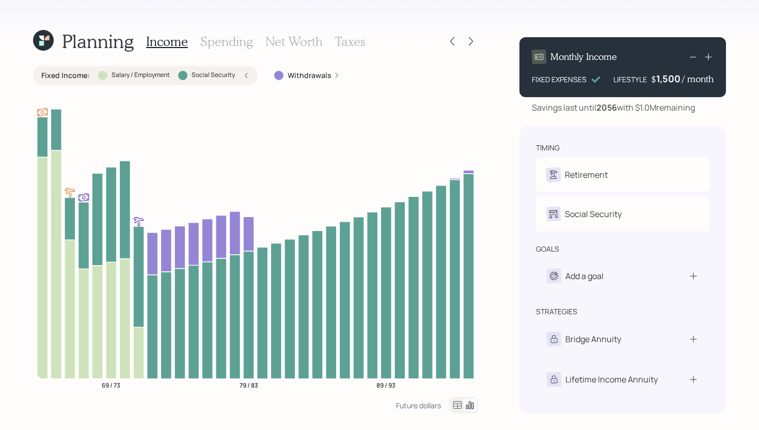
click at [106, 74] on div "Salary / Employment" at bounding box center [134, 75] width 72 height 9
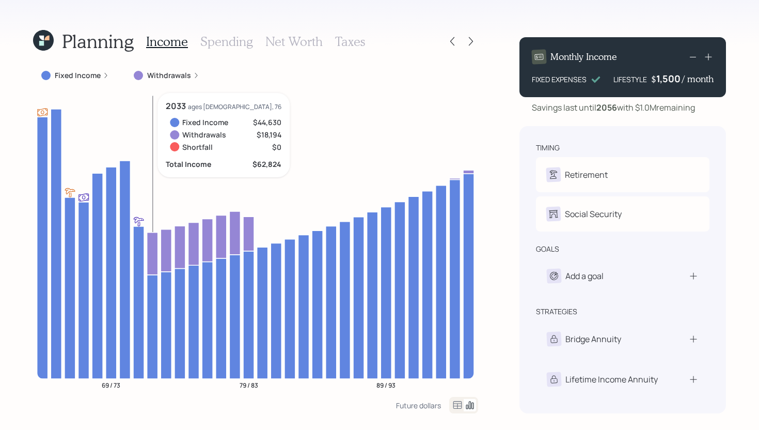
click at [150, 248] on icon at bounding box center [152, 253] width 11 height 42
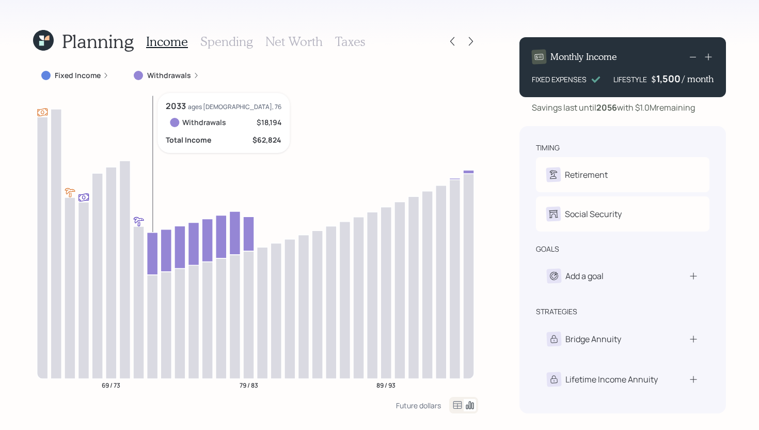
click at [156, 248] on icon at bounding box center [152, 253] width 11 height 42
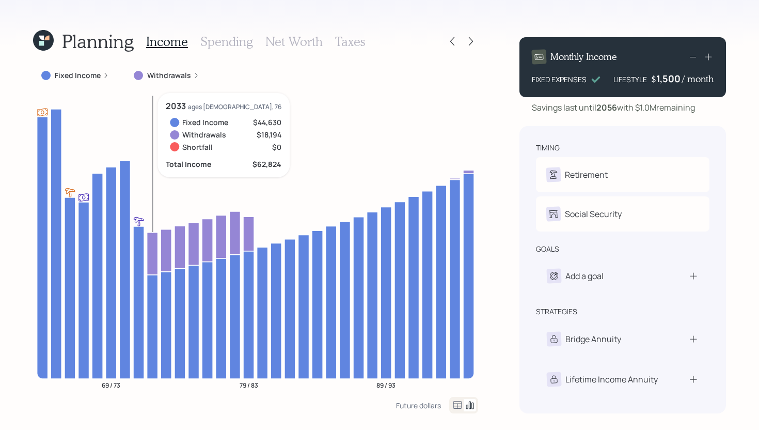
click at [152, 253] on icon at bounding box center [152, 253] width 11 height 42
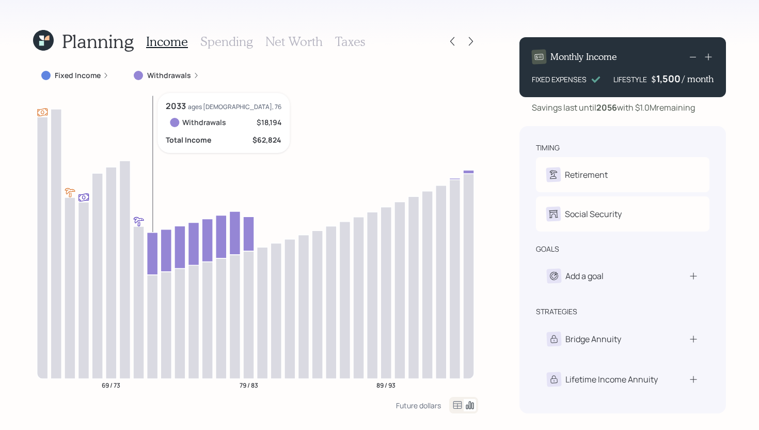
click at [152, 253] on icon at bounding box center [152, 253] width 11 height 42
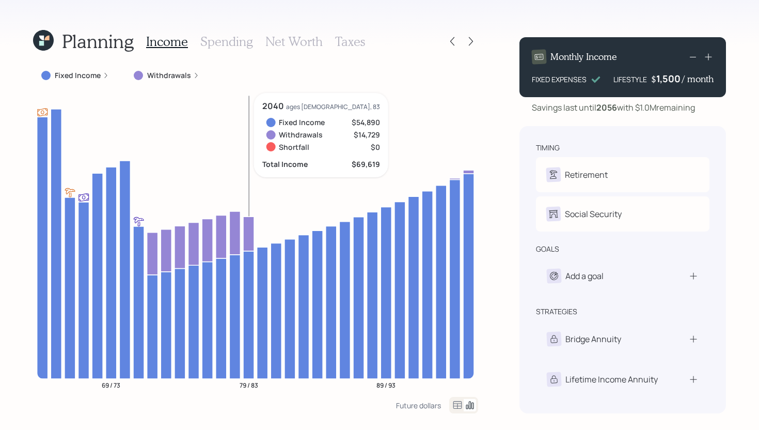
click at [231, 40] on h3 "Spending" at bounding box center [226, 41] width 53 height 15
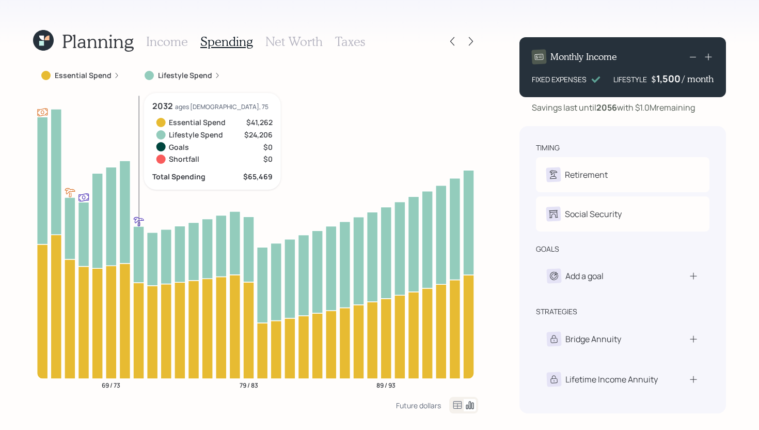
click at [133, 353] on icon at bounding box center [138, 331] width 11 height 96
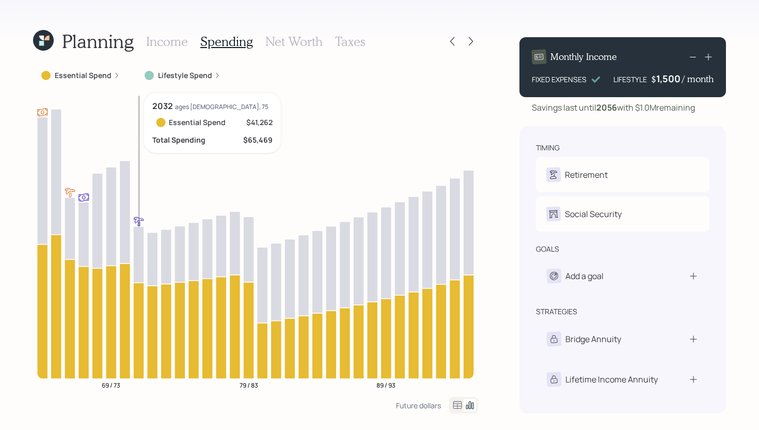
click at [133, 353] on icon at bounding box center [138, 331] width 11 height 96
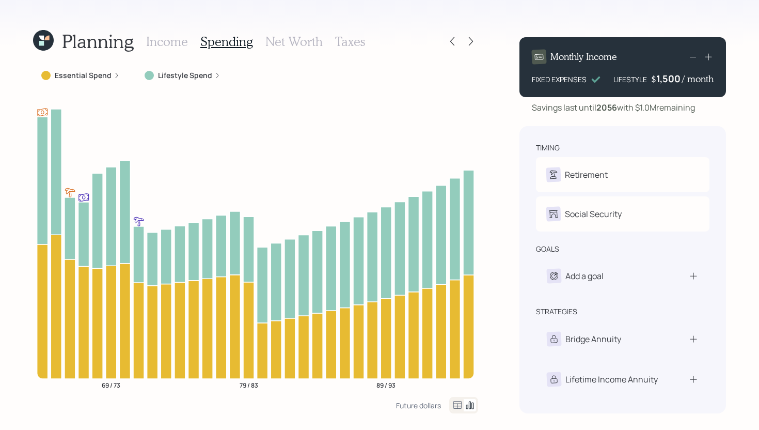
click at [104, 74] on label "Essential Spend" at bounding box center [83, 75] width 57 height 10
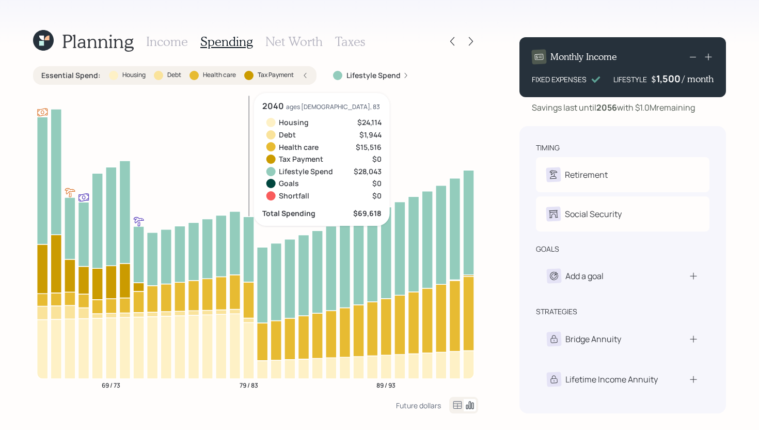
click at [250, 345] on icon at bounding box center [248, 350] width 11 height 56
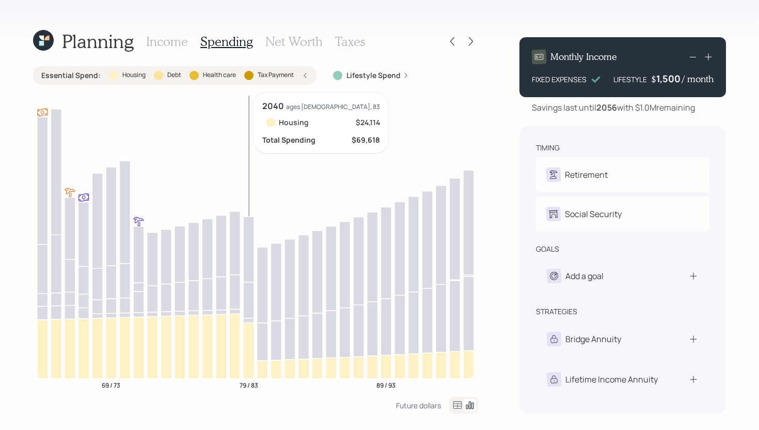
click at [250, 345] on icon at bounding box center [248, 350] width 11 height 56
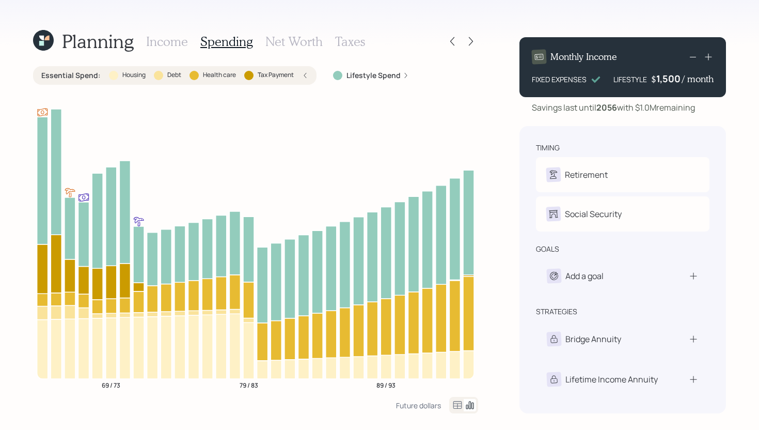
click at [219, 77] on label "Health care" at bounding box center [219, 75] width 33 height 9
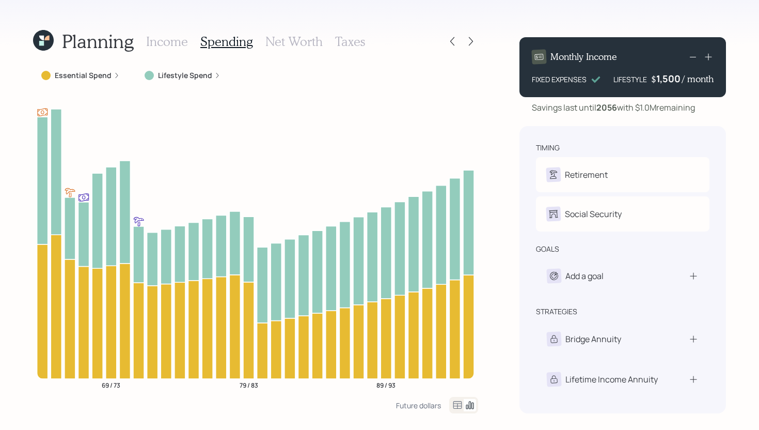
click at [170, 34] on h3 "Income" at bounding box center [167, 41] width 42 height 15
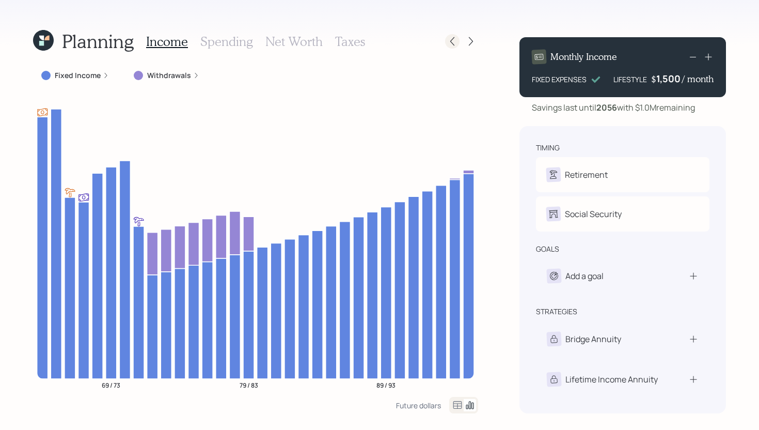
click at [454, 46] on div at bounding box center [452, 41] width 14 height 14
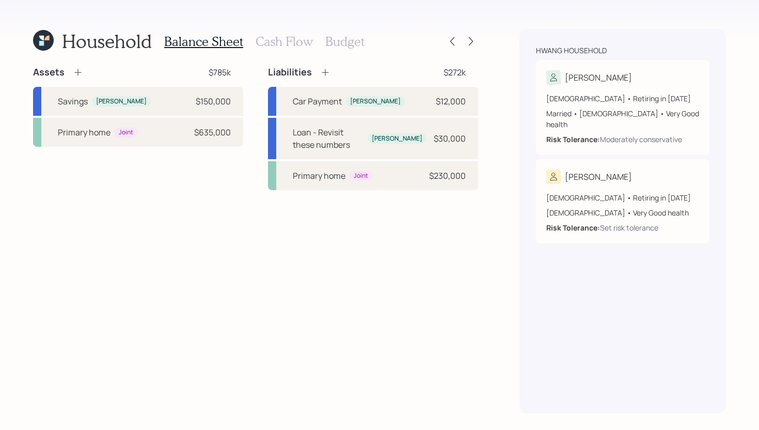
click at [291, 41] on h3 "Cash Flow" at bounding box center [284, 41] width 57 height 15
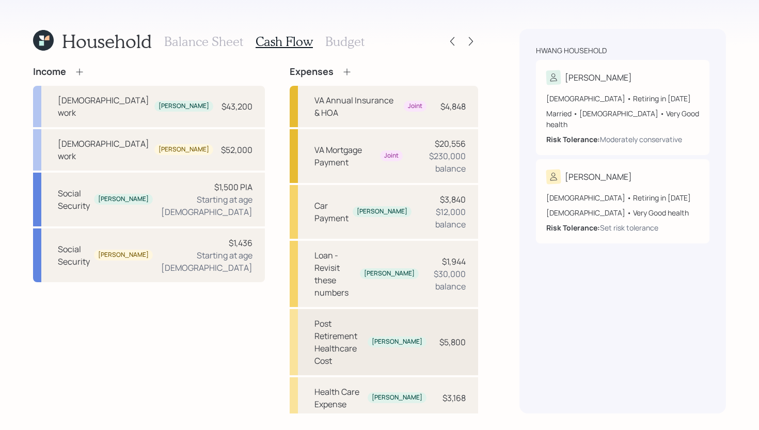
scroll to position [67, 0]
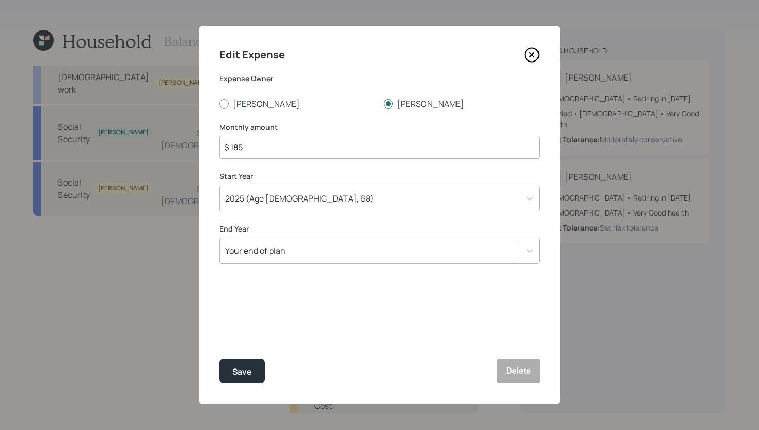
click at [318, 150] on input "$ 185" at bounding box center [380, 147] width 320 height 23
type input "$ 480"
click at [243, 363] on button "Save" at bounding box center [242, 371] width 45 height 25
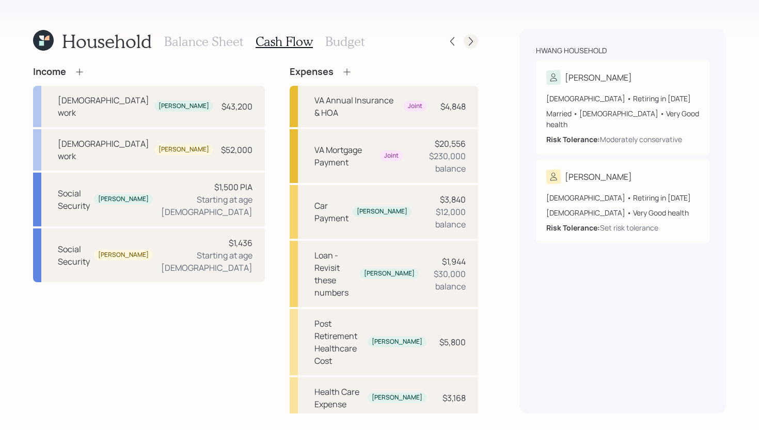
click at [472, 46] on icon at bounding box center [471, 41] width 10 height 10
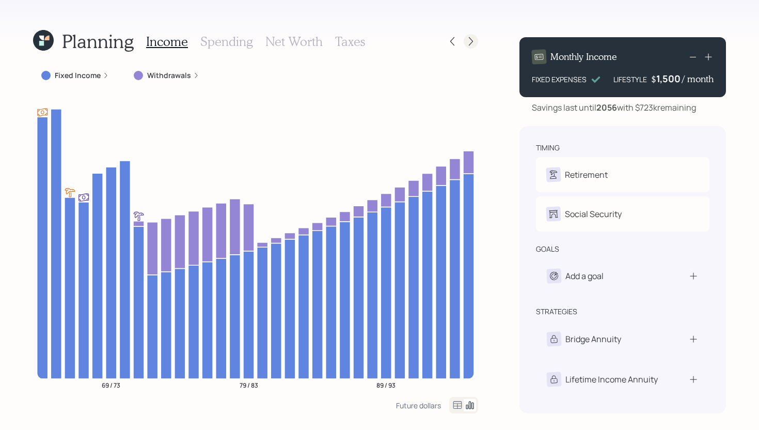
click at [475, 43] on icon at bounding box center [471, 41] width 10 height 10
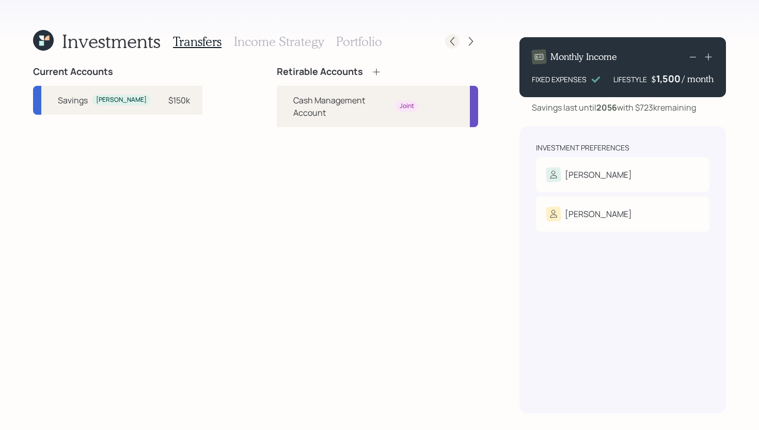
click at [455, 38] on icon at bounding box center [452, 41] width 10 height 10
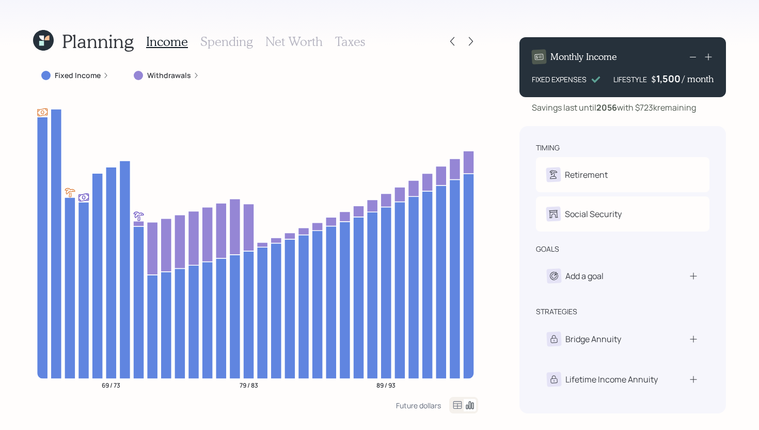
click at [52, 43] on icon at bounding box center [43, 40] width 21 height 21
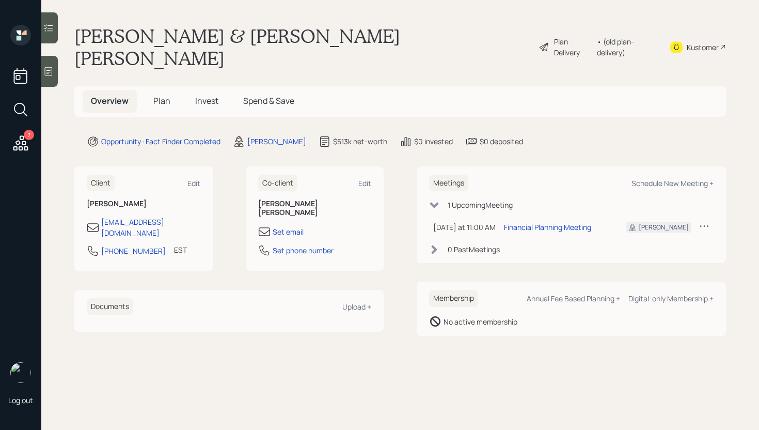
click at [171, 90] on h5 "Plan" at bounding box center [162, 101] width 34 height 22
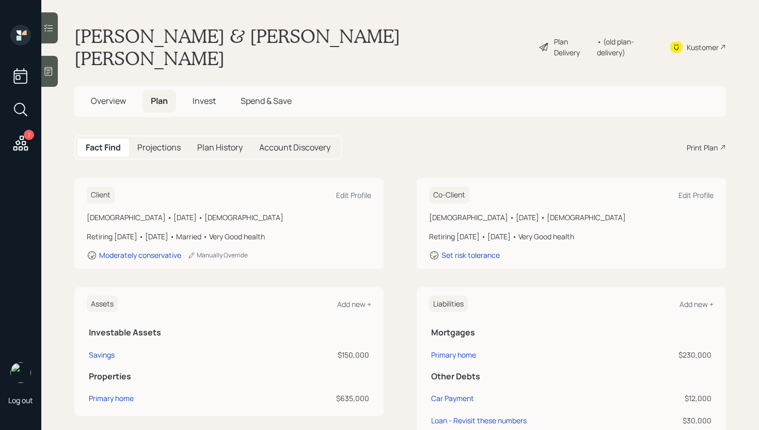
click at [554, 37] on div "Plan Delivery" at bounding box center [573, 47] width 38 height 22
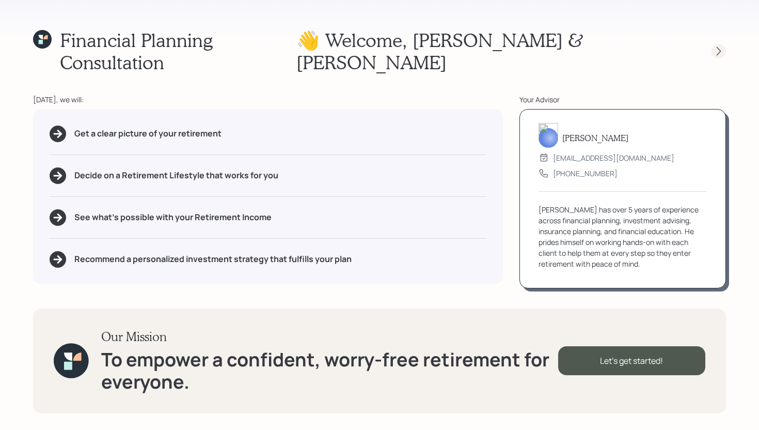
click at [714, 46] on icon at bounding box center [719, 51] width 10 height 10
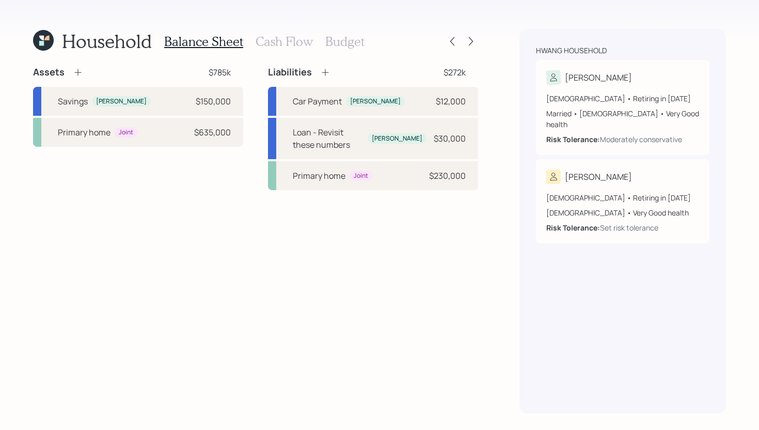
click at [75, 71] on icon at bounding box center [78, 72] width 10 height 10
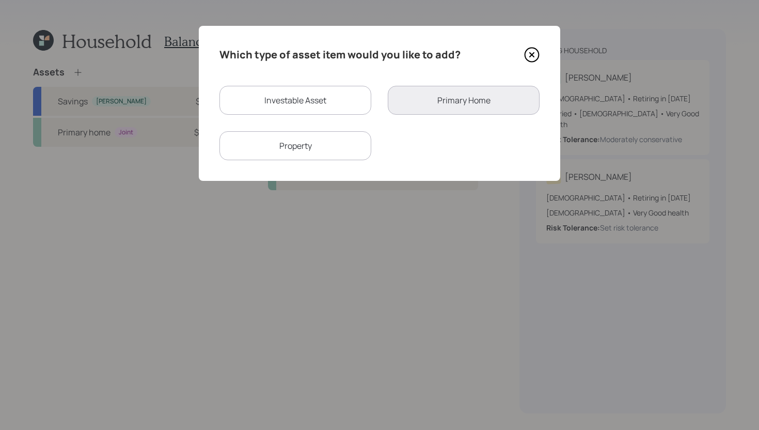
click at [300, 97] on div "Investable Asset" at bounding box center [296, 100] width 152 height 29
select select "taxable"
select select "balanced"
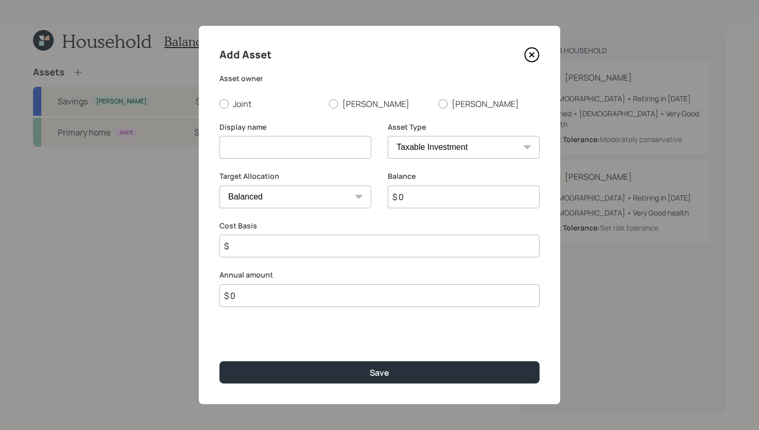
click at [242, 106] on label "Joint" at bounding box center [270, 103] width 101 height 11
click at [220, 104] on input "Joint" at bounding box center [219, 103] width 1 height 1
radio input "true"
click at [253, 147] on input at bounding box center [296, 147] width 152 height 23
type input "Emergency fund"
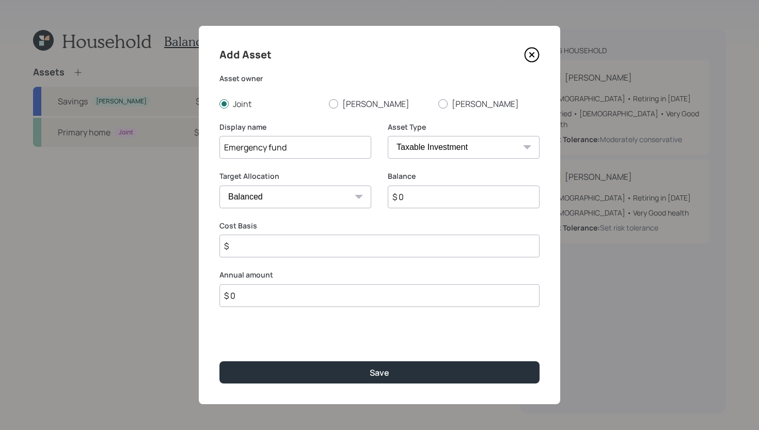
click at [413, 200] on input "$ 0" at bounding box center [464, 196] width 152 height 23
type input "$ 25,000"
drag, startPoint x: 291, startPoint y: 147, endPoint x: 268, endPoint y: 146, distance: 22.8
click at [268, 146] on input "Emergency fund" at bounding box center [296, 147] width 152 height 23
type input "Emergency Fund"
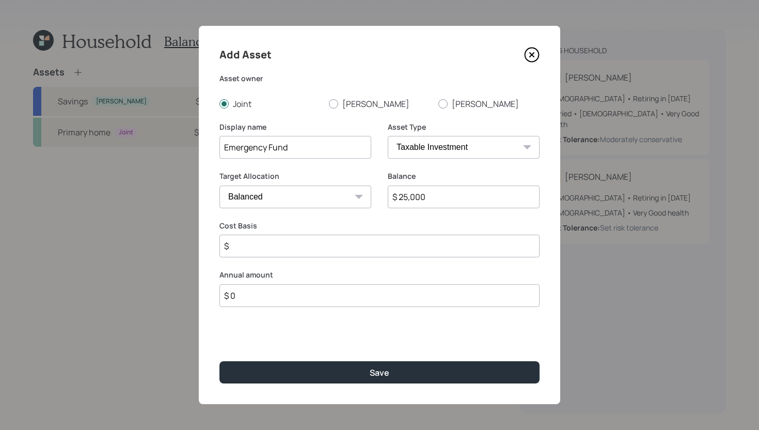
click at [425, 153] on select "SEP IRA IRA Roth IRA 401(k) Roth 401(k) 403(b) Roth 403(b) 457(b) Roth 457(b) H…" at bounding box center [464, 147] width 152 height 23
select select "emergency_fund"
click at [388, 136] on select "SEP IRA IRA Roth IRA 401(k) Roth 401(k) 403(b) Roth 403(b) 457(b) Roth 457(b) H…" at bounding box center [464, 147] width 152 height 23
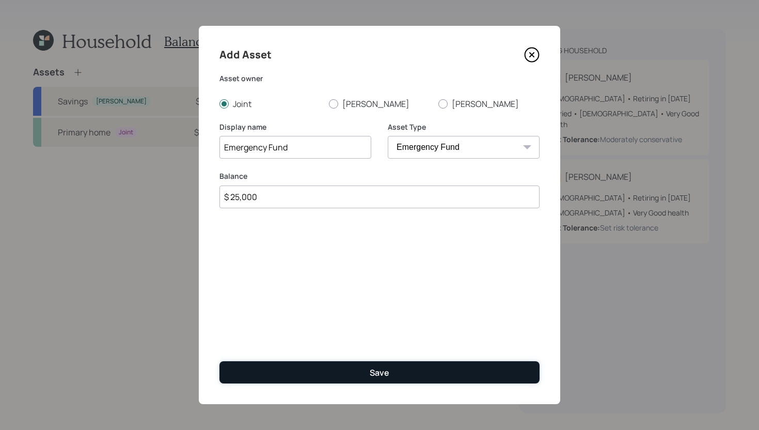
click at [383, 371] on div "Save" at bounding box center [380, 372] width 20 height 11
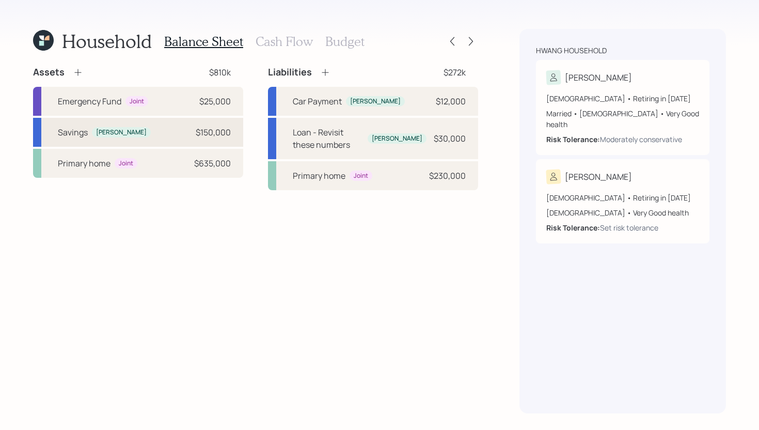
click at [155, 132] on div "Savings Annie $150,000" at bounding box center [138, 132] width 210 height 29
select select "taxable"
select select "balanced"
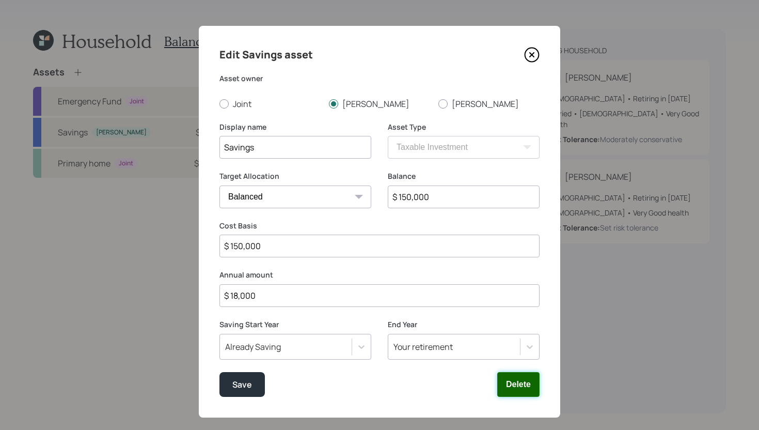
click at [506, 381] on button "Delete" at bounding box center [519, 384] width 42 height 25
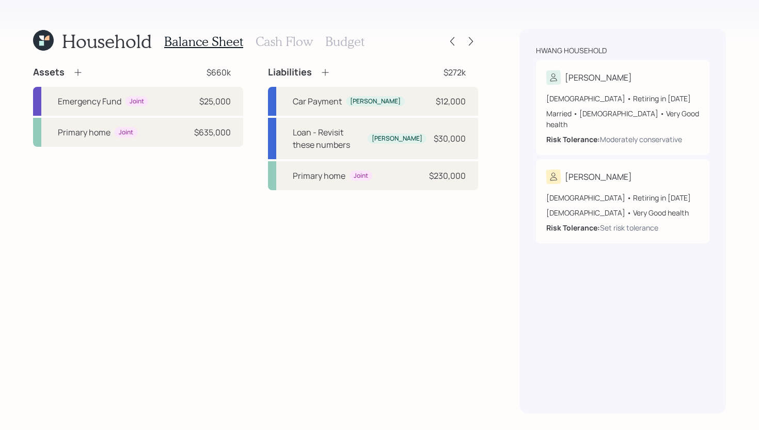
click at [76, 71] on icon at bounding box center [78, 72] width 10 height 10
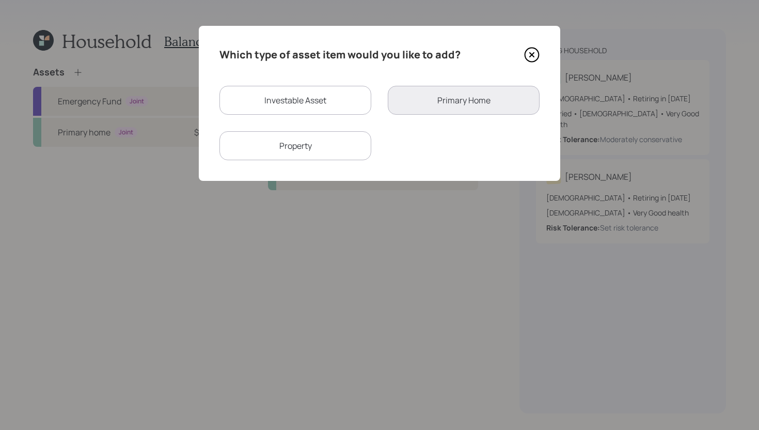
click at [322, 101] on div "Investable Asset" at bounding box center [296, 100] width 152 height 29
select select "taxable"
select select "balanced"
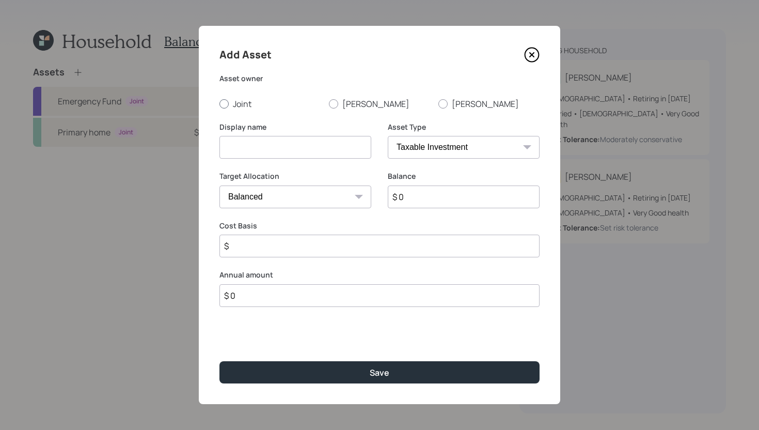
click at [251, 106] on label "Joint" at bounding box center [270, 103] width 101 height 11
click at [220, 104] on input "Joint" at bounding box center [219, 103] width 1 height 1
radio input "true"
click at [271, 141] on input at bounding box center [296, 147] width 152 height 23
type input "B"
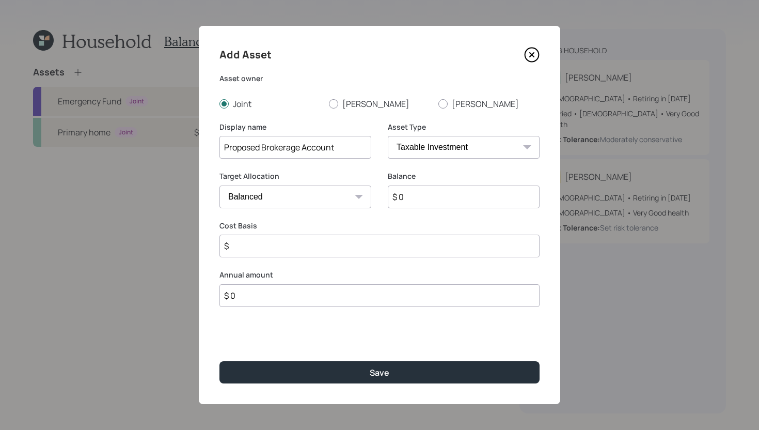
type input "Proposed Brokerage Account"
click at [424, 204] on input "$ 0" at bounding box center [464, 196] width 152 height 23
type input "$ 125,000"
click at [391, 242] on input "$" at bounding box center [380, 246] width 320 height 23
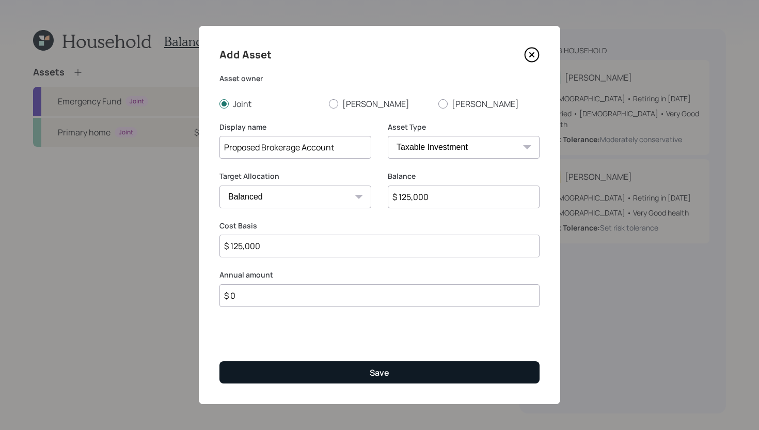
type input "$ 125,000"
click at [401, 376] on button "Save" at bounding box center [380, 372] width 320 height 22
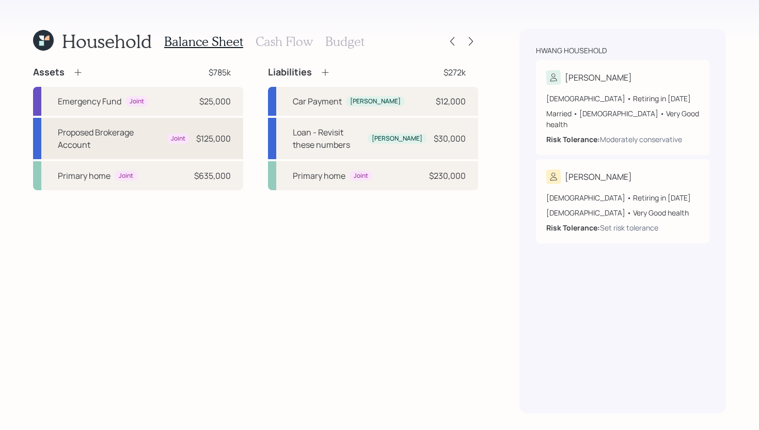
click at [128, 141] on div "Proposed Brokerage Account" at bounding box center [110, 138] width 105 height 25
select select "taxable"
select select "balanced"
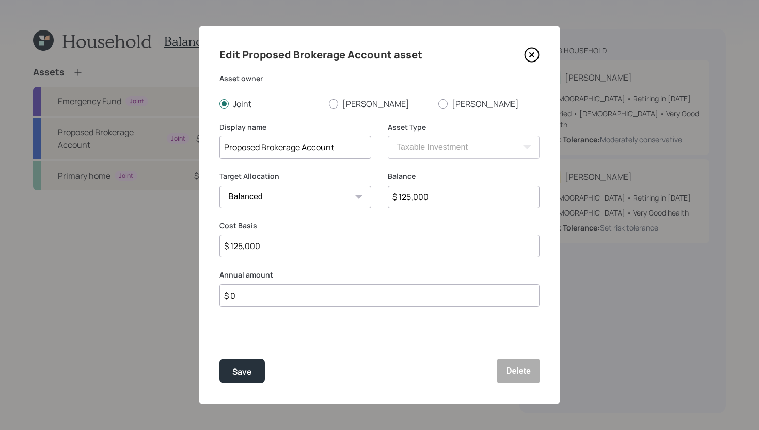
click at [259, 293] on input "$ 0" at bounding box center [380, 295] width 320 height 23
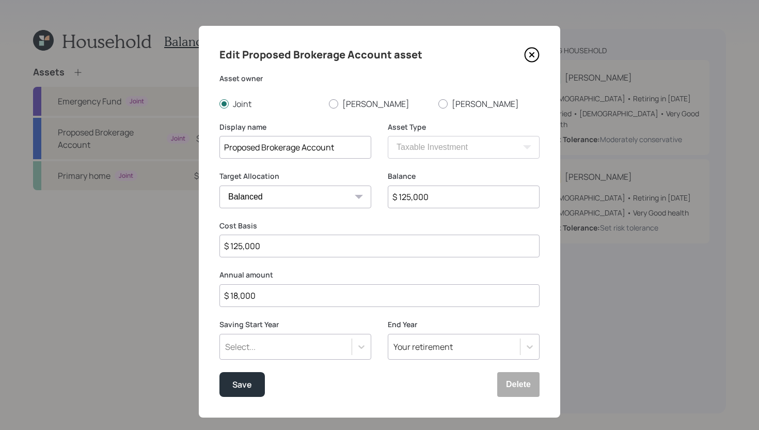
type input "$ 18,000"
click at [270, 349] on div "Select..." at bounding box center [296, 347] width 152 height 26
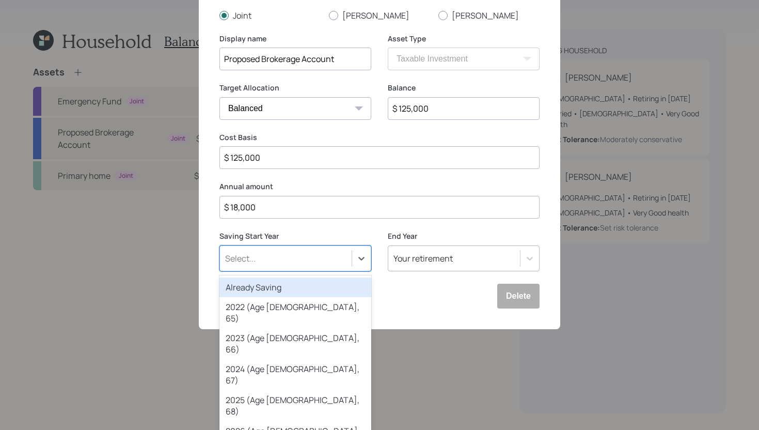
click at [281, 285] on div "Already Saving" at bounding box center [296, 287] width 152 height 20
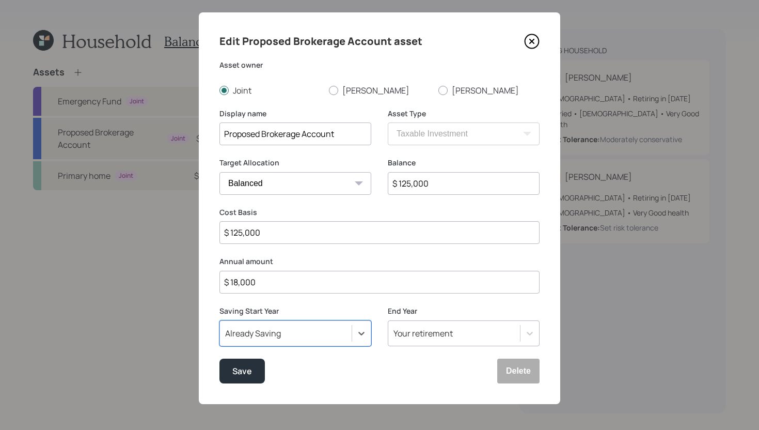
scroll to position [13, 0]
click at [246, 371] on div "Save" at bounding box center [242, 372] width 20 height 14
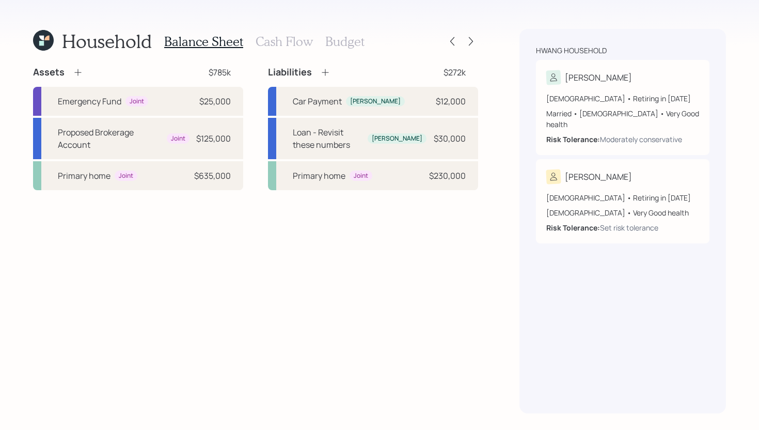
click at [272, 50] on div "Balance Sheet Cash Flow Budget" at bounding box center [264, 41] width 200 height 25
click at [277, 45] on h3 "Cash Flow" at bounding box center [284, 41] width 57 height 15
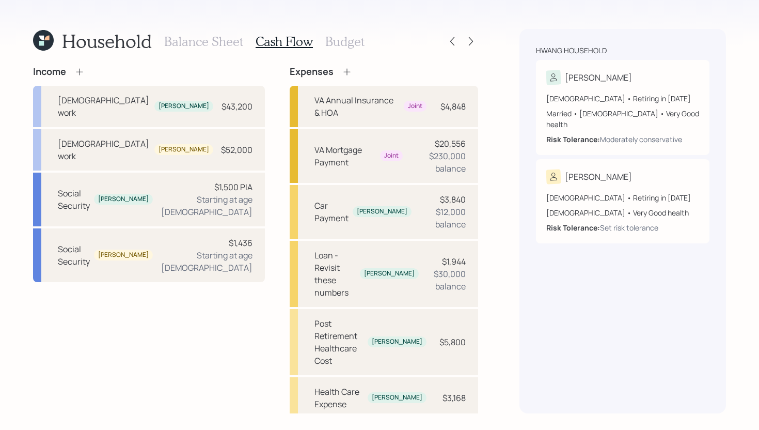
click at [356, 41] on h3 "Budget" at bounding box center [344, 41] width 39 height 15
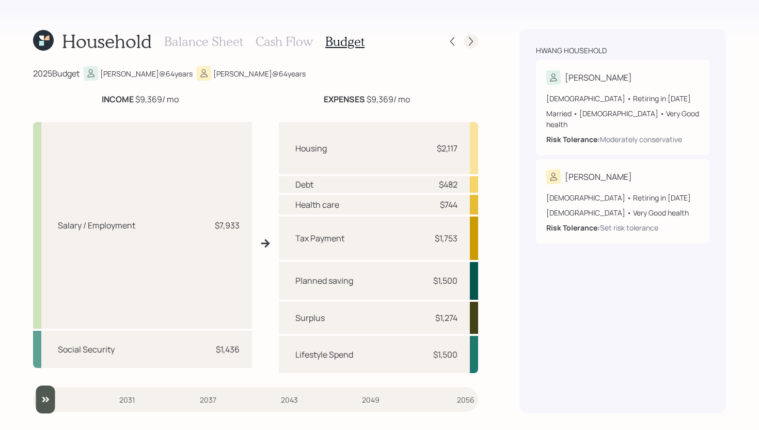
click at [473, 43] on icon at bounding box center [471, 41] width 10 height 10
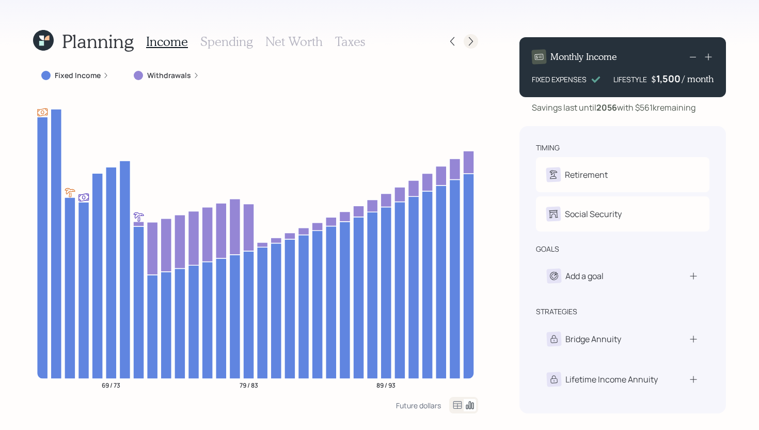
click at [468, 46] on icon at bounding box center [471, 41] width 10 height 10
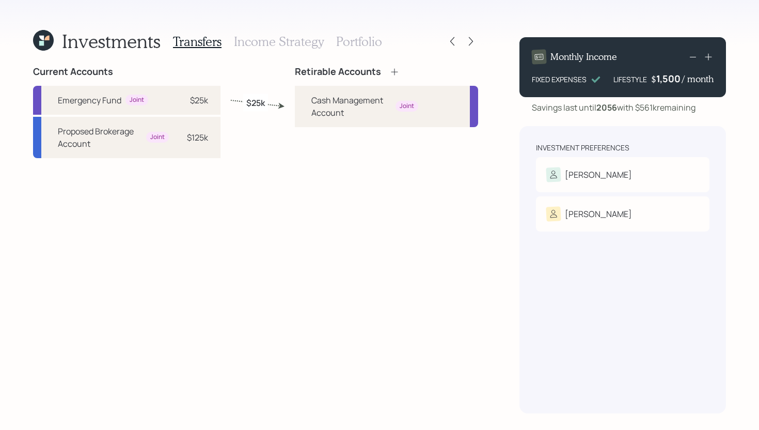
click at [395, 74] on icon at bounding box center [395, 72] width 10 height 10
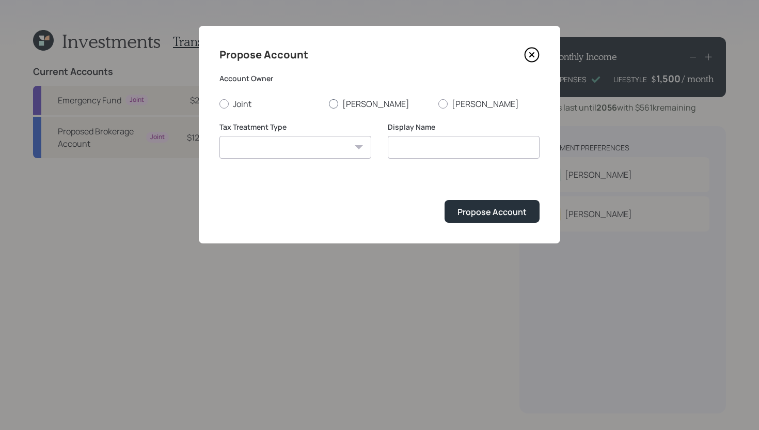
click at [339, 107] on label "Annie" at bounding box center [379, 103] width 101 height 11
click at [329, 104] on input "Annie" at bounding box center [329, 103] width 1 height 1
radio input "true"
click at [309, 151] on select "Roth Taxable Traditional" at bounding box center [296, 147] width 152 height 23
select select "taxable"
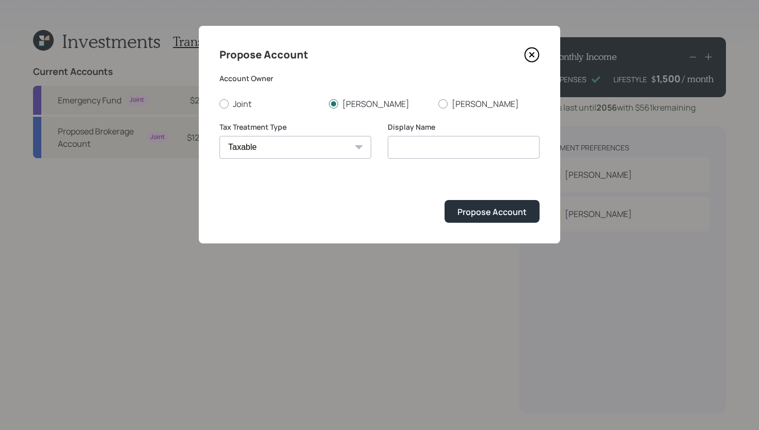
click at [220, 136] on select "Roth Taxable Traditional" at bounding box center [296, 147] width 152 height 23
click at [456, 146] on input "Taxable" at bounding box center [464, 147] width 152 height 23
type input "Brokerage Account"
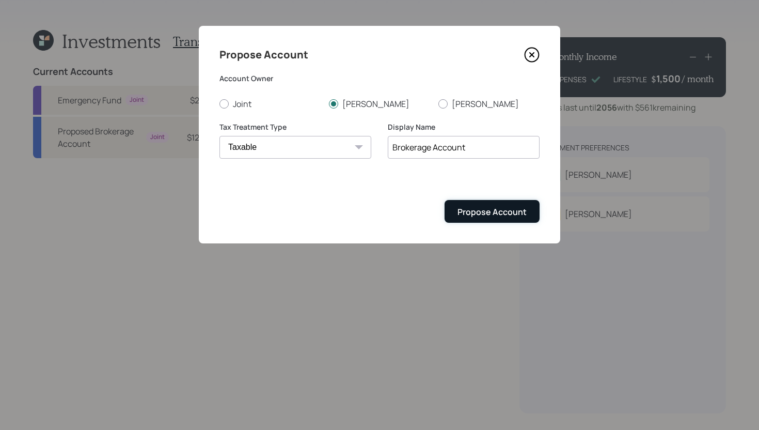
click at [515, 215] on div "Propose Account" at bounding box center [492, 211] width 69 height 11
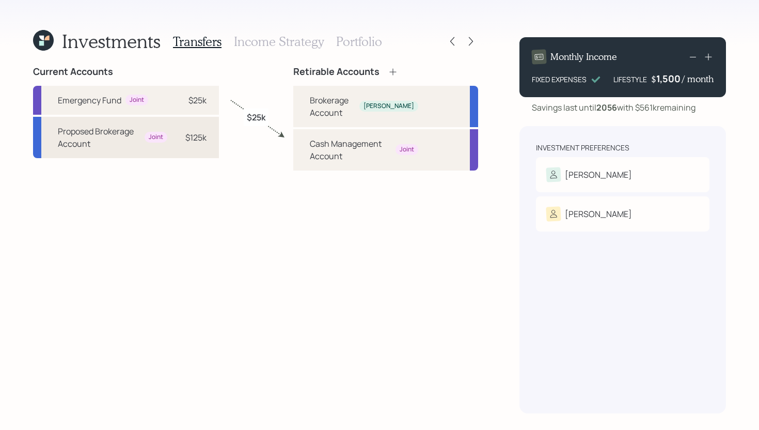
click at [209, 144] on div "Proposed Brokerage Account Joint $125k" at bounding box center [126, 137] width 186 height 41
click at [327, 102] on div "Brokerage Account" at bounding box center [332, 106] width 45 height 25
select select "f1da1cf4-3b50-4231-9ec4-552448e46a7c"
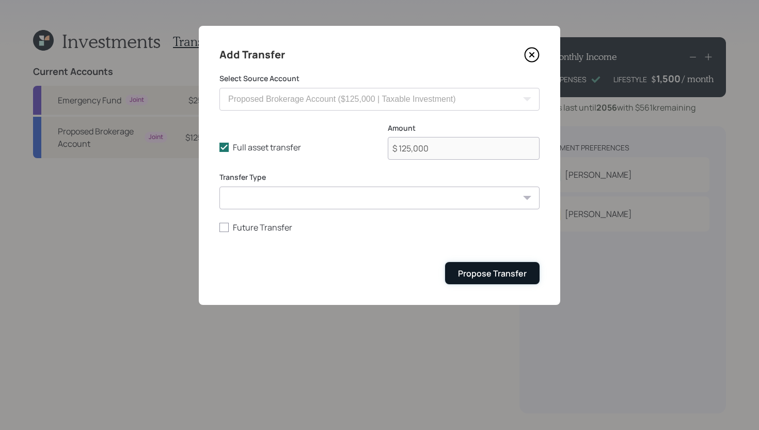
click at [479, 268] on button "Propose Transfer" at bounding box center [492, 273] width 95 height 22
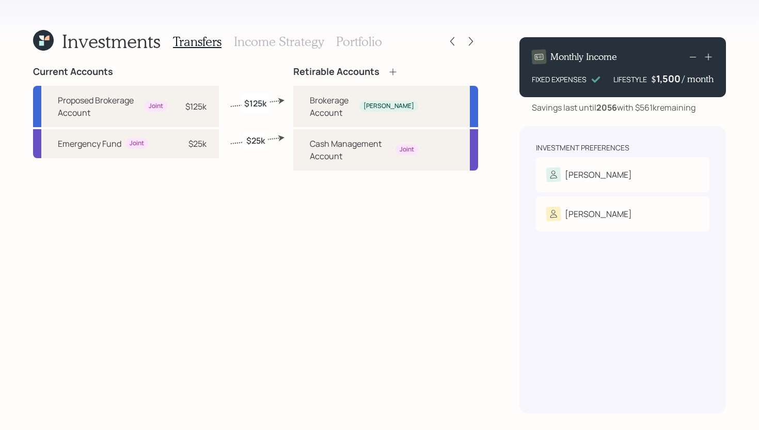
click at [249, 45] on h3 "Income Strategy" at bounding box center [279, 41] width 90 height 15
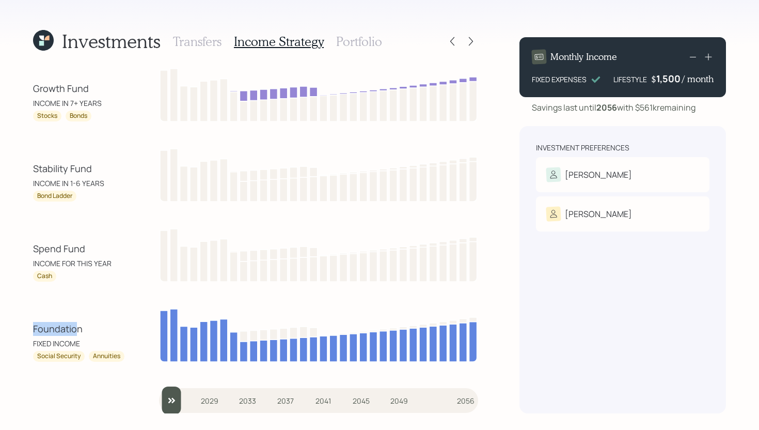
drag, startPoint x: 34, startPoint y: 329, endPoint x: 79, endPoint y: 330, distance: 44.9
click at [79, 330] on div "Foundation" at bounding box center [79, 329] width 93 height 14
click at [116, 331] on div "Foundation" at bounding box center [79, 329] width 93 height 14
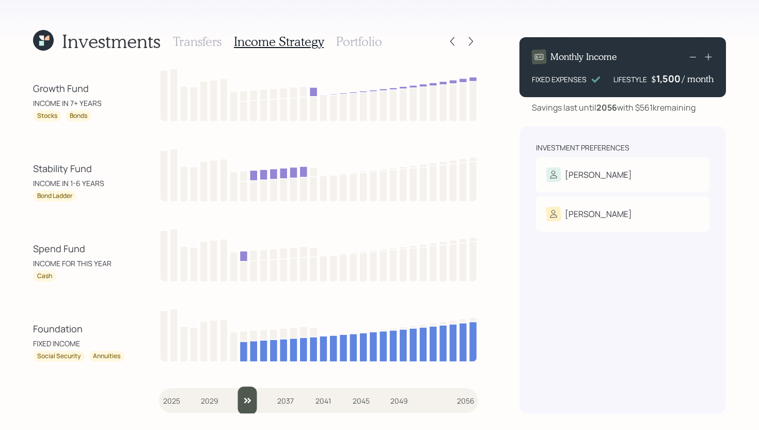
drag, startPoint x: 172, startPoint y: 406, endPoint x: 240, endPoint y: 395, distance: 69.1
click at [240, 395] on input "slider" at bounding box center [318, 400] width 319 height 28
type input "2033"
drag, startPoint x: 245, startPoint y: 402, endPoint x: 242, endPoint y: 380, distance: 22.4
click at [242, 386] on input "slider" at bounding box center [318, 400] width 319 height 28
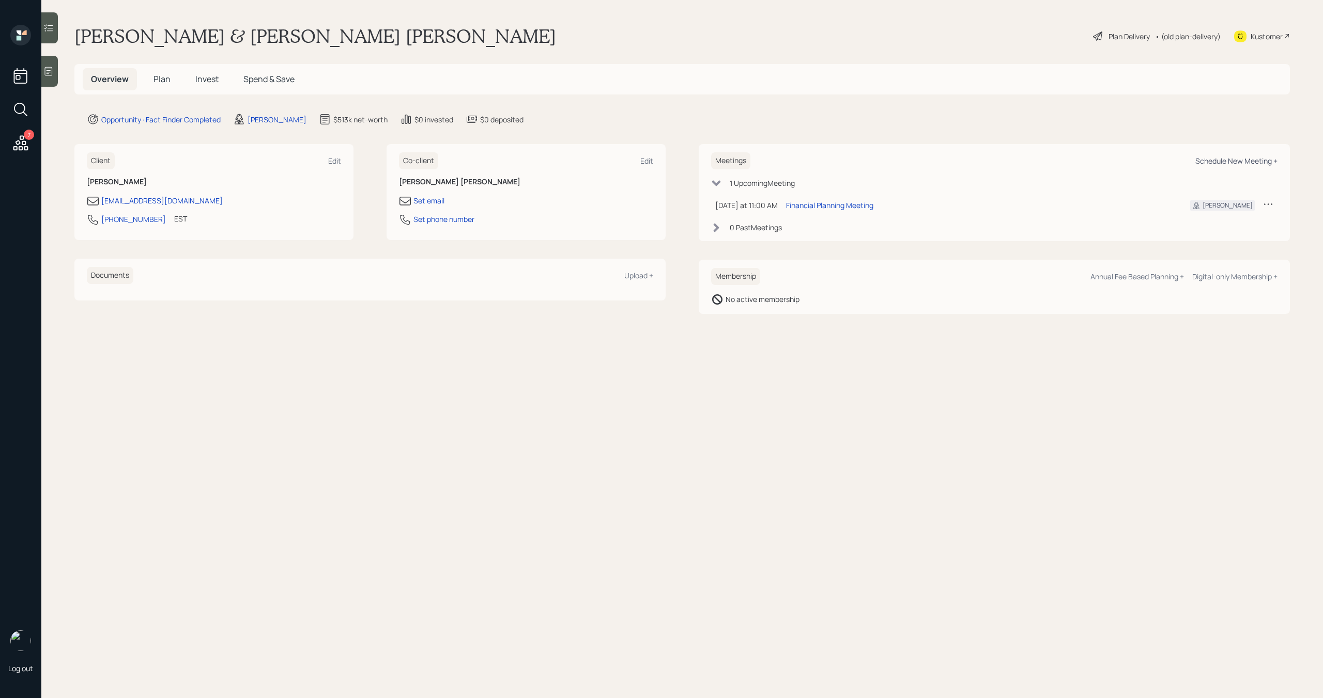
click at [1245, 161] on div "Schedule New Meeting +" at bounding box center [1236, 161] width 82 height 10
select select "bffa7908-1b2a-4c79-9bb6-f0ec9aed22d3"
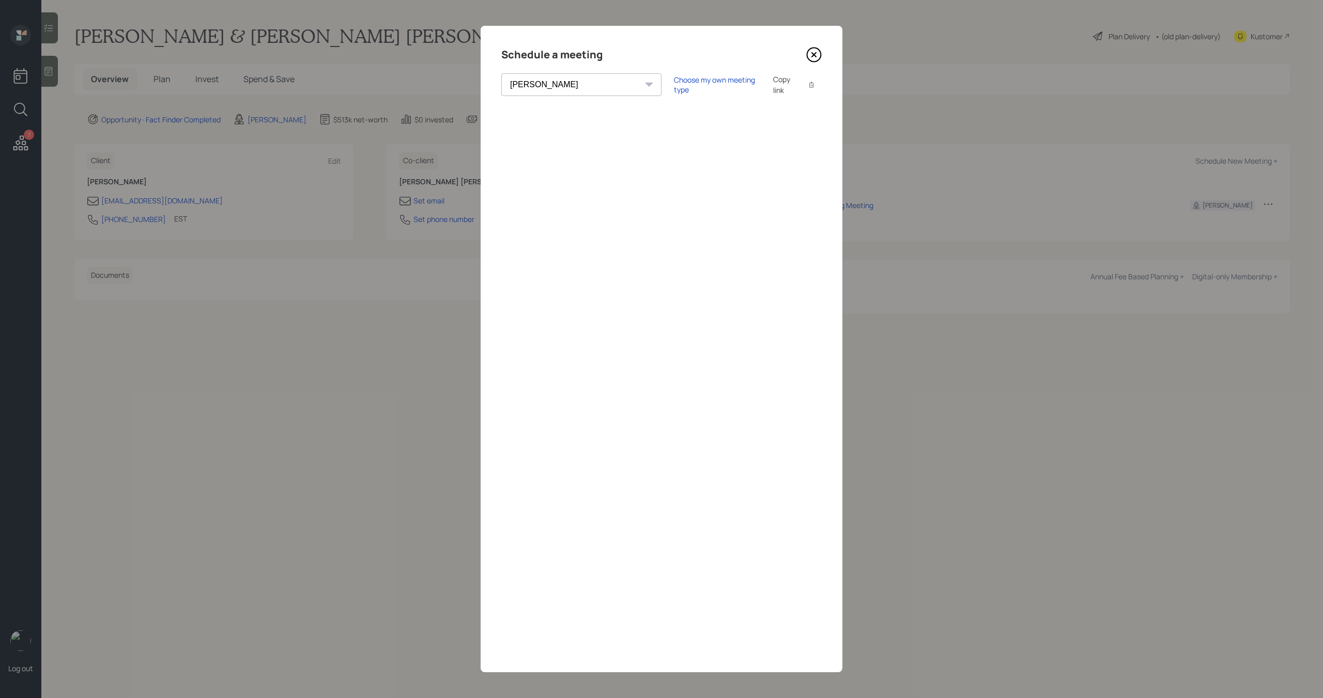
click at [813, 56] on icon at bounding box center [813, 54] width 15 height 15
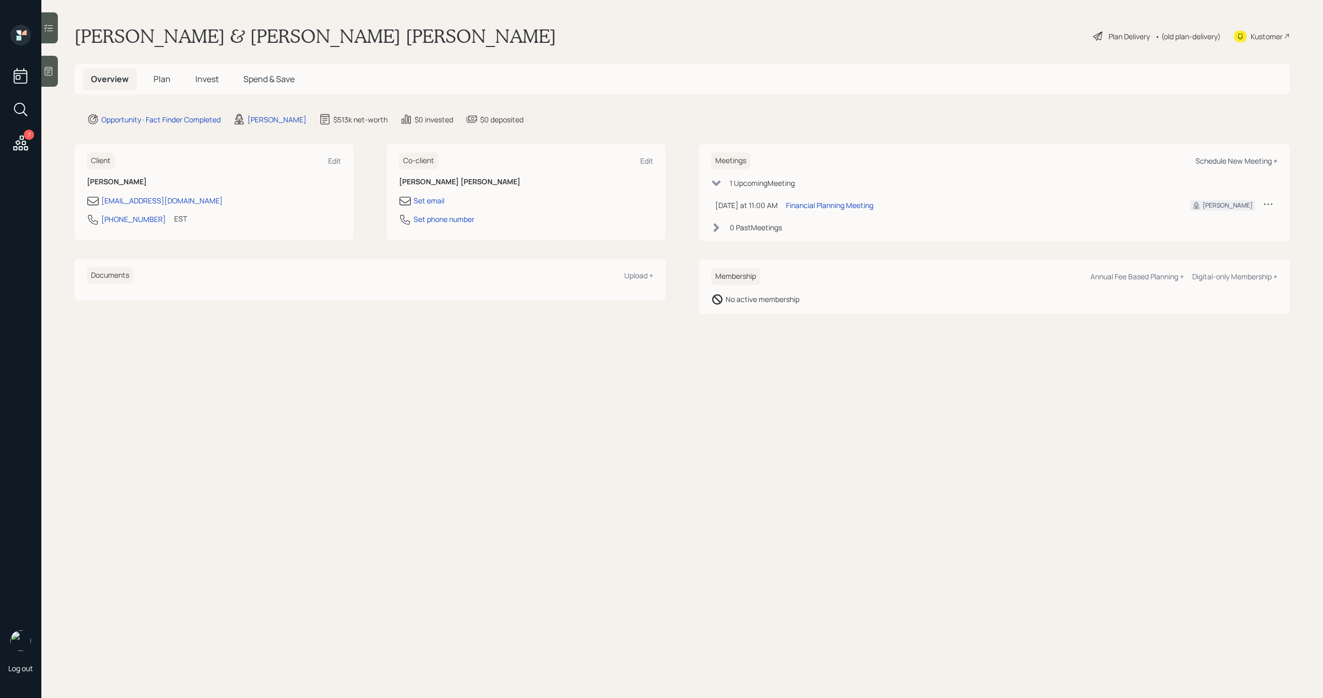
click at [1248, 163] on div "Schedule New Meeting +" at bounding box center [1236, 161] width 82 height 10
select select "bffa7908-1b2a-4c79-9bb6-f0ec9aed22d3"
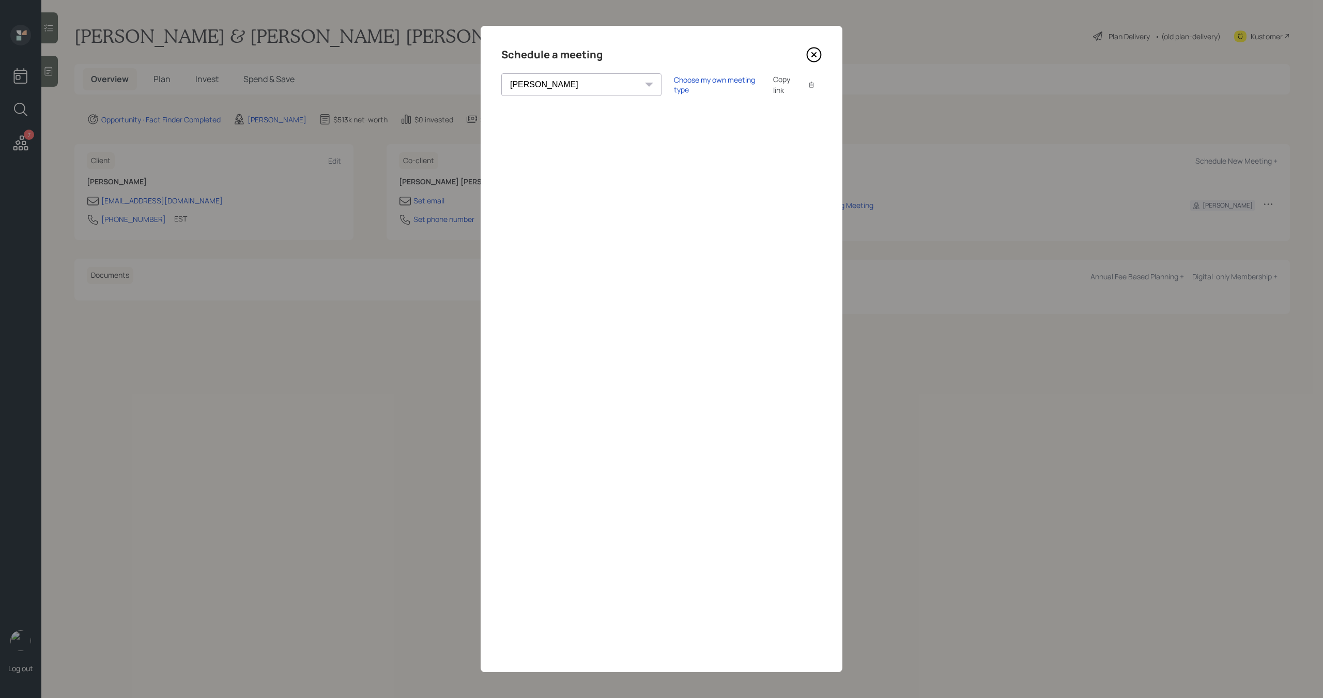
click at [816, 57] on icon at bounding box center [813, 54] width 15 height 15
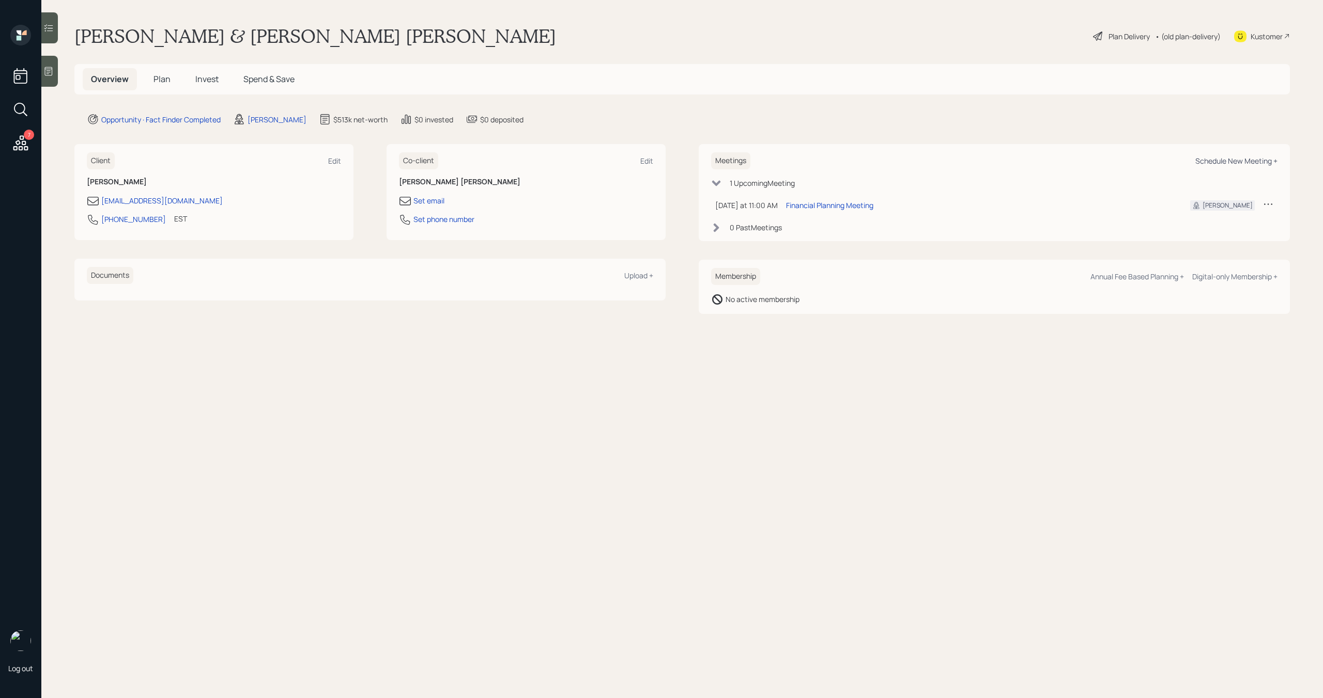
click at [1238, 162] on div "Schedule New Meeting +" at bounding box center [1236, 161] width 82 height 10
select select "bffa7908-1b2a-4c79-9bb6-f0ec9aed22d3"
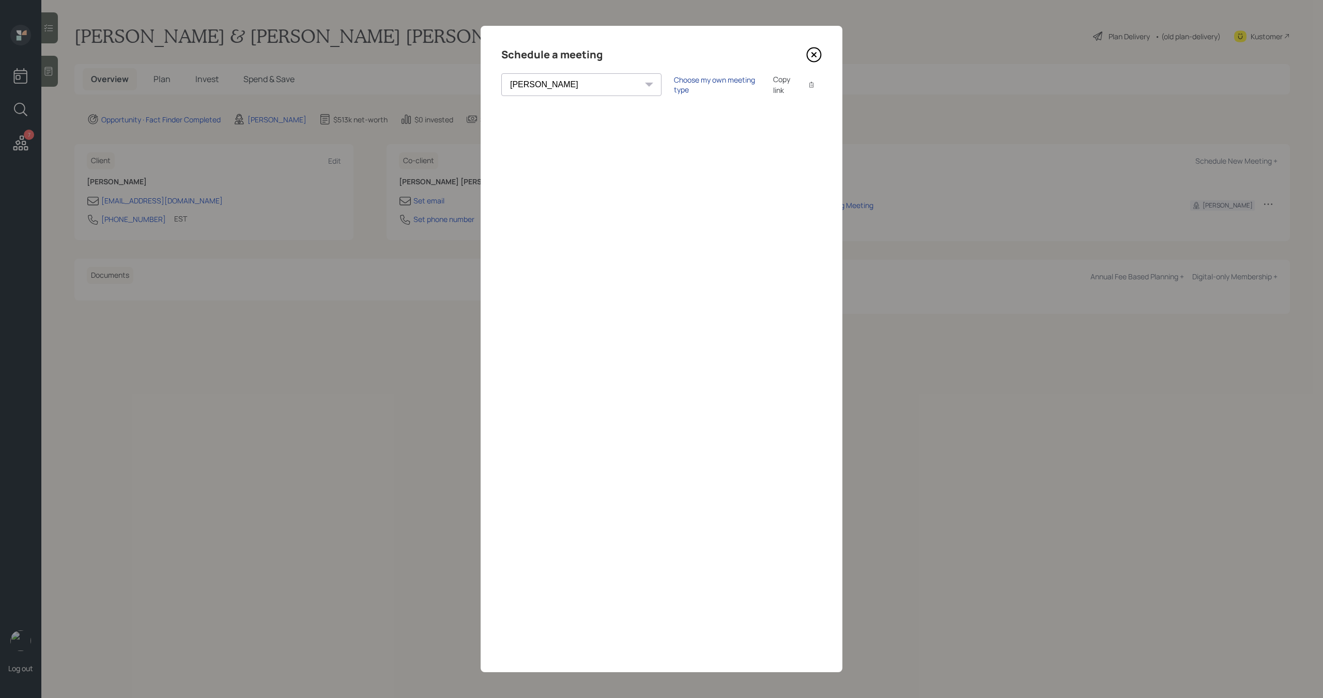
click at [691, 86] on div "Choose my own meeting type" at bounding box center [717, 85] width 87 height 20
click at [692, 82] on div "Use meeting type for lifecycle stage" at bounding box center [751, 85] width 119 height 10
click at [681, 83] on div "Choose my own meeting type" at bounding box center [717, 85] width 87 height 20
click at [812, 52] on icon at bounding box center [813, 54] width 15 height 15
